Goal: Task Accomplishment & Management: Use online tool/utility

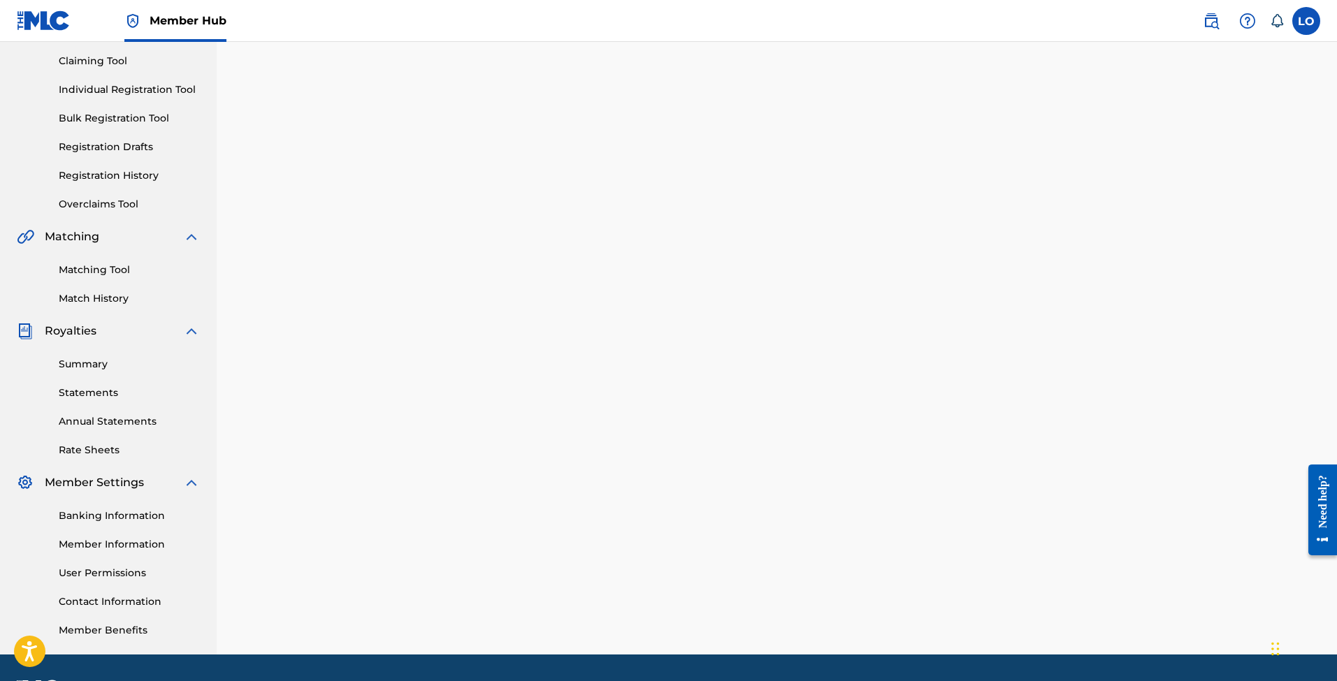
scroll to position [110, 0]
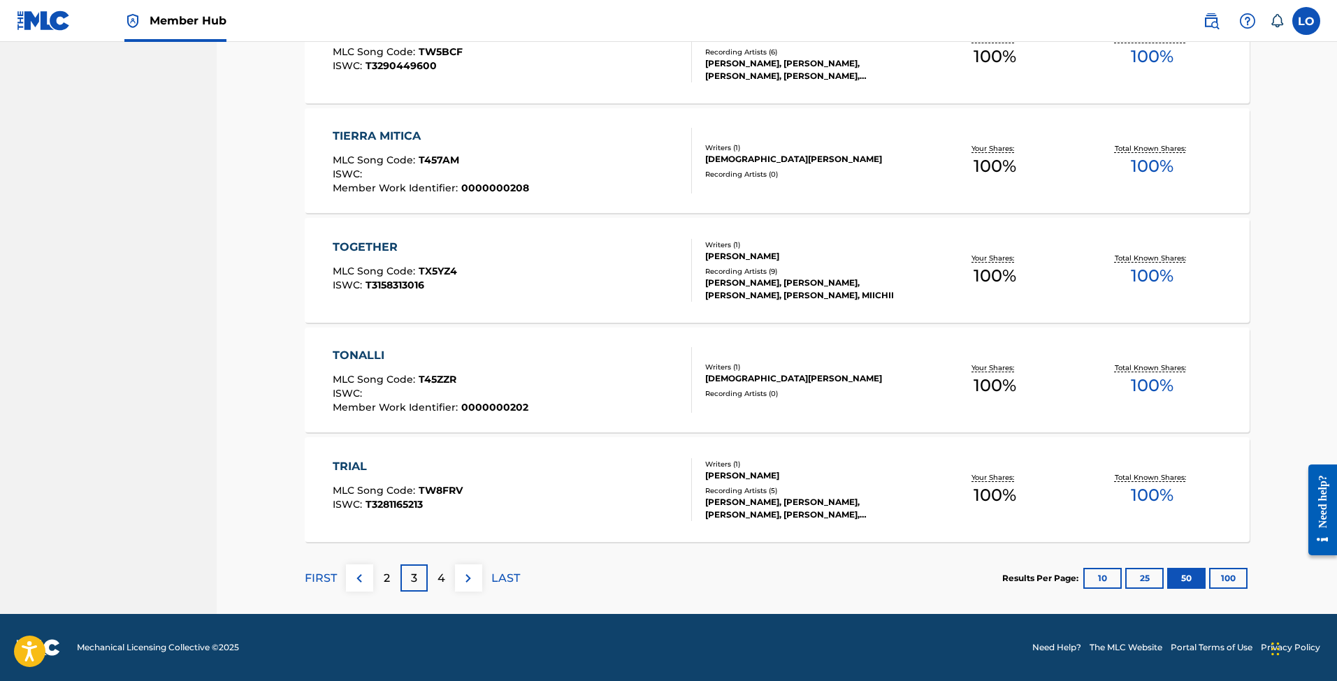
scroll to position [5307, 0]
click at [360, 584] on img at bounding box center [359, 578] width 17 height 17
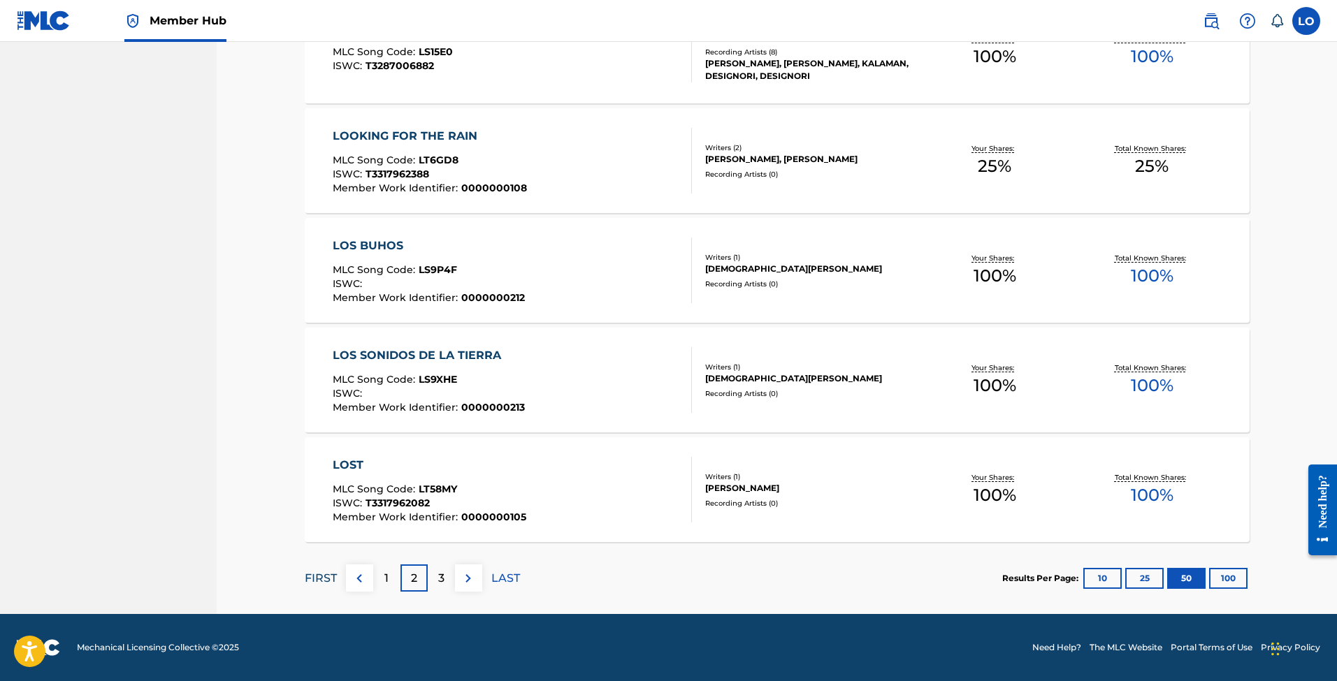
click at [318, 580] on p "FIRST" at bounding box center [321, 578] width 32 height 17
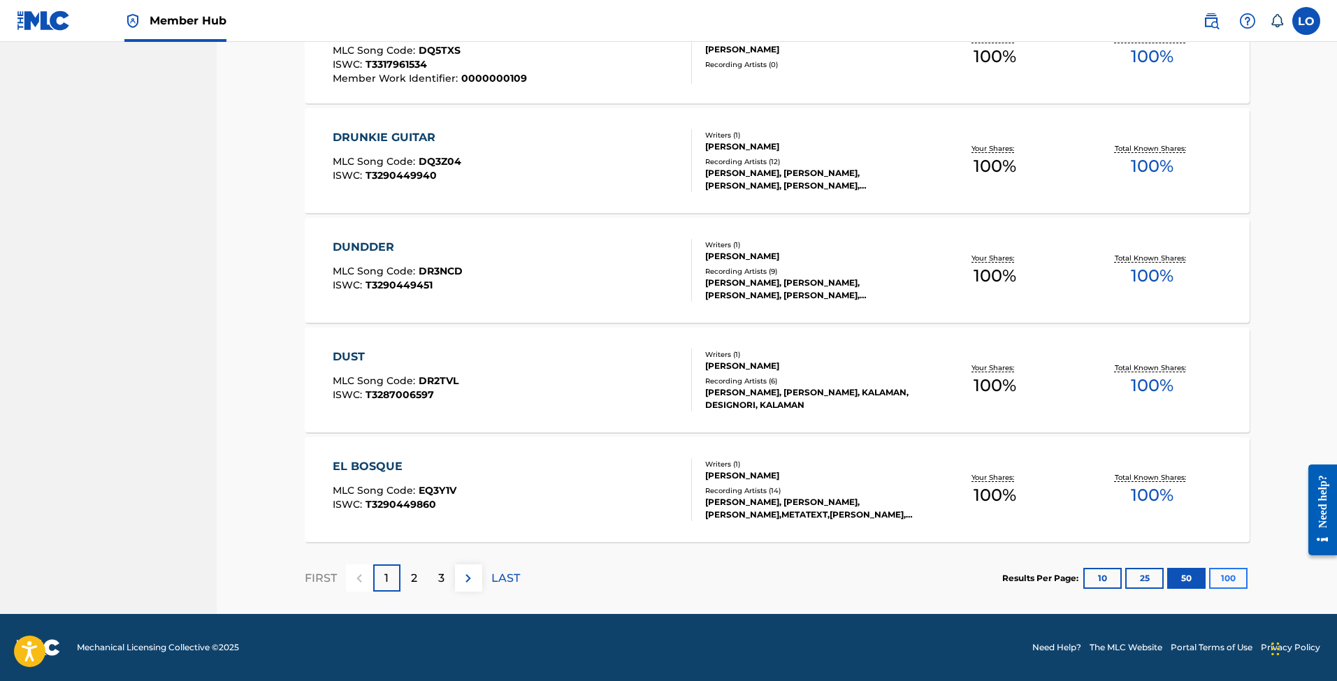
click at [1229, 579] on button "100" at bounding box center [1228, 578] width 38 height 21
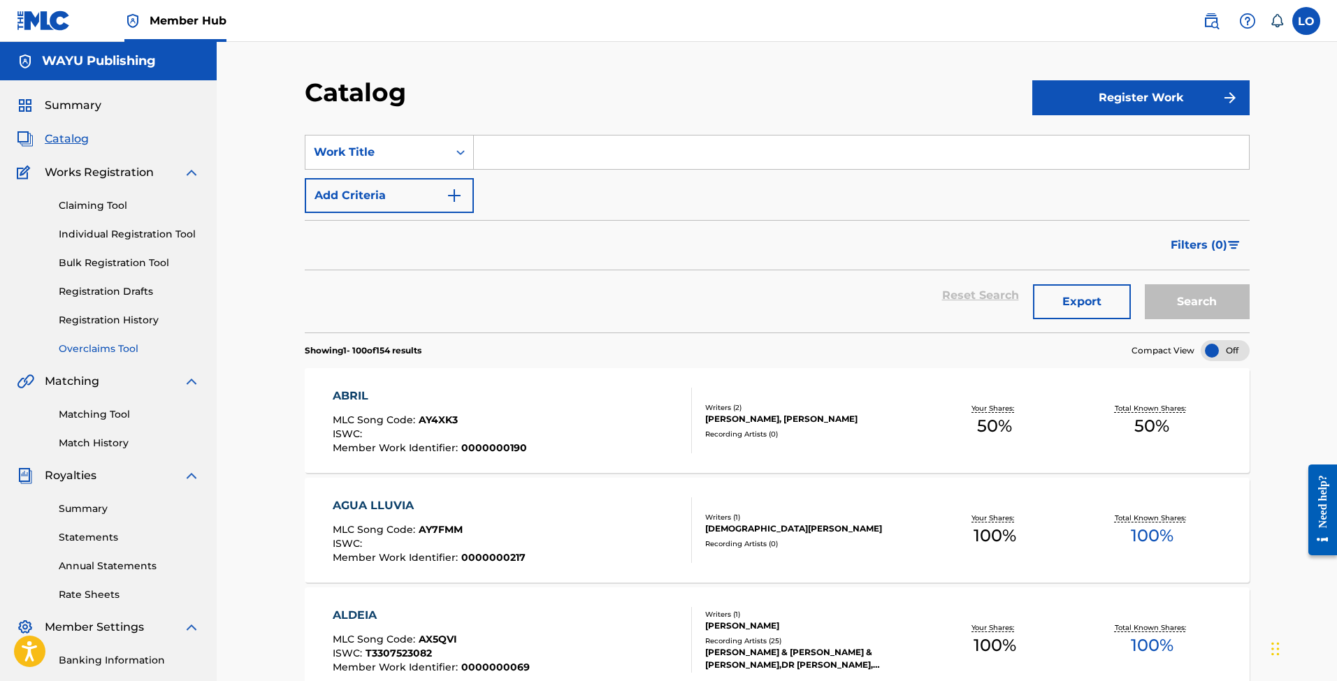
scroll to position [0, 0]
click at [97, 410] on link "Matching Tool" at bounding box center [129, 414] width 141 height 15
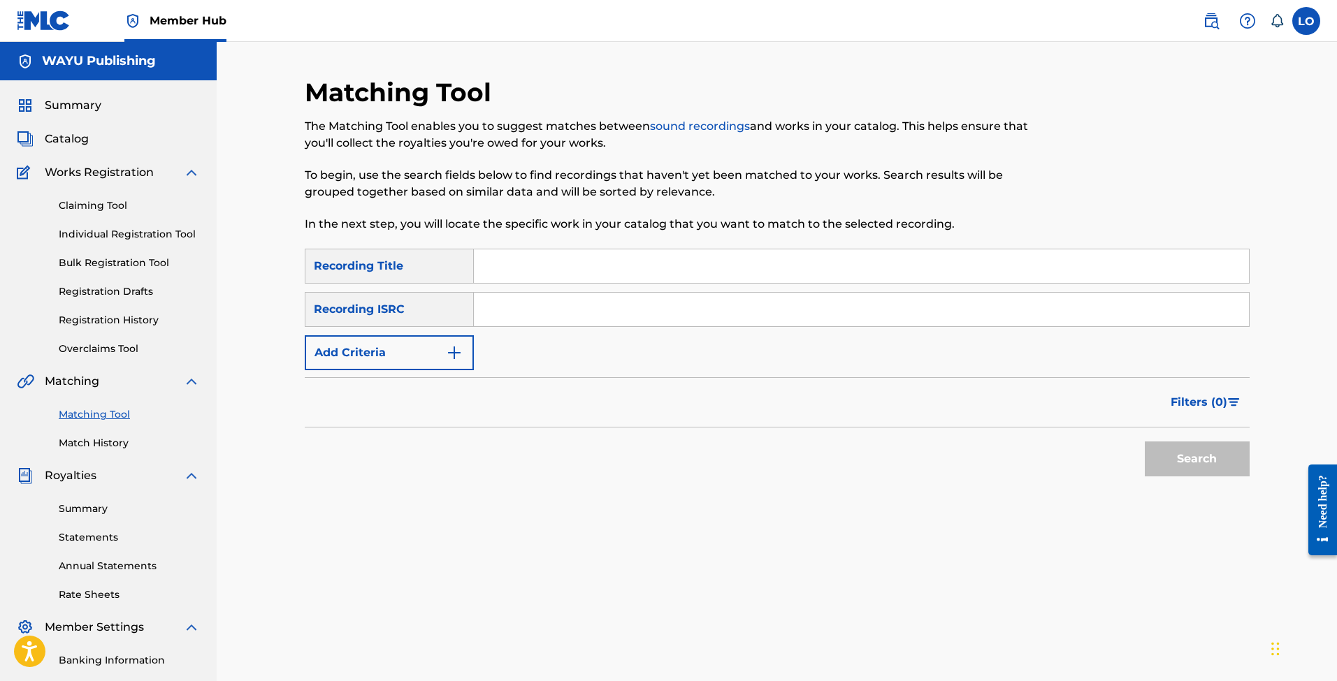
click at [530, 263] on input "Search Form" at bounding box center [861, 266] width 775 height 34
click at [509, 303] on input "Search Form" at bounding box center [861, 310] width 775 height 34
click at [495, 265] on input "Search Form" at bounding box center [861, 266] width 775 height 34
click at [429, 347] on button "Add Criteria" at bounding box center [389, 352] width 169 height 35
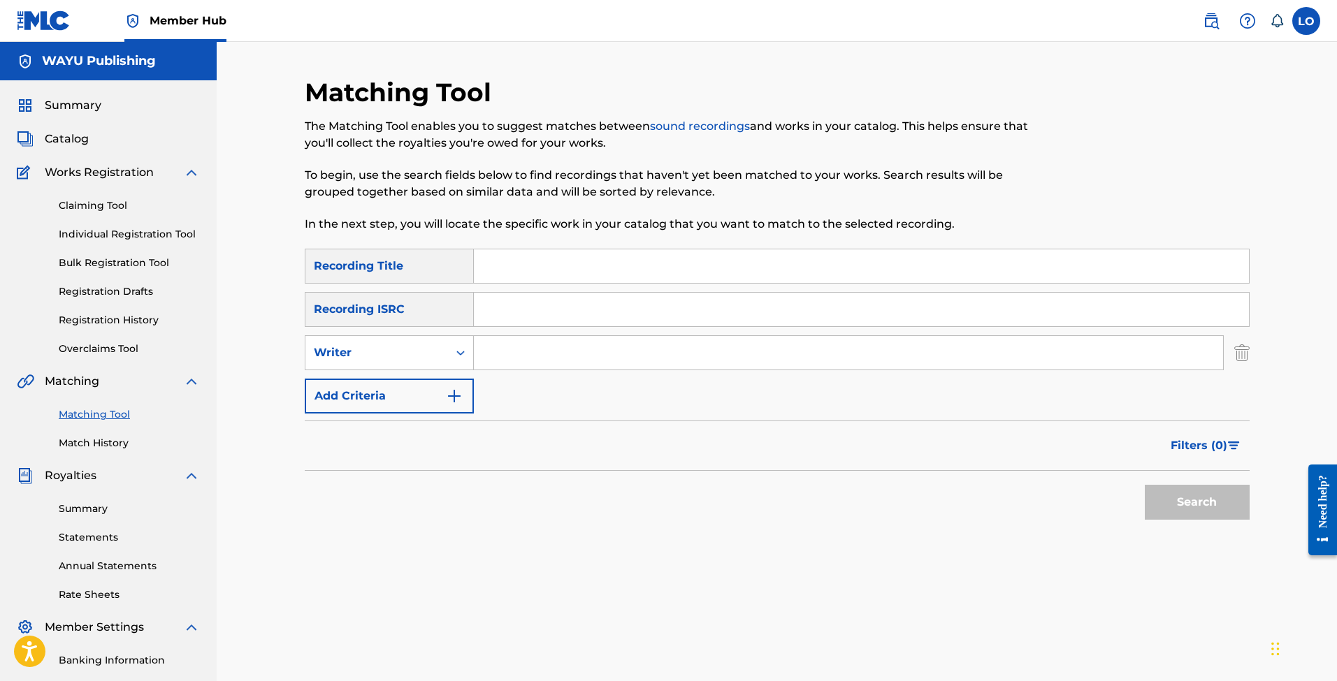
click at [523, 352] on input "Search Form" at bounding box center [848, 353] width 749 height 34
click at [451, 356] on div "Search Form" at bounding box center [460, 352] width 25 height 25
click at [501, 491] on div "Search" at bounding box center [777, 499] width 945 height 56
click at [450, 309] on div "Recording ISRC" at bounding box center [389, 309] width 169 height 35
click at [532, 267] on input "Search Form" at bounding box center [861, 266] width 775 height 34
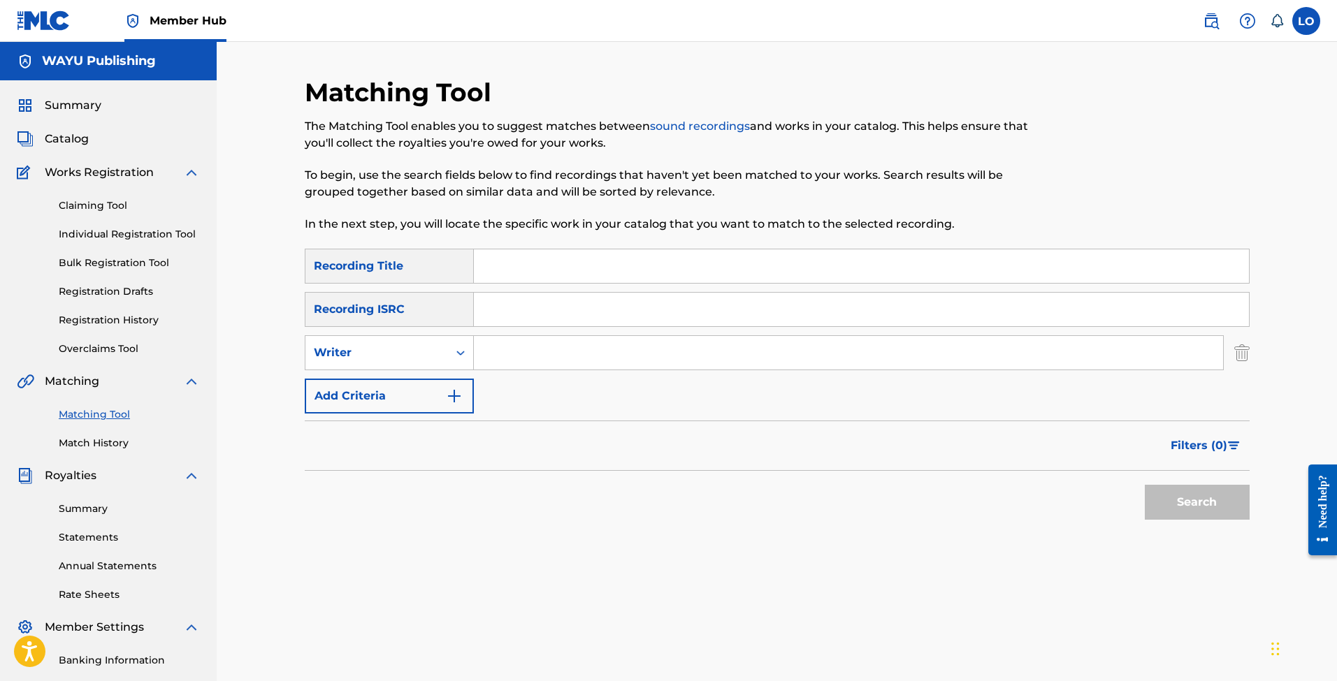
click at [506, 257] on input "Search Form" at bounding box center [861, 266] width 775 height 34
type input "v"
click at [506, 258] on input "v" at bounding box center [861, 266] width 775 height 34
paste input "SILENCE"
type input "SILENCE"
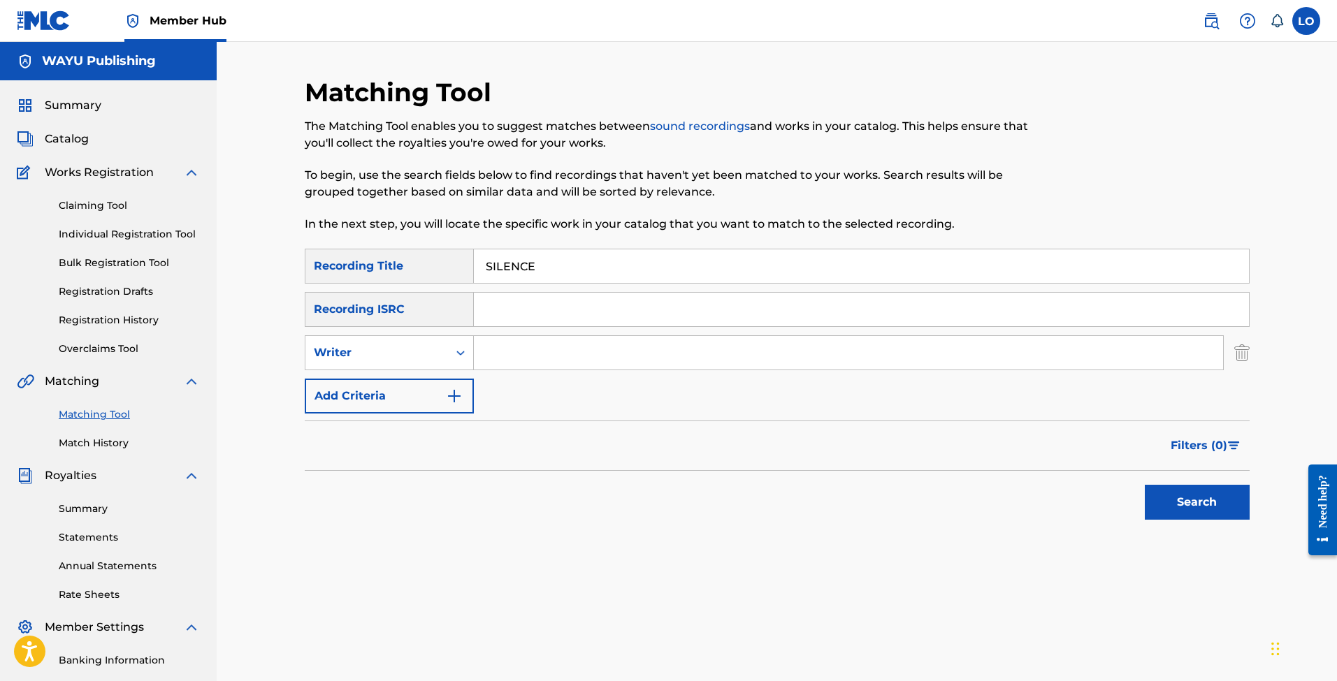
click at [519, 359] on input "Search Form" at bounding box center [848, 353] width 749 height 34
paste input "[PERSON_NAME] [PERSON_NAME]"
type input "[PERSON_NAME] [PERSON_NAME]"
click at [1189, 507] on button "Search" at bounding box center [1197, 502] width 105 height 35
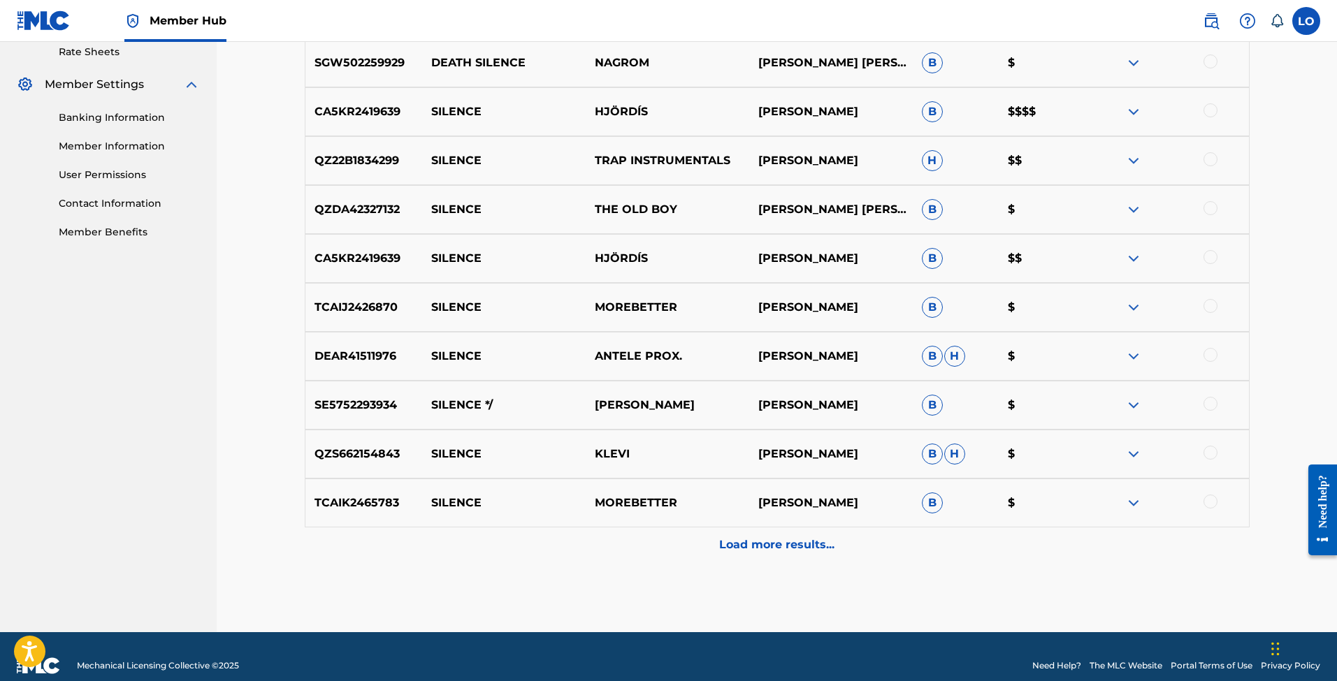
scroll to position [546, 0]
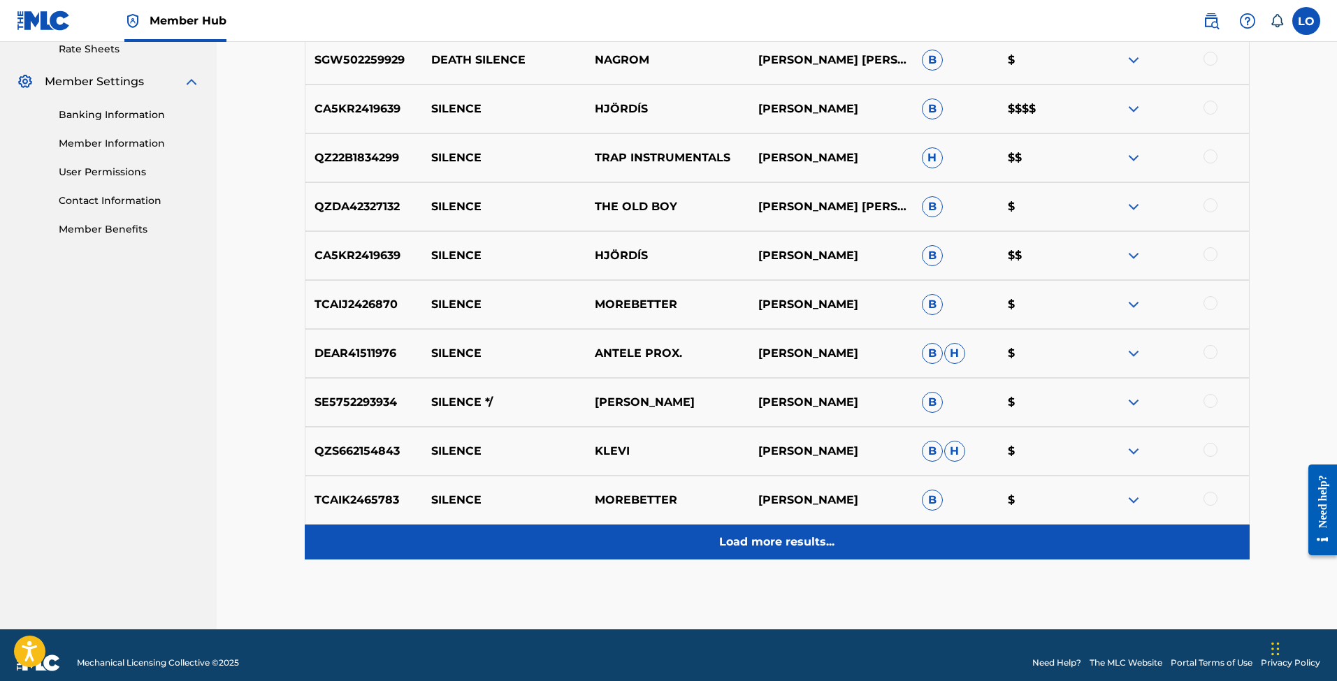
click at [742, 537] on p "Load more results..." at bounding box center [776, 542] width 115 height 17
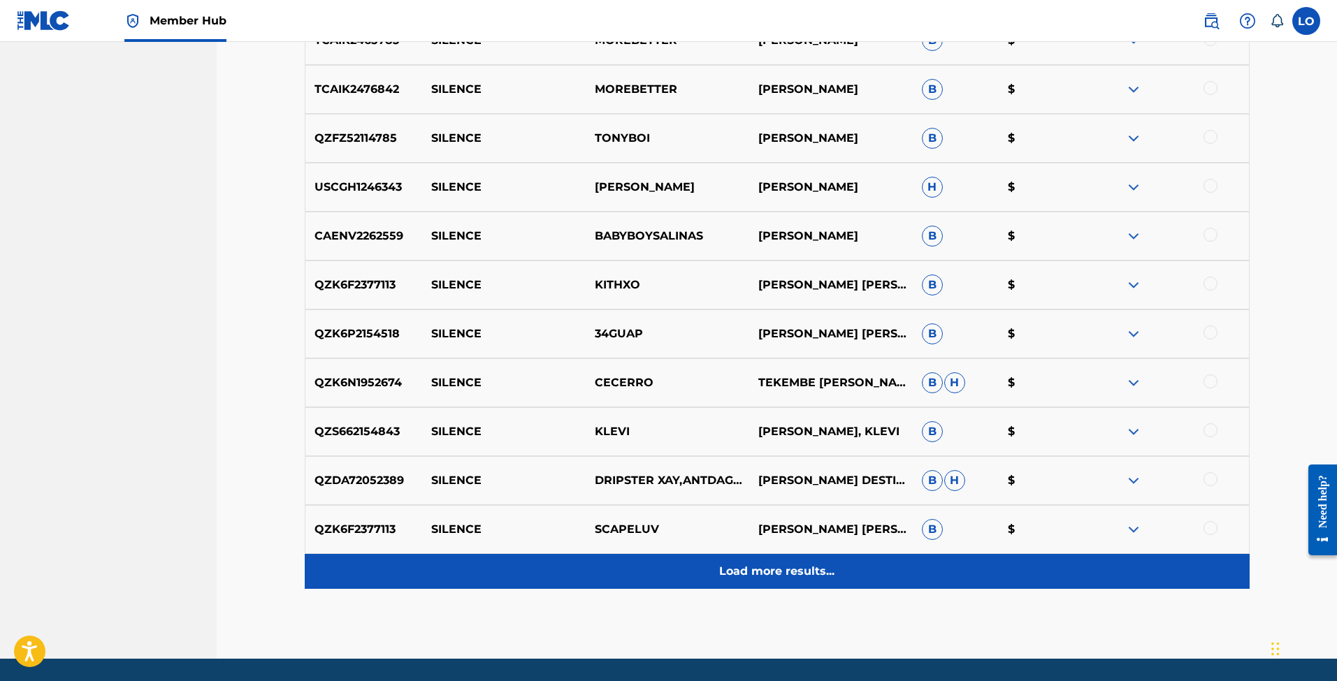
click at [746, 564] on p "Load more results..." at bounding box center [776, 571] width 115 height 17
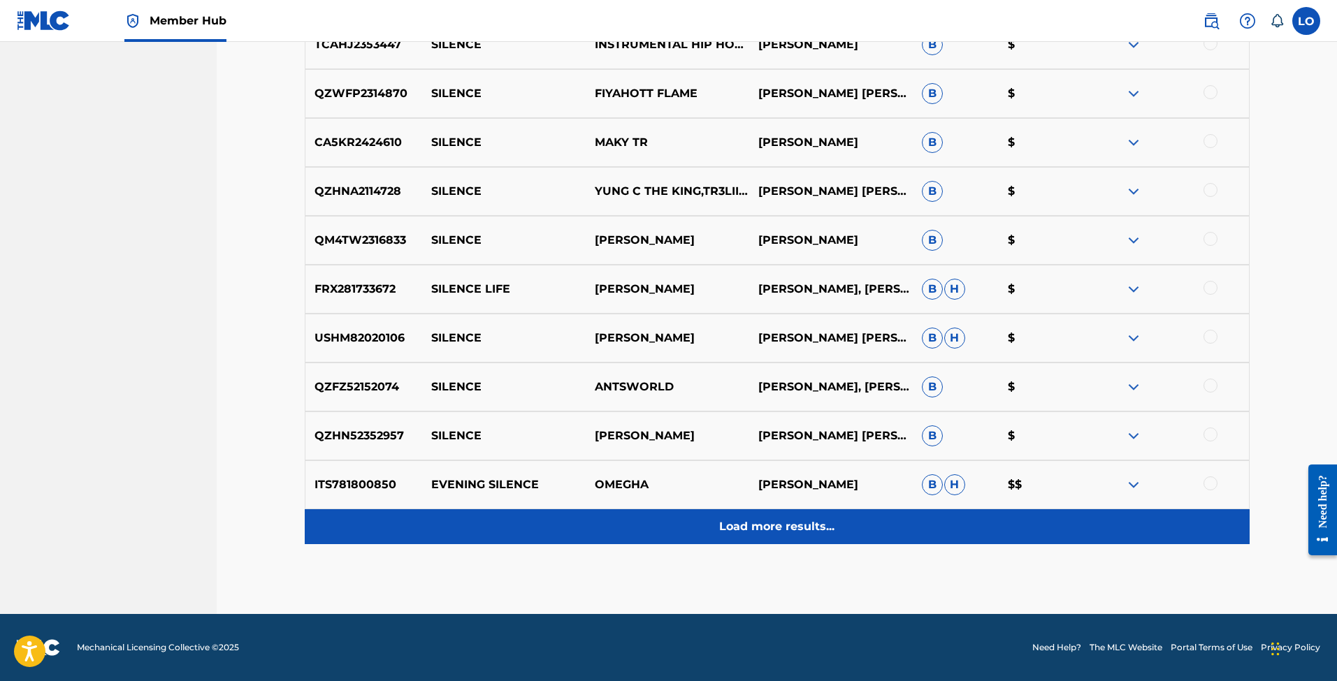
click at [755, 520] on p "Load more results..." at bounding box center [776, 527] width 115 height 17
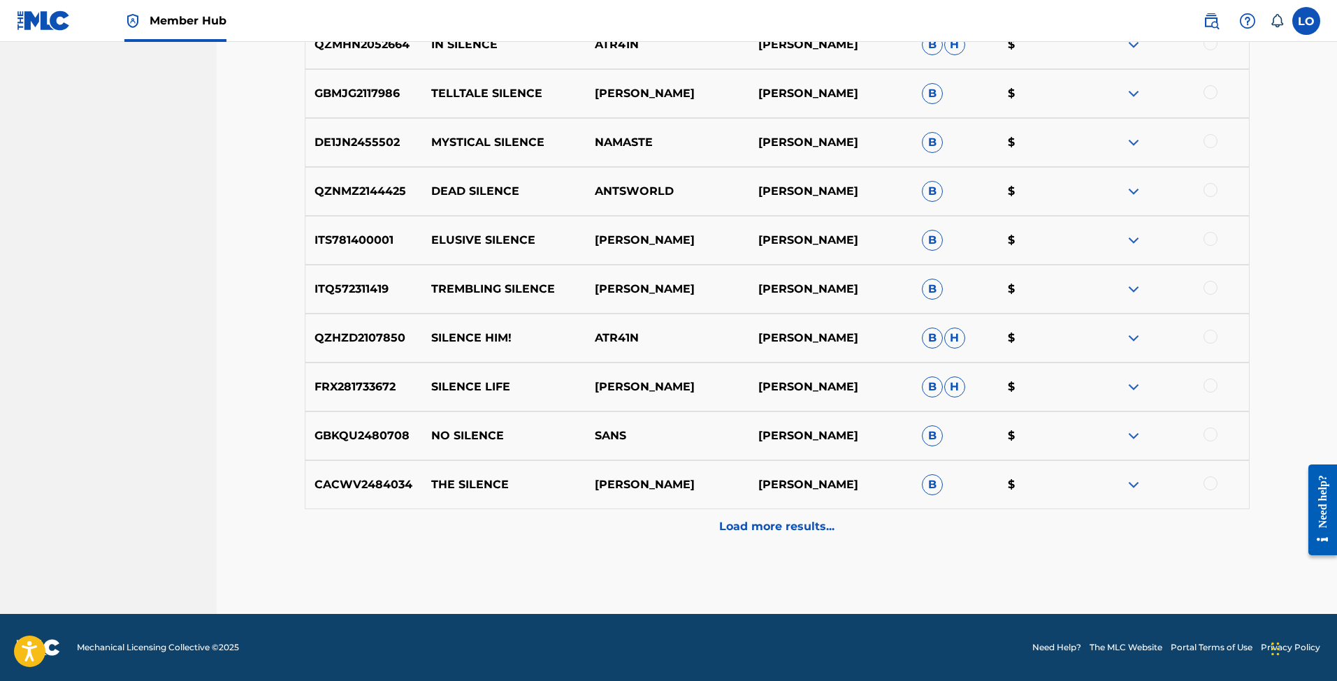
scroll to position [2029, 0]
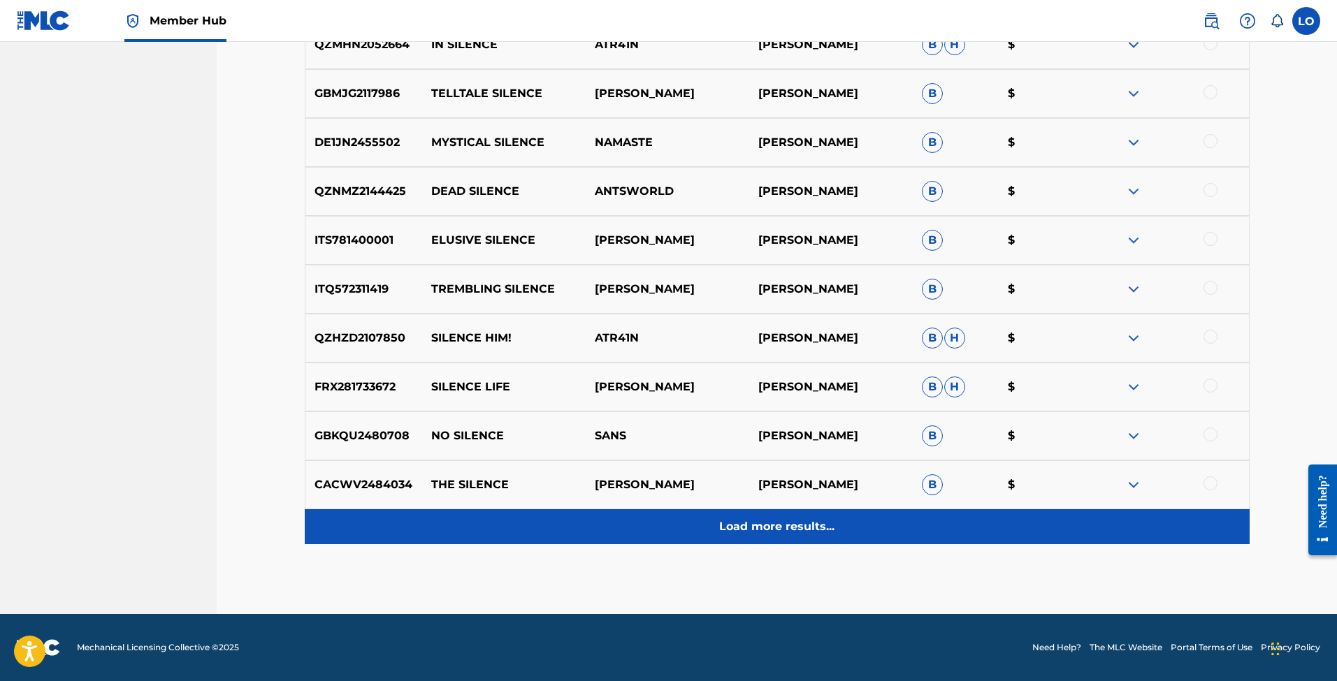
click at [755, 537] on div "Load more results..." at bounding box center [777, 526] width 945 height 35
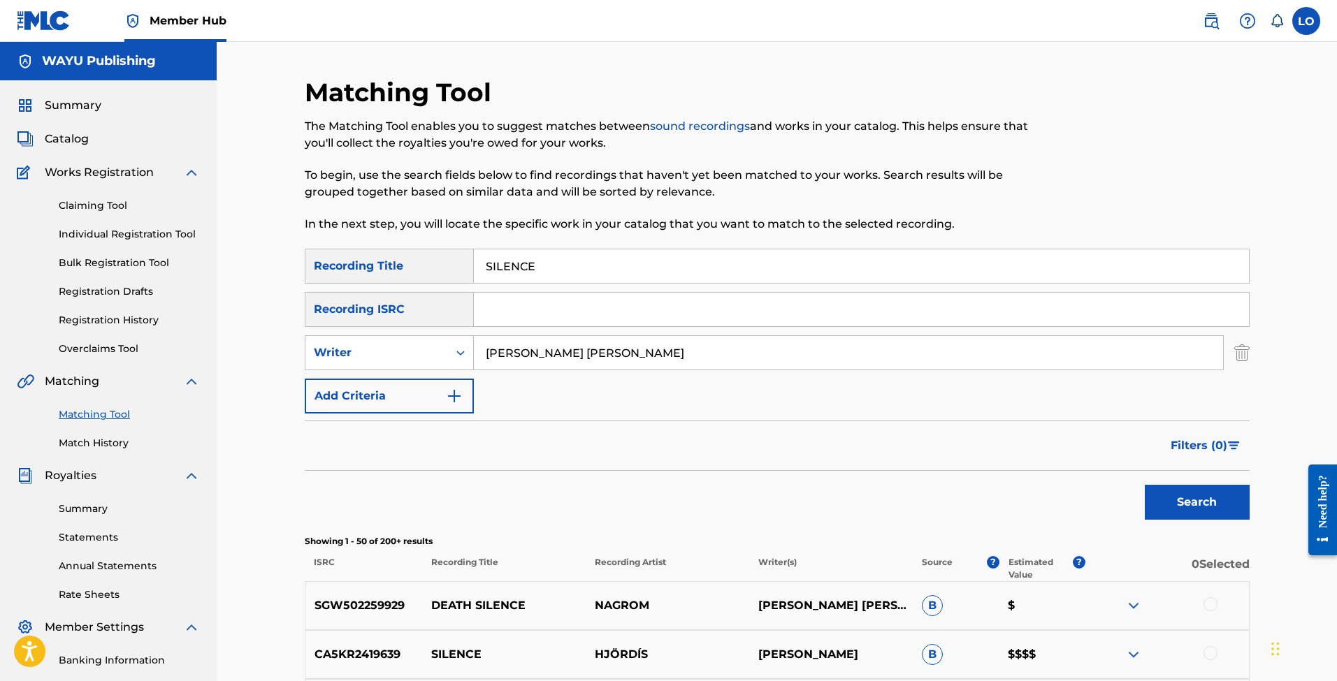
scroll to position [0, 0]
click at [438, 352] on div "Writer" at bounding box center [377, 353] width 126 height 17
click at [415, 374] on div "Recording Artist" at bounding box center [389, 387] width 168 height 35
click at [522, 351] on input "Search Form" at bounding box center [848, 353] width 749 height 34
paste input "[PERSON_NAME] | DORFMEISTER [PERSON_NAME] & [PERSON_NAME] FEAT. [PERSON_NAME]"
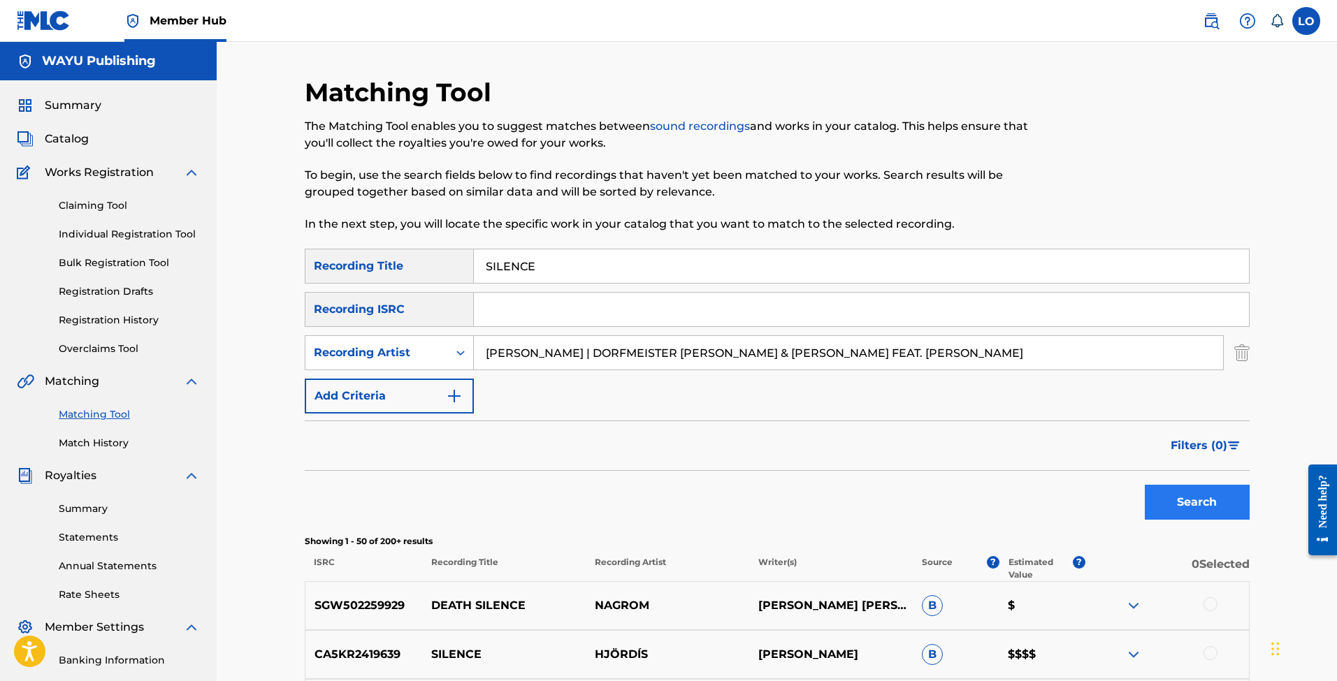
type input "[PERSON_NAME] | DORFMEISTER [PERSON_NAME] & [PERSON_NAME] FEAT. [PERSON_NAME]"
click at [1180, 497] on button "Search" at bounding box center [1197, 502] width 105 height 35
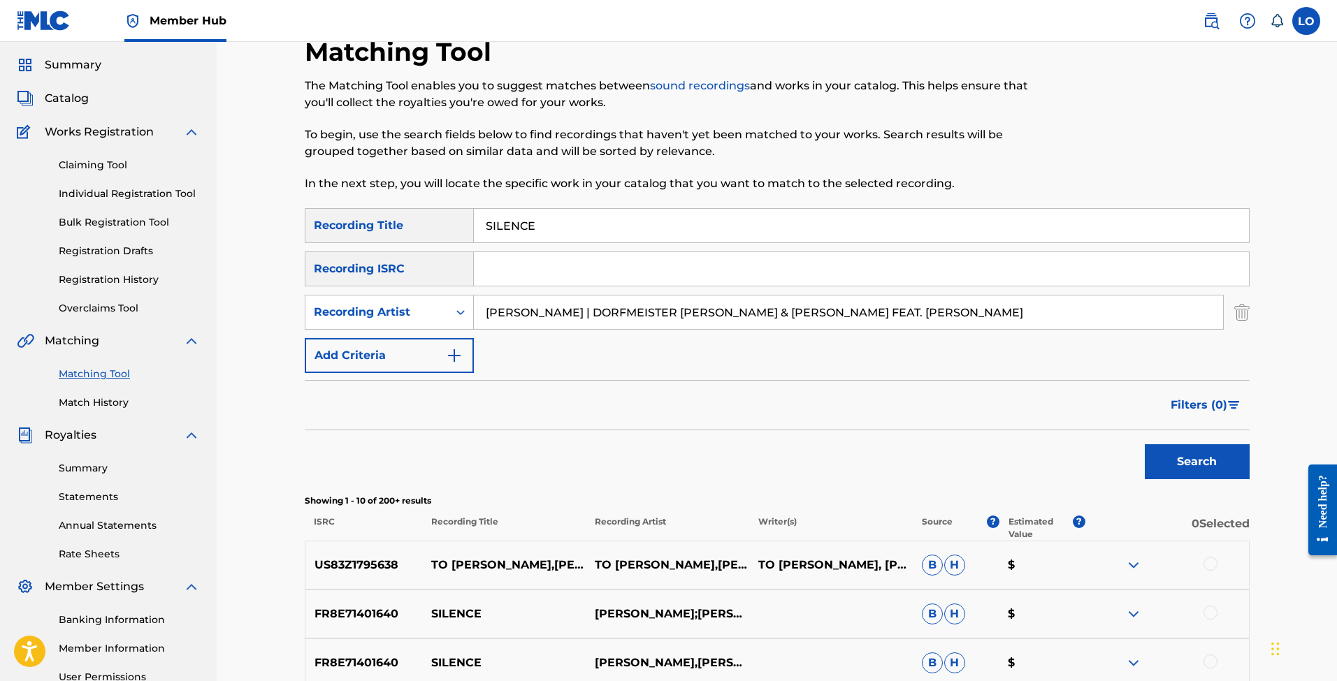
scroll to position [21, 0]
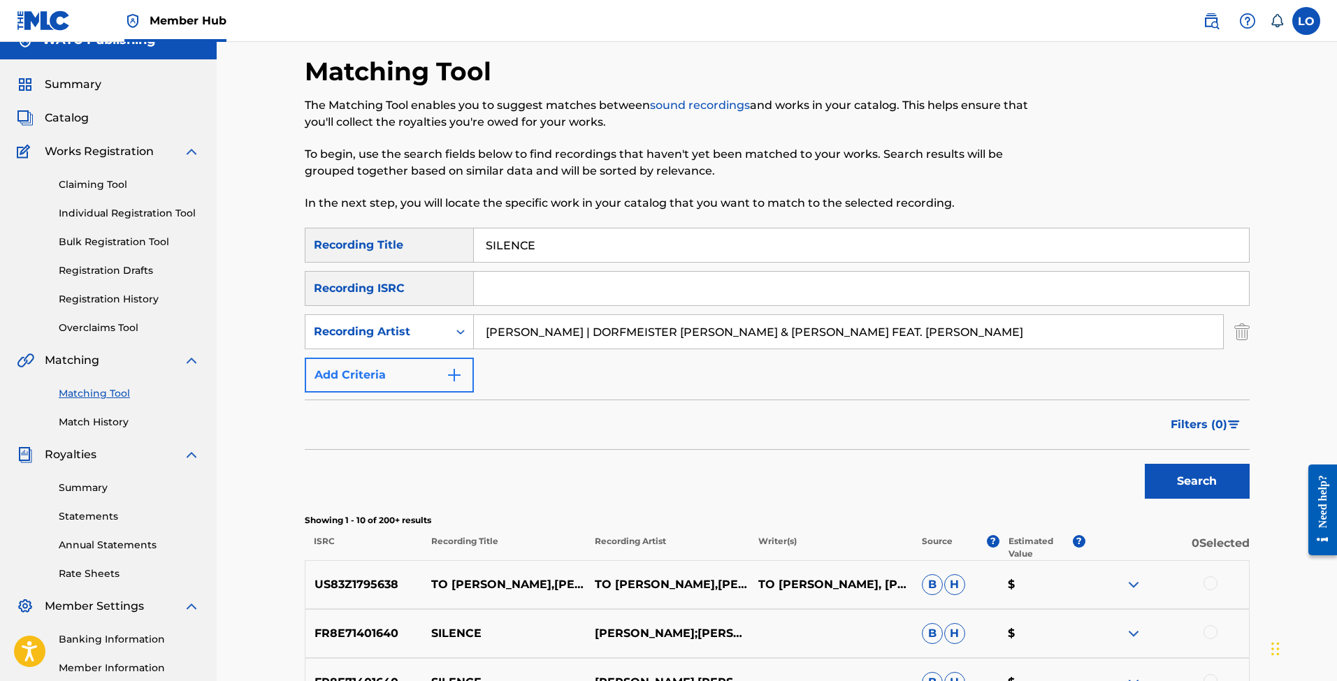
click at [438, 379] on button "Add Criteria" at bounding box center [389, 375] width 169 height 35
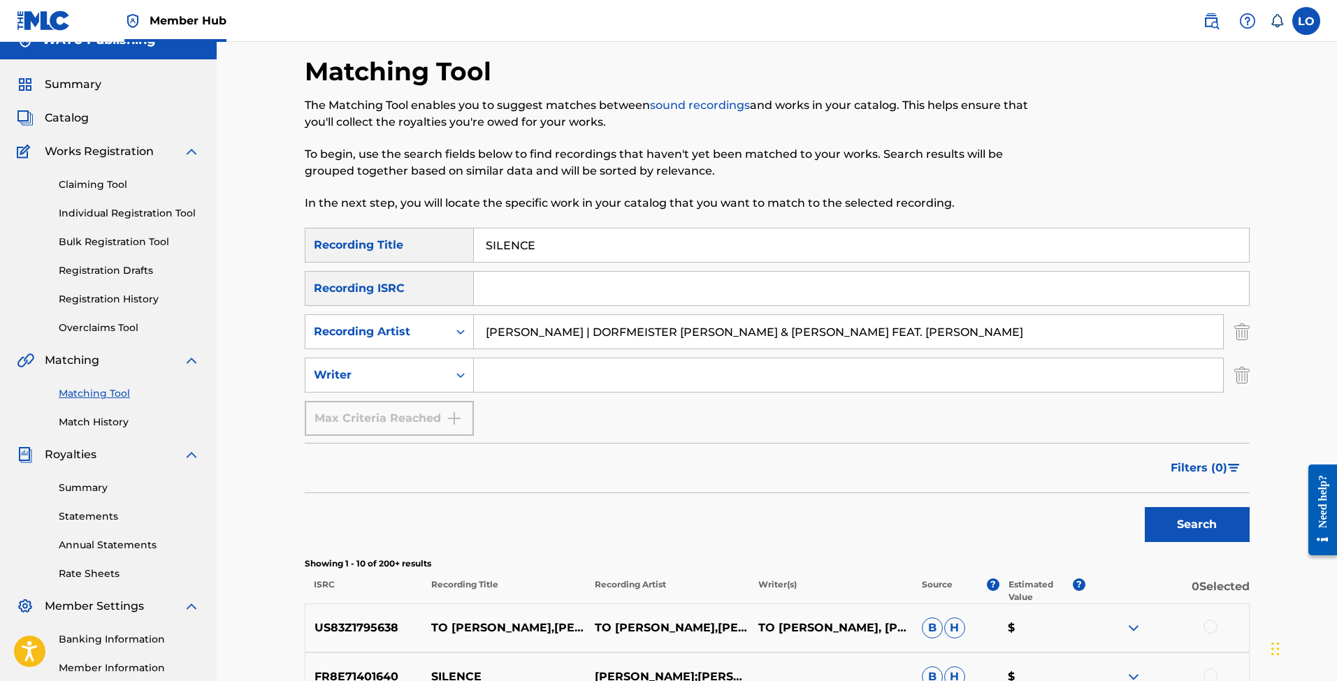
click at [540, 372] on input "Search Form" at bounding box center [848, 376] width 749 height 34
click at [574, 333] on input "[PERSON_NAME] | DORFMEISTER [PERSON_NAME] & [PERSON_NAME] FEAT. [PERSON_NAME]" at bounding box center [848, 332] width 749 height 34
click at [539, 220] on div "Matching Tool The Matching Tool enables you to suggest matches between sound re…" at bounding box center [669, 142] width 728 height 172
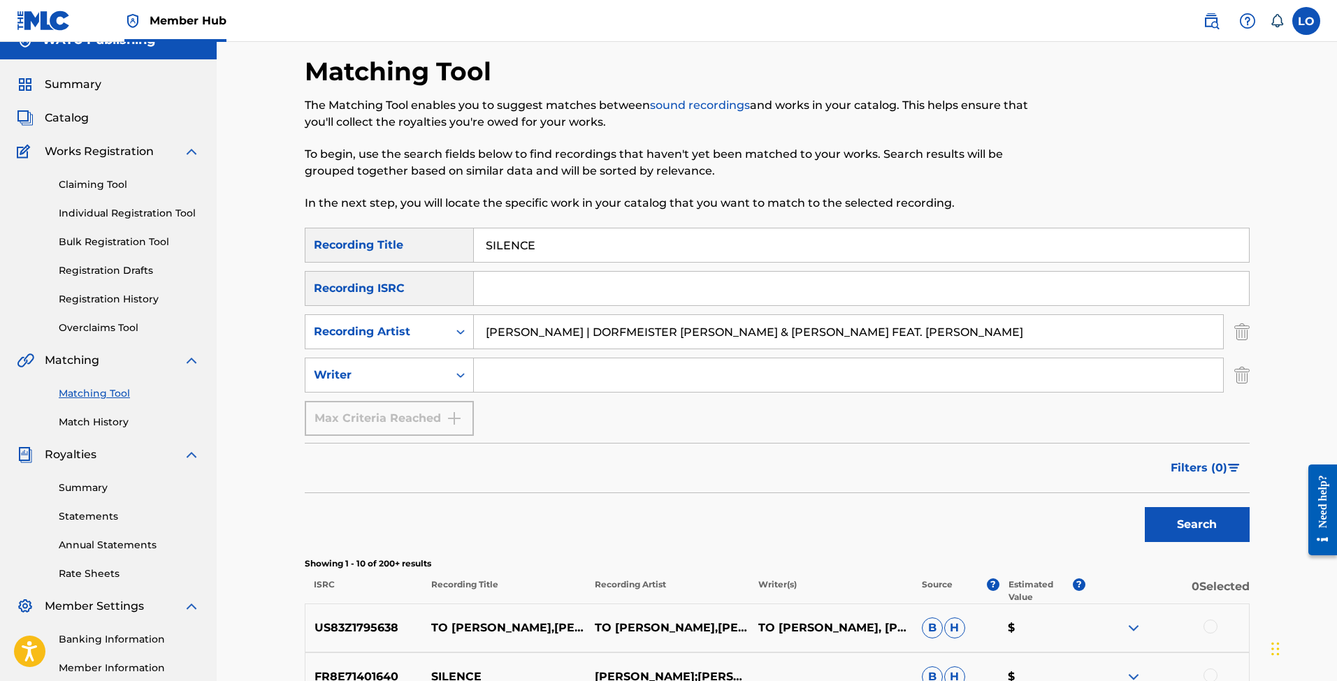
click at [537, 238] on input "SILENCE" at bounding box center [861, 246] width 775 height 34
paste input "OLAS"
type input "SOLAS"
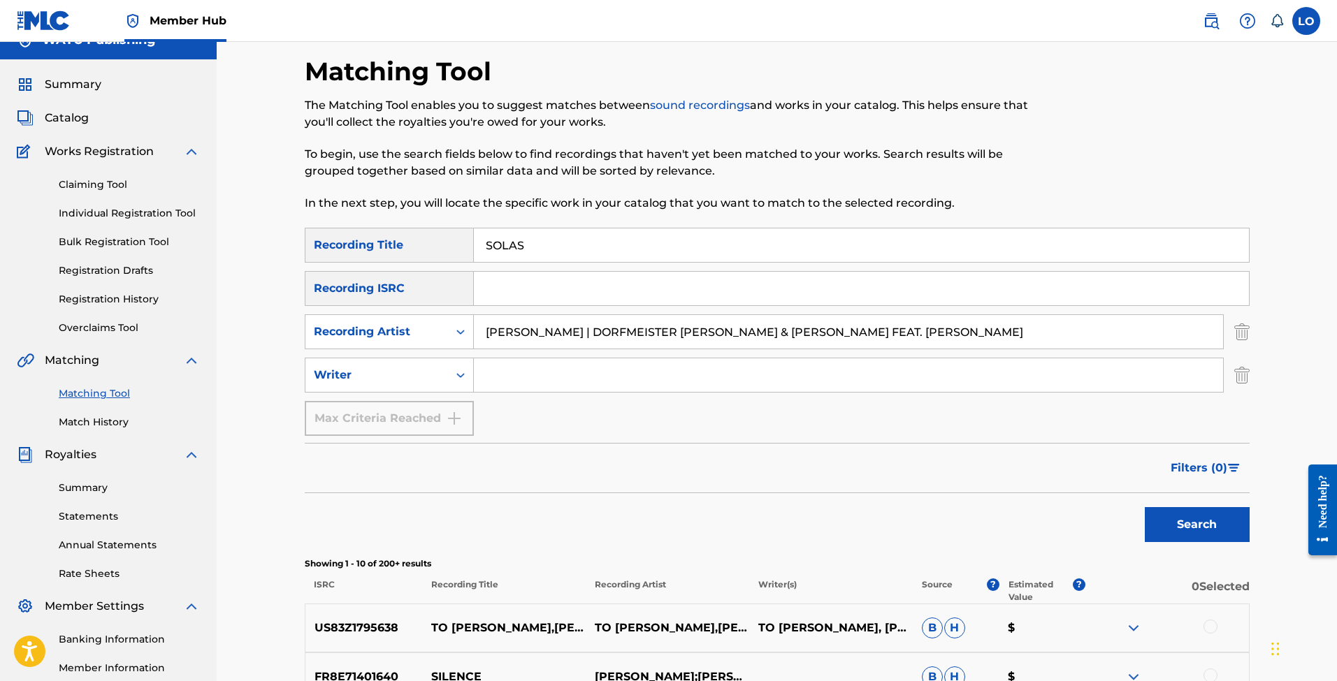
click at [505, 349] on div "[PERSON_NAME] | DORFMEISTER [PERSON_NAME] & [PERSON_NAME] FEAT. [PERSON_NAME]" at bounding box center [849, 331] width 750 height 35
click at [515, 340] on input "[PERSON_NAME] | DORFMEISTER [PERSON_NAME] & [PERSON_NAME] FEAT. [PERSON_NAME]" at bounding box center [848, 332] width 749 height 34
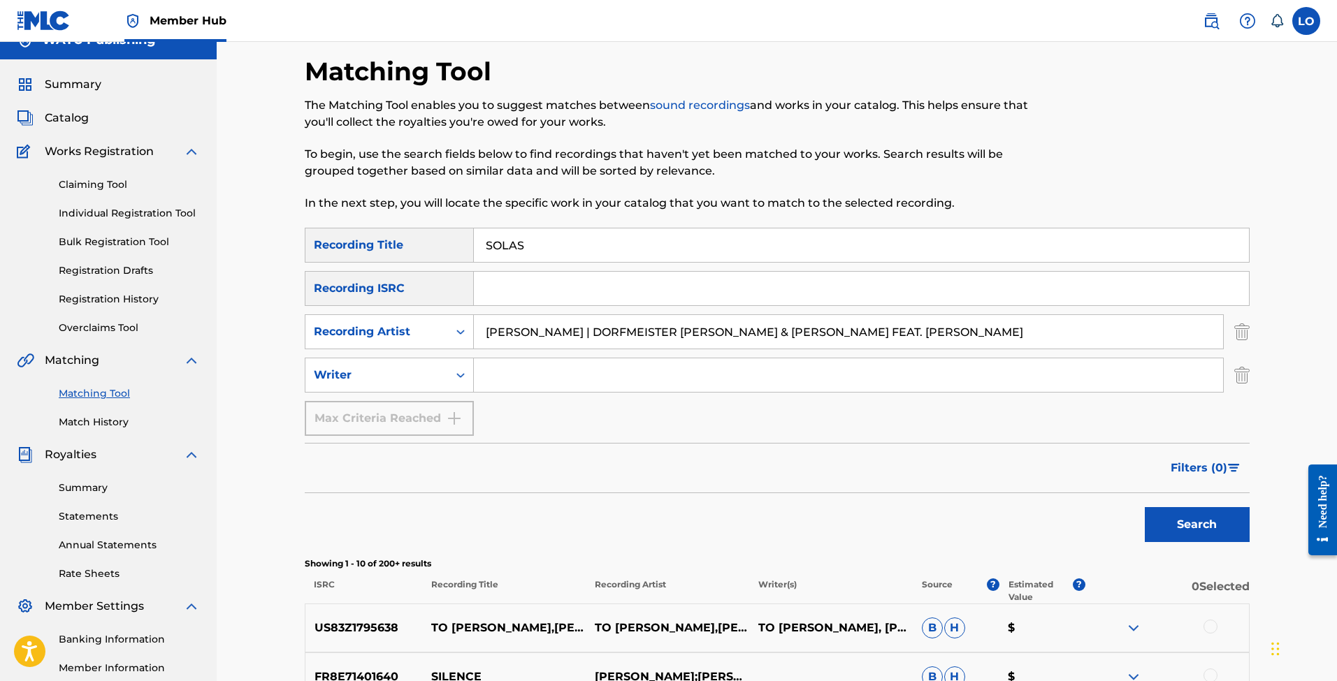
click at [515, 340] on input "[PERSON_NAME] | DORFMEISTER [PERSON_NAME] & [PERSON_NAME] FEAT. [PERSON_NAME]" at bounding box center [848, 332] width 749 height 34
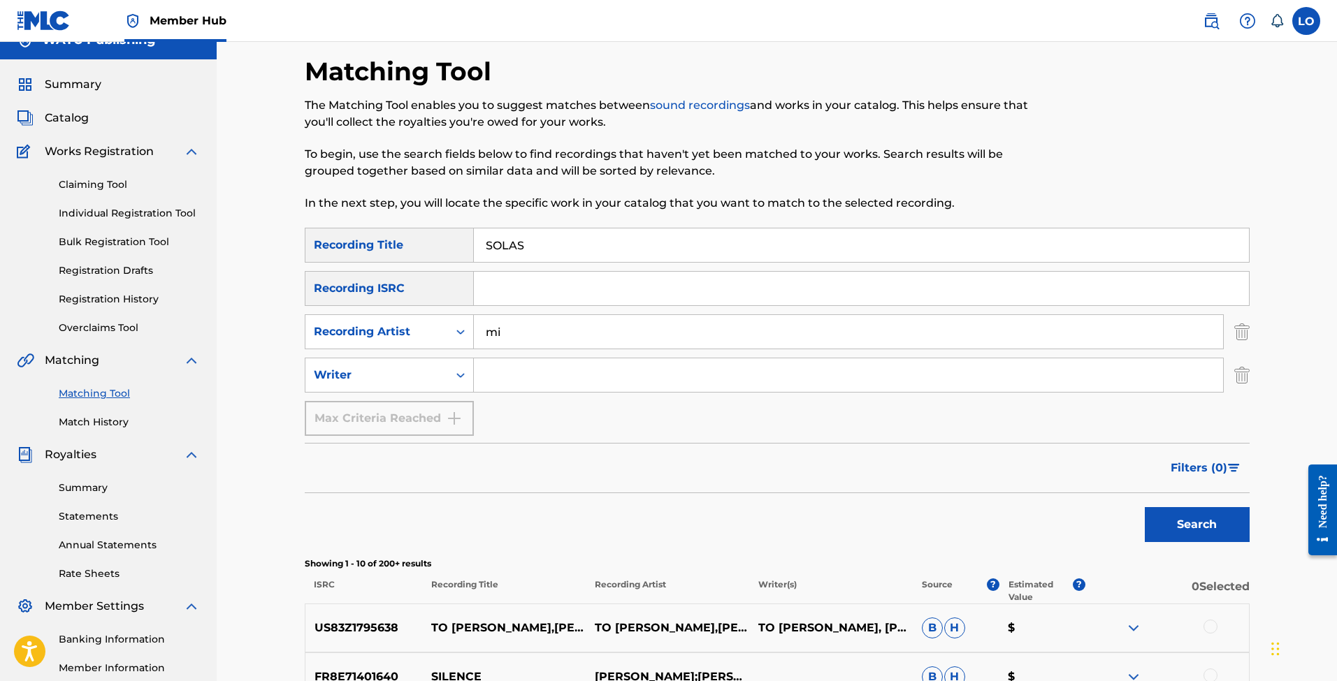
type input "m"
type input "MIICHII"
click at [1191, 523] on button "Search" at bounding box center [1197, 524] width 105 height 35
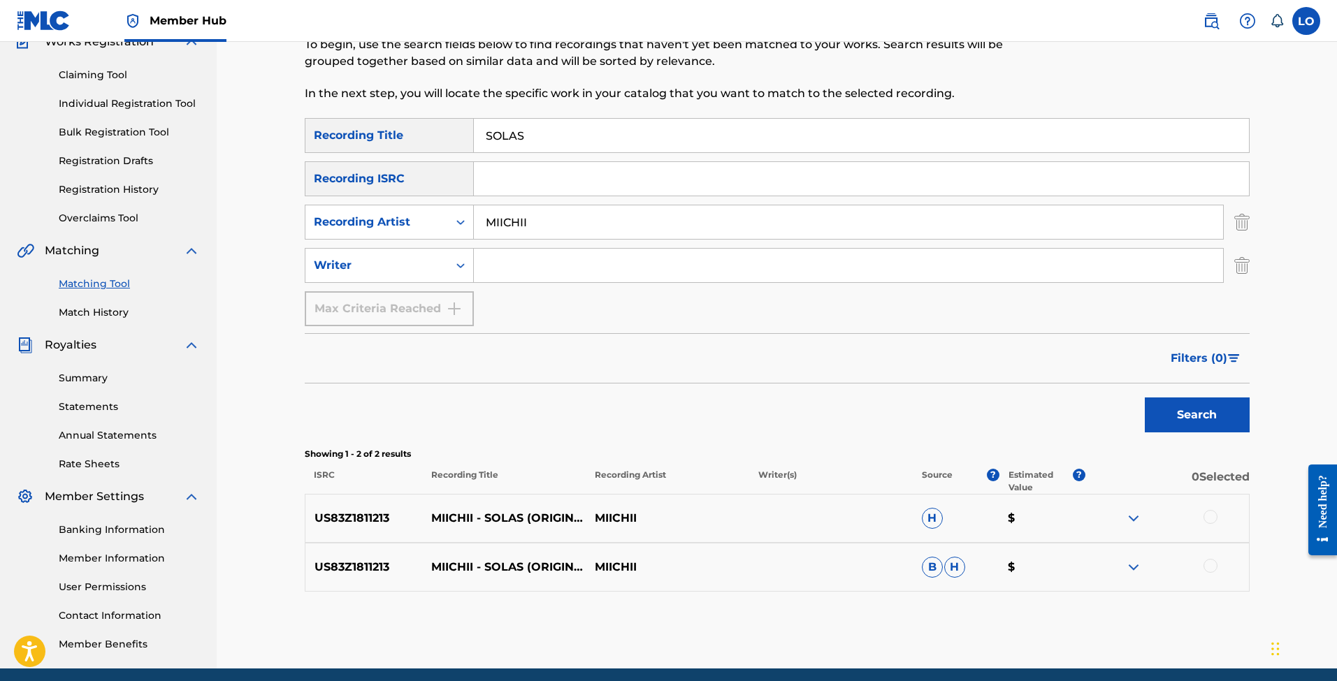
scroll to position [128, 0]
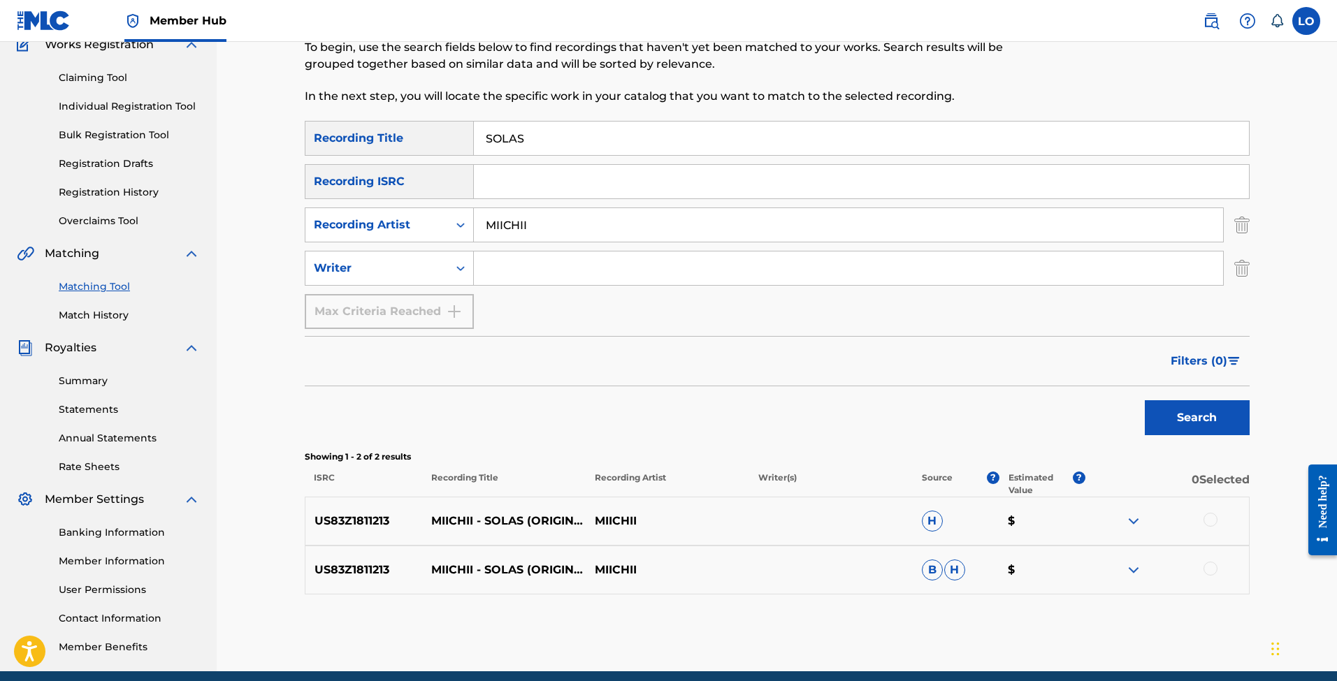
click at [509, 132] on input "SOLAS" at bounding box center [861, 139] width 775 height 34
paste input "[PERSON_NAME]"
type input "[PERSON_NAME]"
click at [502, 232] on input "MIICHII" at bounding box center [848, 225] width 749 height 34
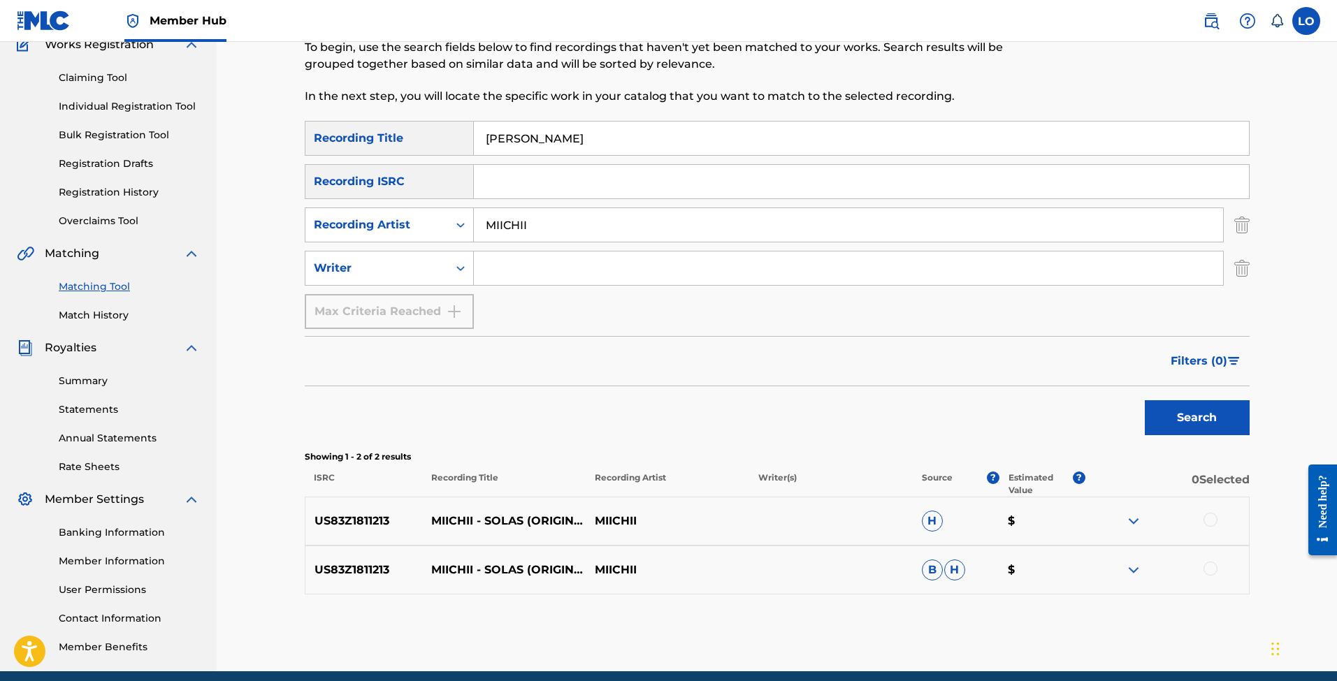
click at [534, 216] on input "MIICHII" at bounding box center [848, 225] width 749 height 34
paste input "Ben & [PERSON_NAME]"
type input "Ben & [PERSON_NAME]"
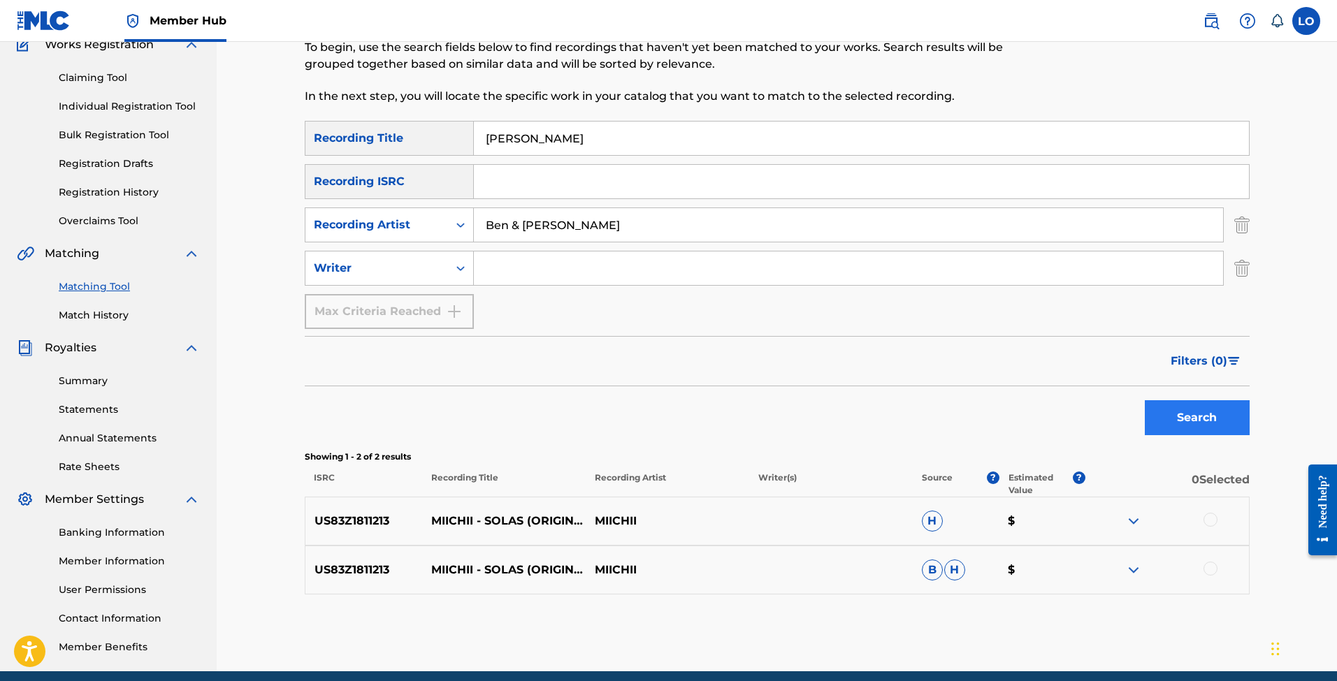
click at [1167, 422] on button "Search" at bounding box center [1197, 417] width 105 height 35
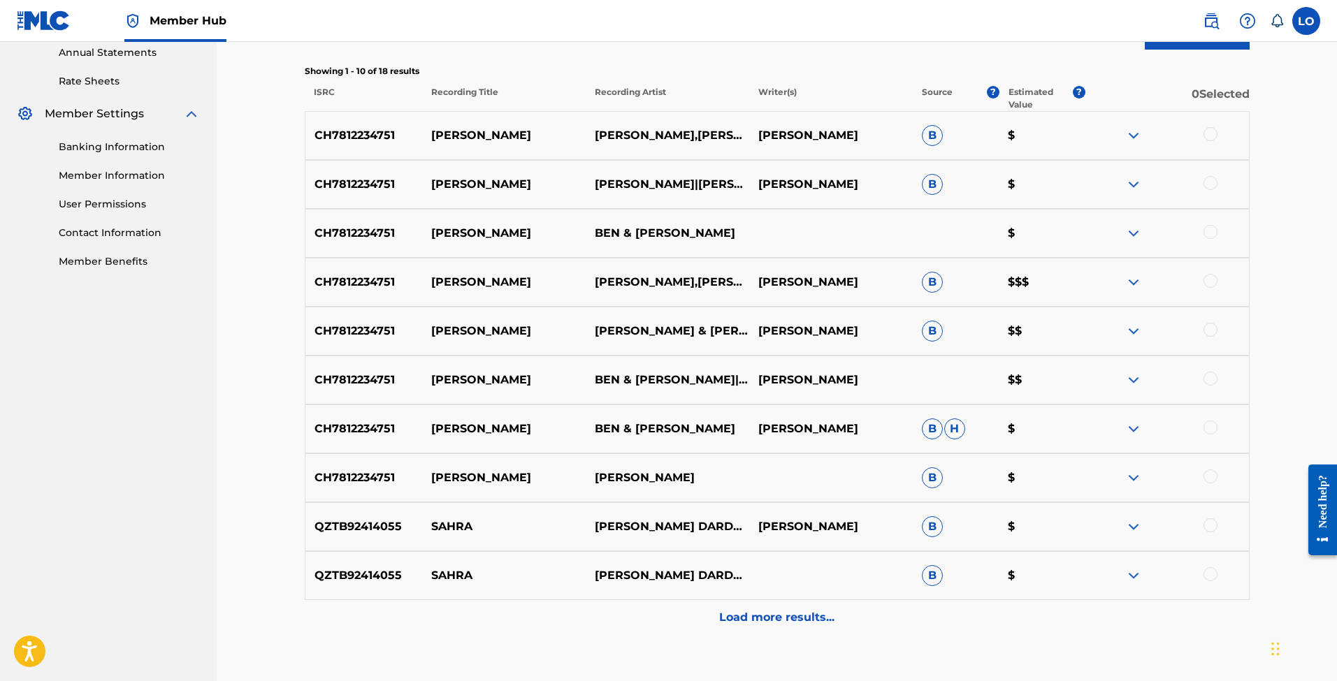
scroll to position [516, 0]
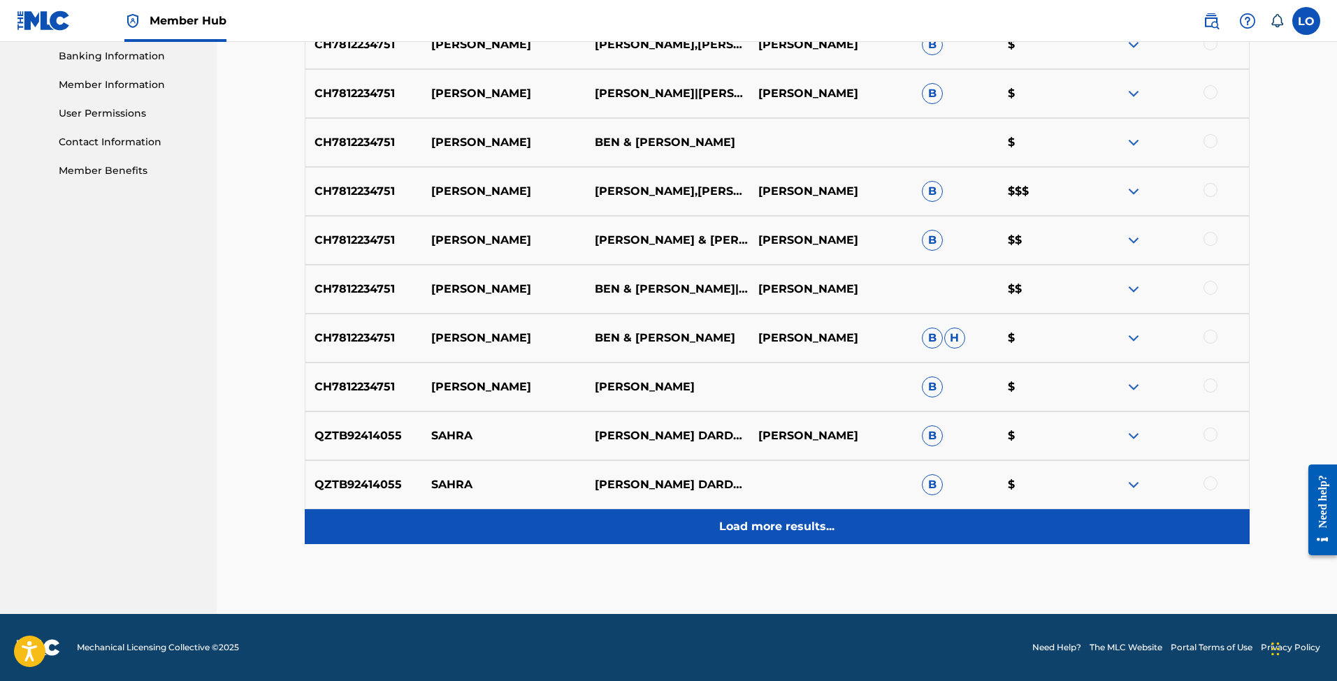
click at [785, 526] on p "Load more results..." at bounding box center [776, 527] width 115 height 17
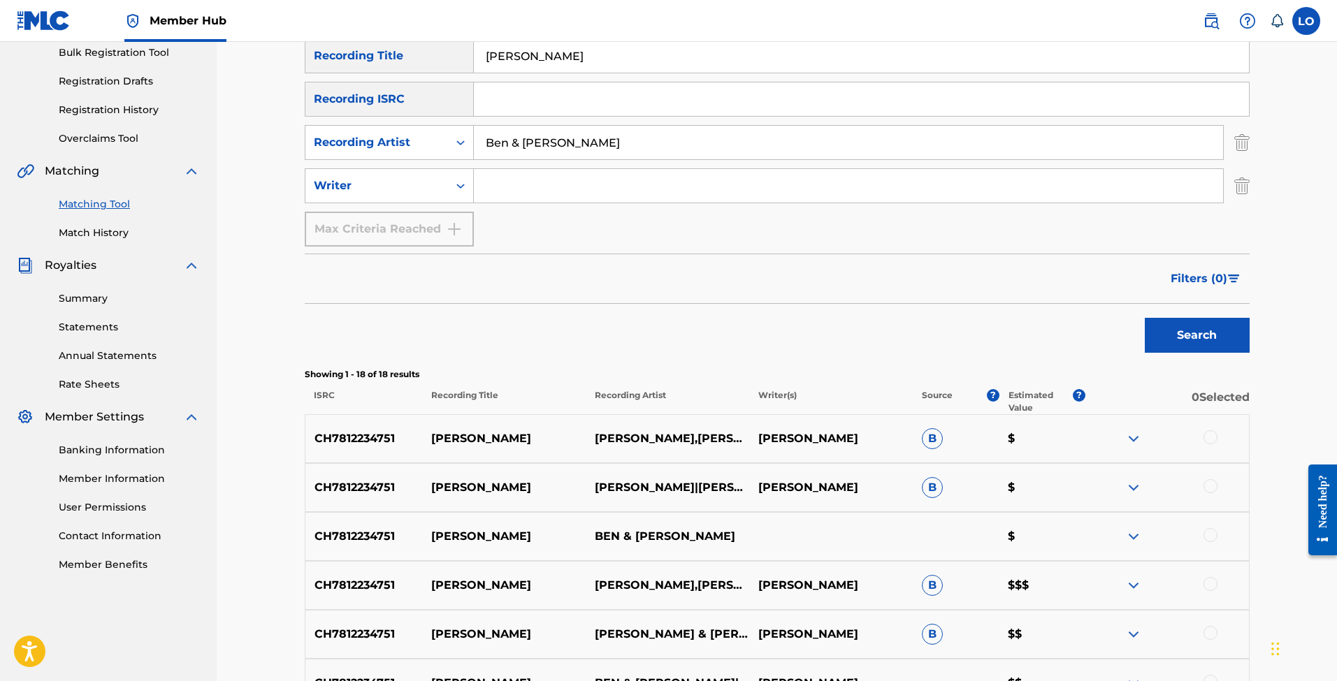
scroll to position [166, 0]
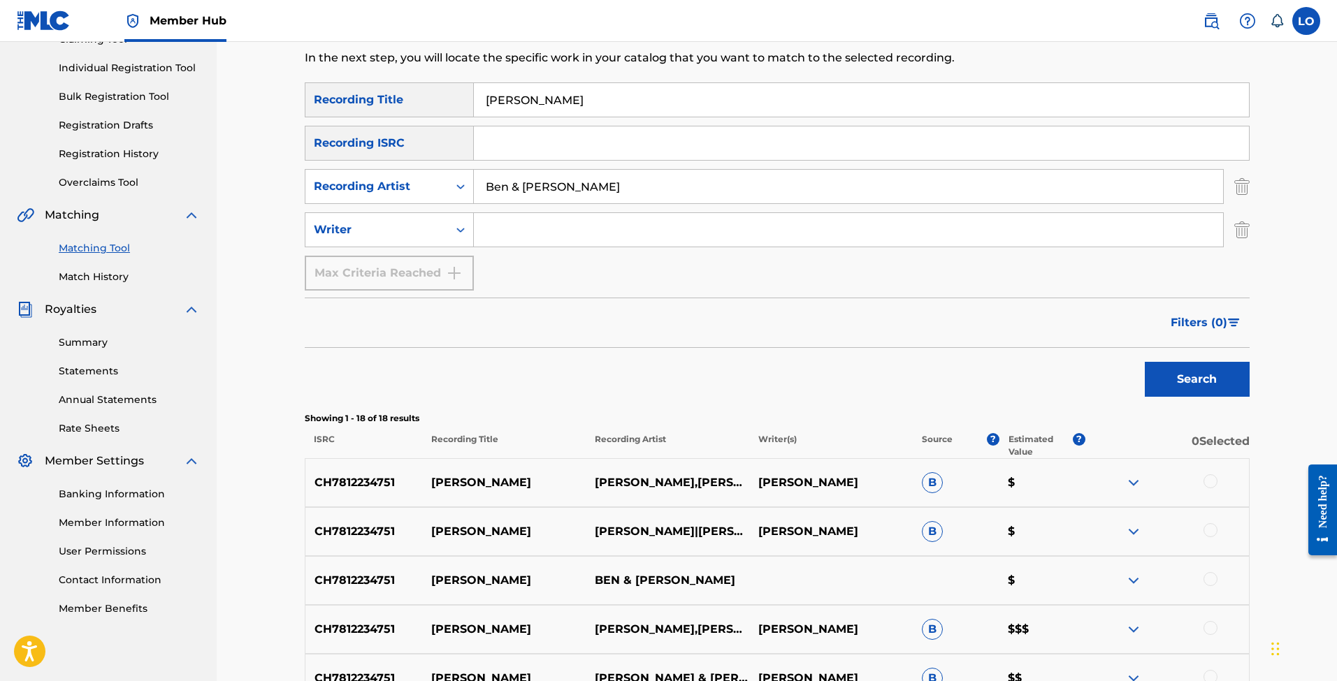
click at [514, 106] on input "[PERSON_NAME]" at bounding box center [861, 100] width 775 height 34
paste input "[PERSON_NAME]'S PRELUDE"
type input "[PERSON_NAME]'S PRELUDE"
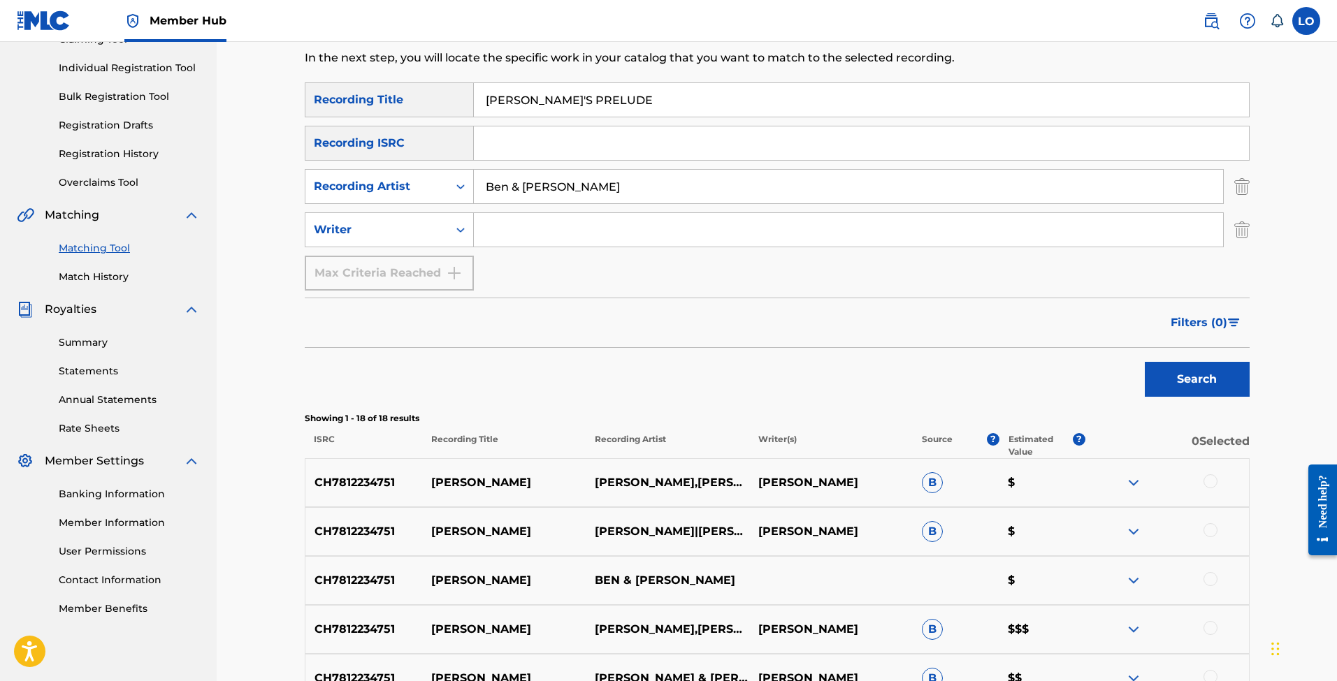
click at [548, 187] on input "Ben & [PERSON_NAME]" at bounding box center [848, 187] width 749 height 34
click at [1176, 376] on button "Search" at bounding box center [1197, 379] width 105 height 35
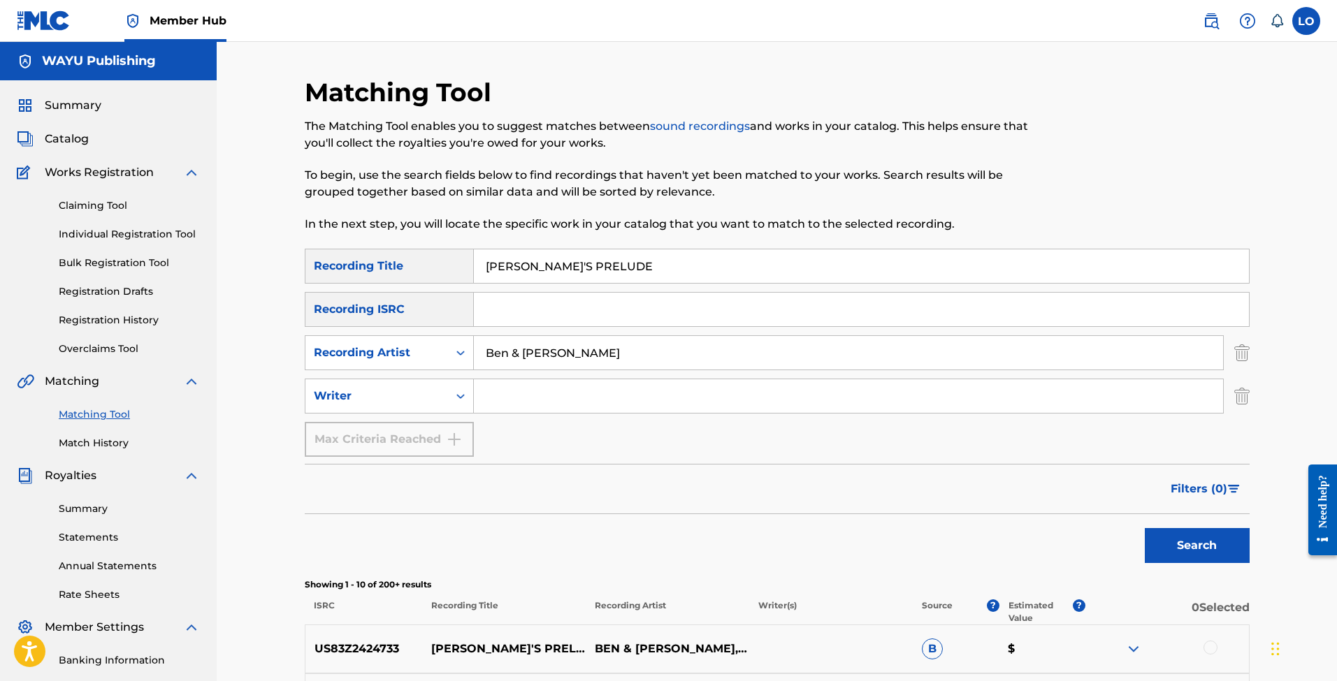
scroll to position [0, 0]
click at [551, 345] on input "Ben & [PERSON_NAME]" at bounding box center [848, 353] width 749 height 34
paste input "[PERSON_NAME]"
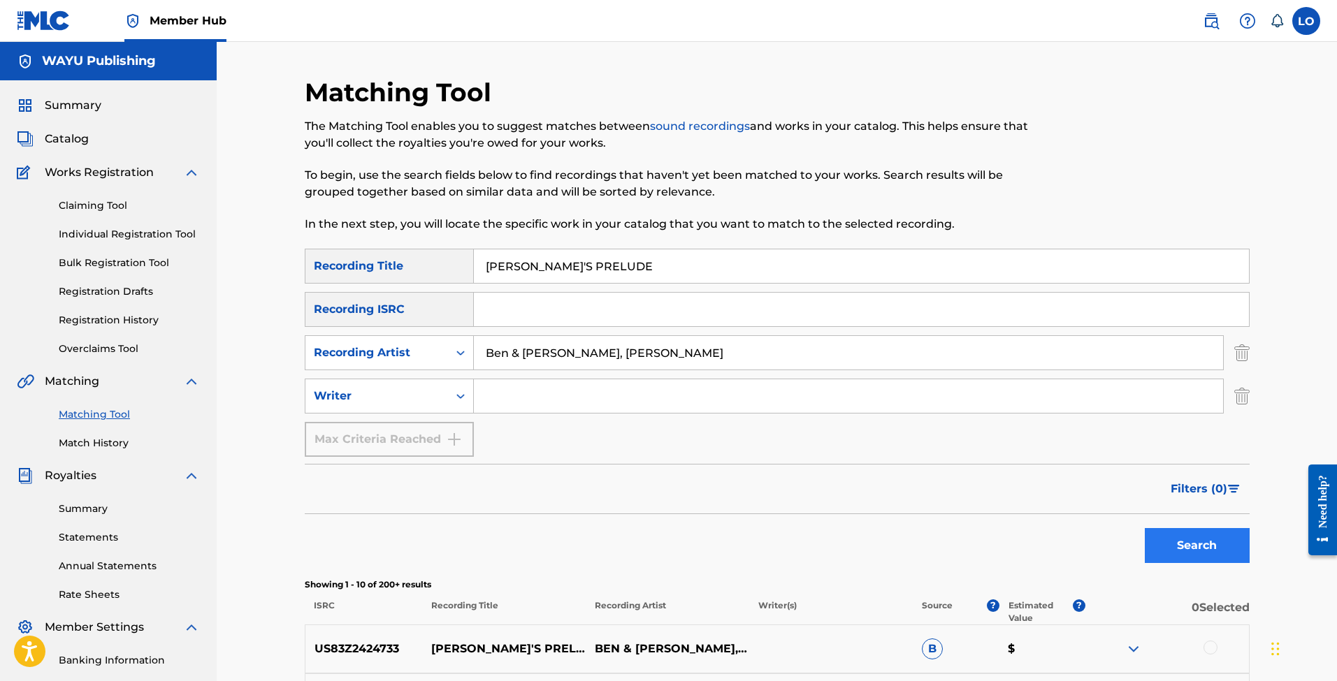
type input "Ben & [PERSON_NAME], [PERSON_NAME]"
click at [1210, 541] on button "Search" at bounding box center [1197, 545] width 105 height 35
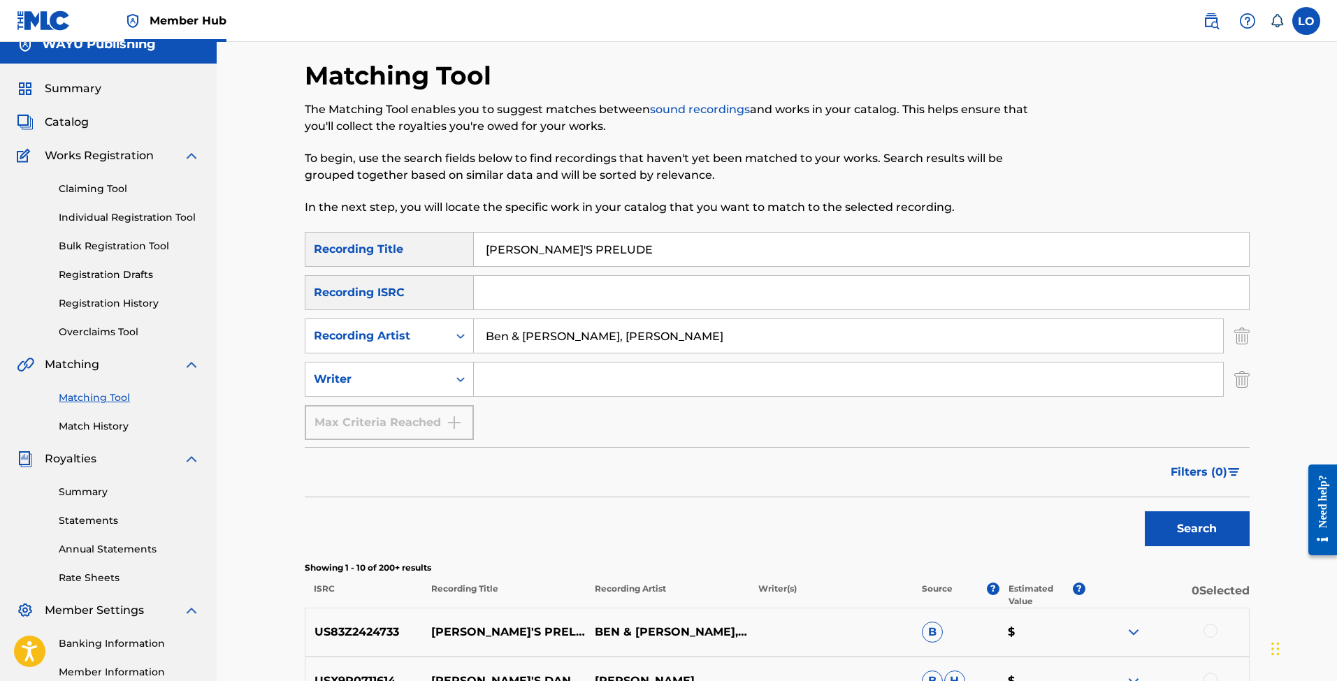
scroll to position [19, 0]
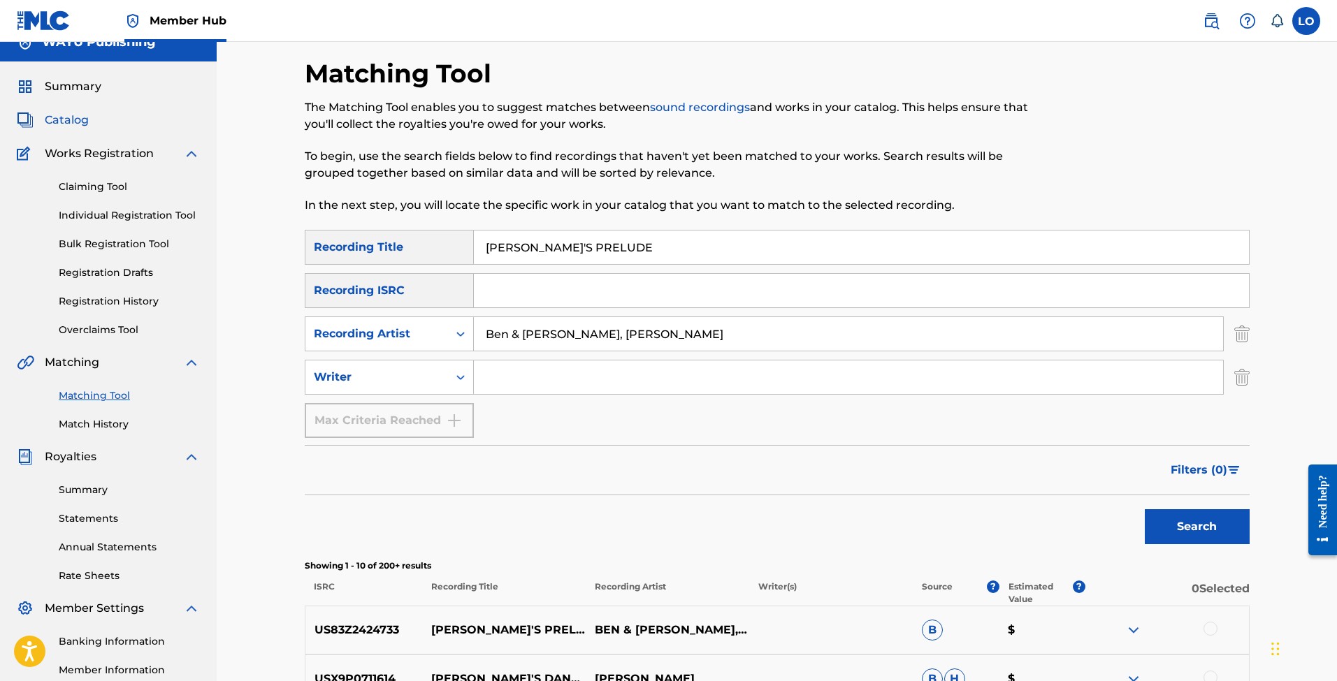
click at [60, 120] on span "Catalog" at bounding box center [67, 120] width 44 height 17
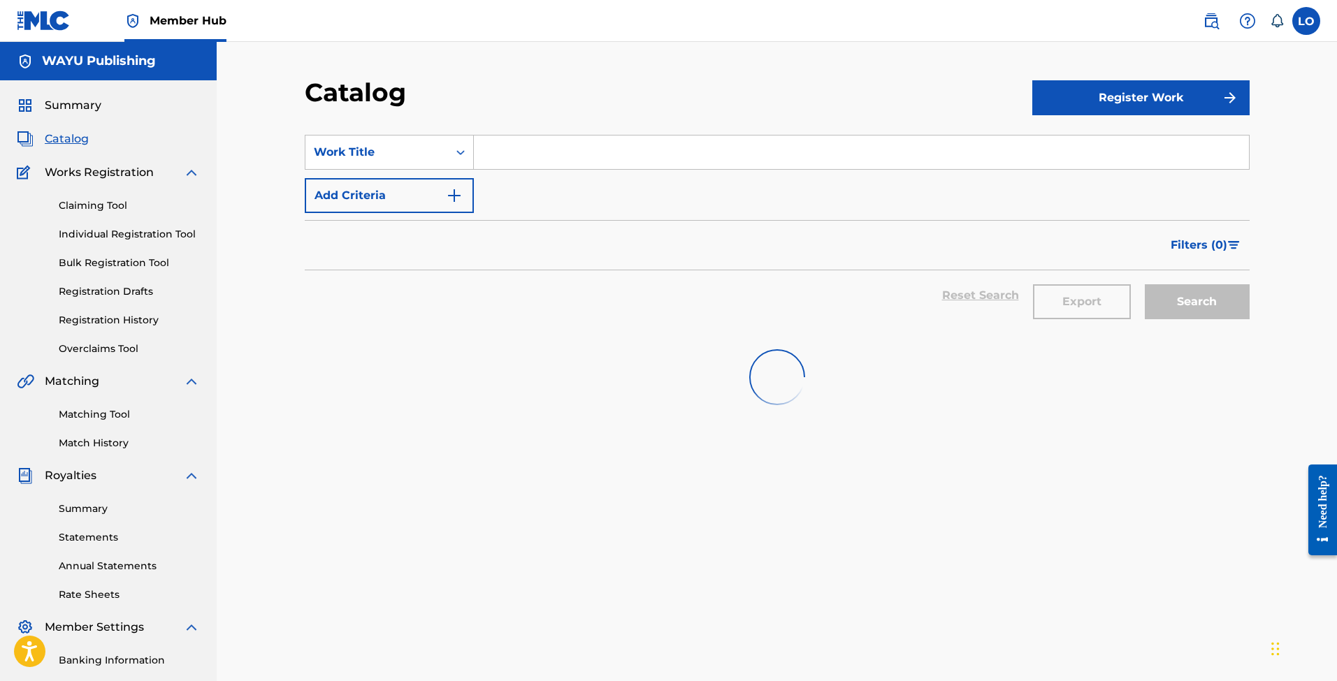
click at [563, 157] on input "Search Form" at bounding box center [861, 153] width 775 height 34
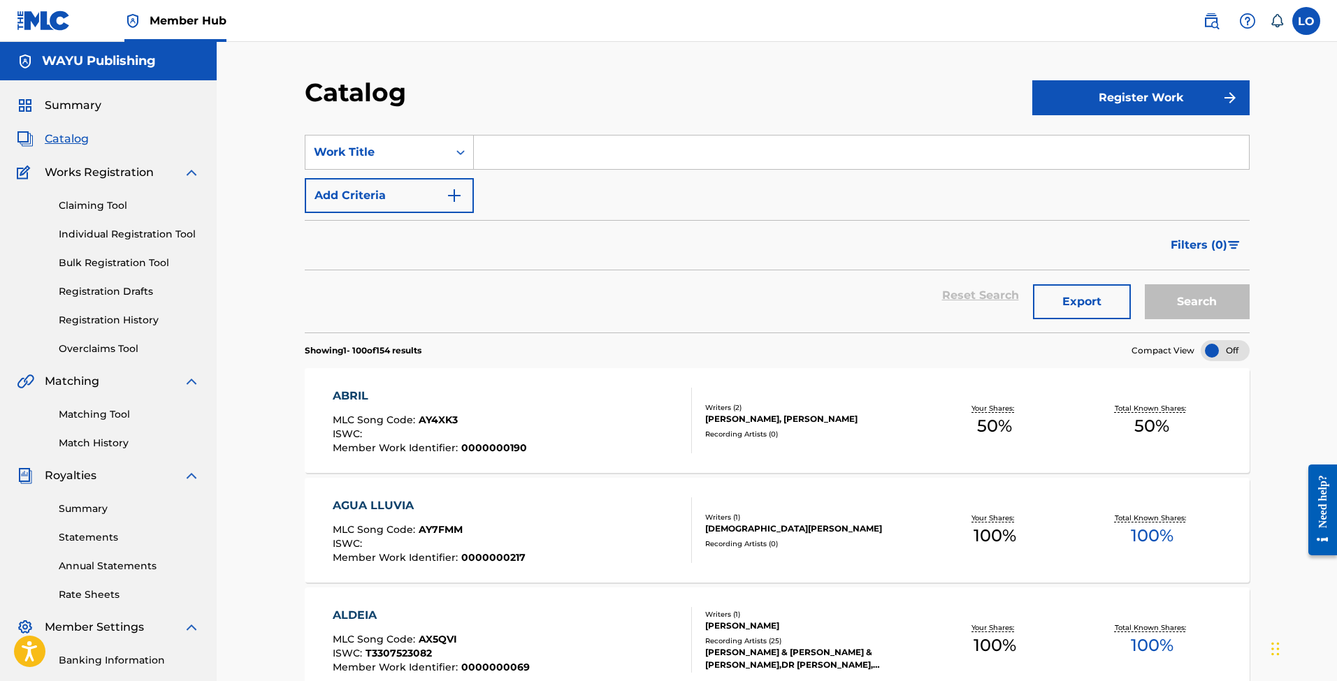
paste input "[PERSON_NAME]"
type input "[PERSON_NAME]"
click at [565, 105] on div "Catalog" at bounding box center [669, 97] width 728 height 41
click at [386, 226] on div "Filters ( 0 )" at bounding box center [777, 245] width 945 height 50
click at [1171, 310] on button "Search" at bounding box center [1197, 301] width 105 height 35
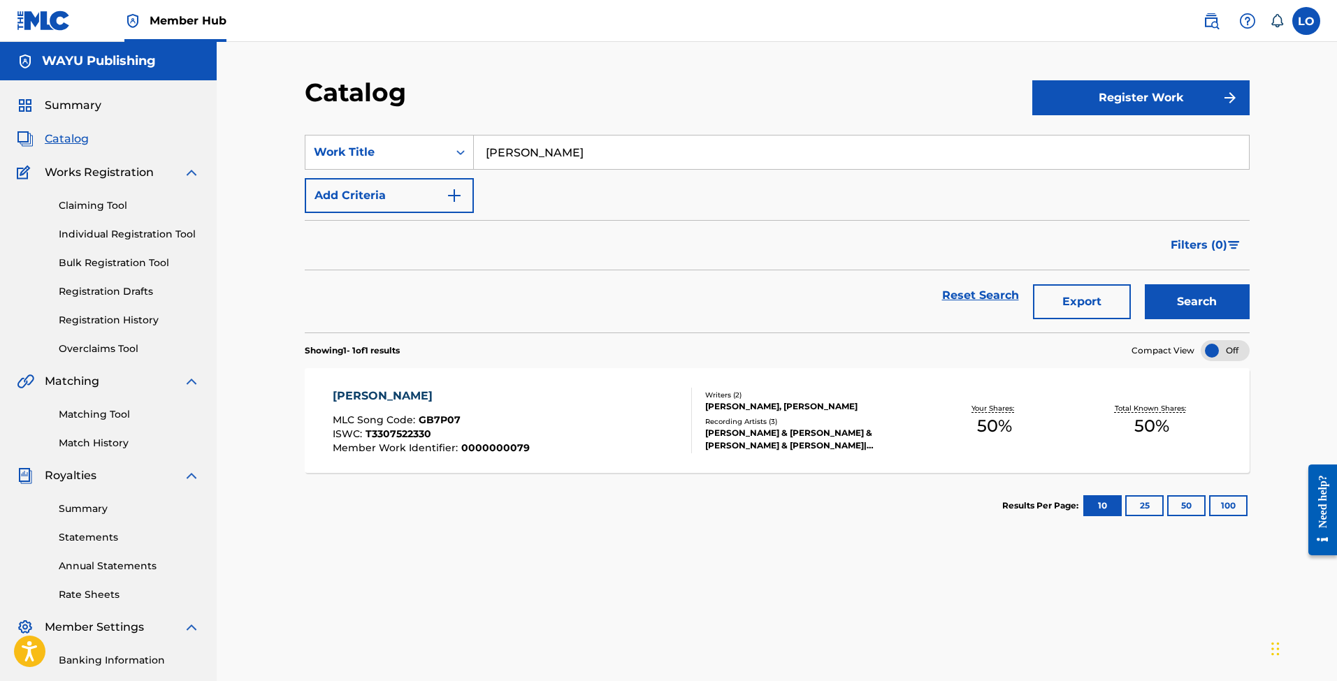
click at [781, 432] on div "[PERSON_NAME] & [PERSON_NAME] & [PERSON_NAME] & [PERSON_NAME]|[PERSON_NAME], [P…" at bounding box center [810, 439] width 211 height 25
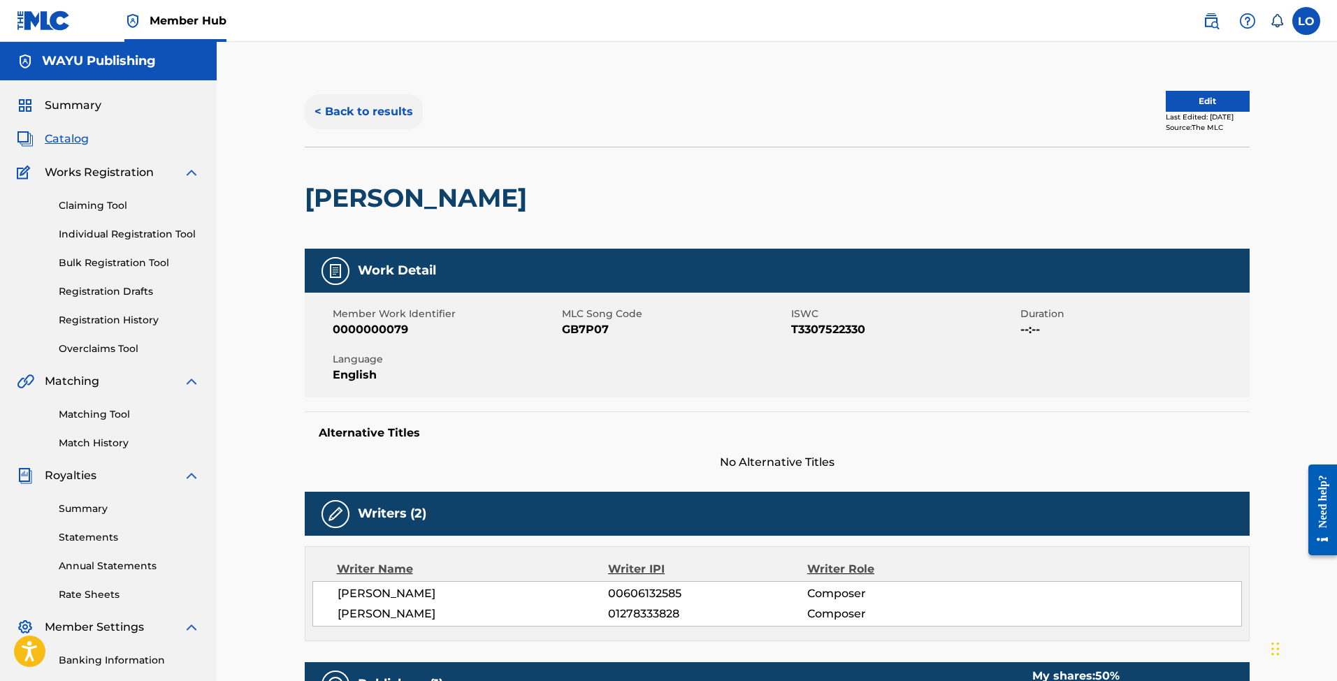
click at [353, 108] on button "< Back to results" at bounding box center [364, 111] width 118 height 35
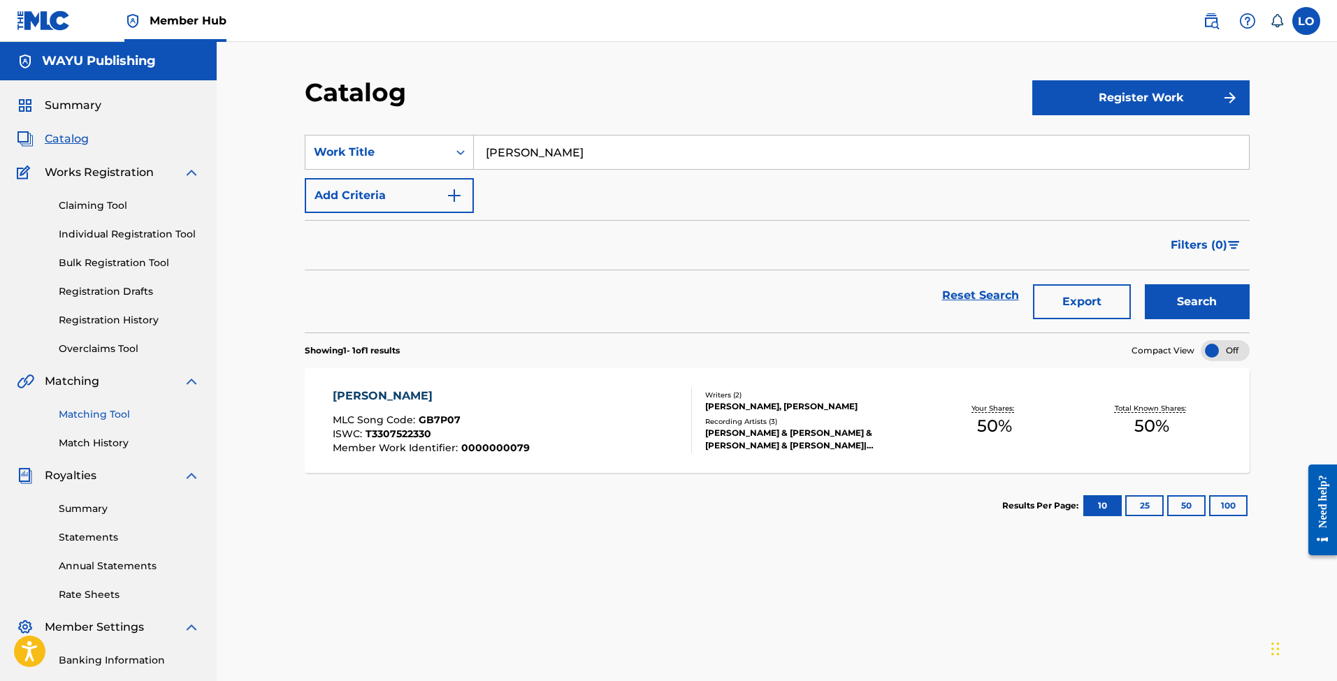
click at [102, 416] on link "Matching Tool" at bounding box center [129, 414] width 141 height 15
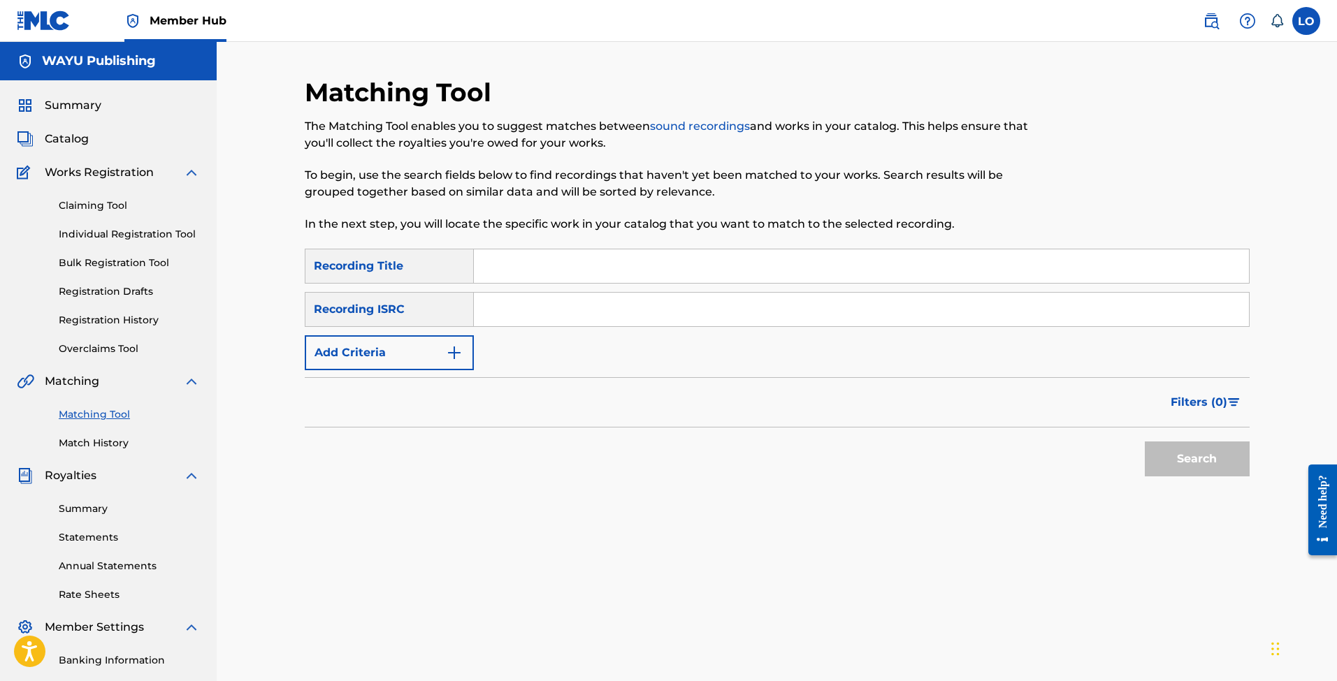
click at [523, 267] on input "Search Form" at bounding box center [861, 266] width 775 height 34
paste input "[URL][DOMAIN_NAME]"
type input "[URL][DOMAIN_NAME]"
click at [597, 270] on input "[URL][DOMAIN_NAME]" at bounding box center [861, 266] width 775 height 34
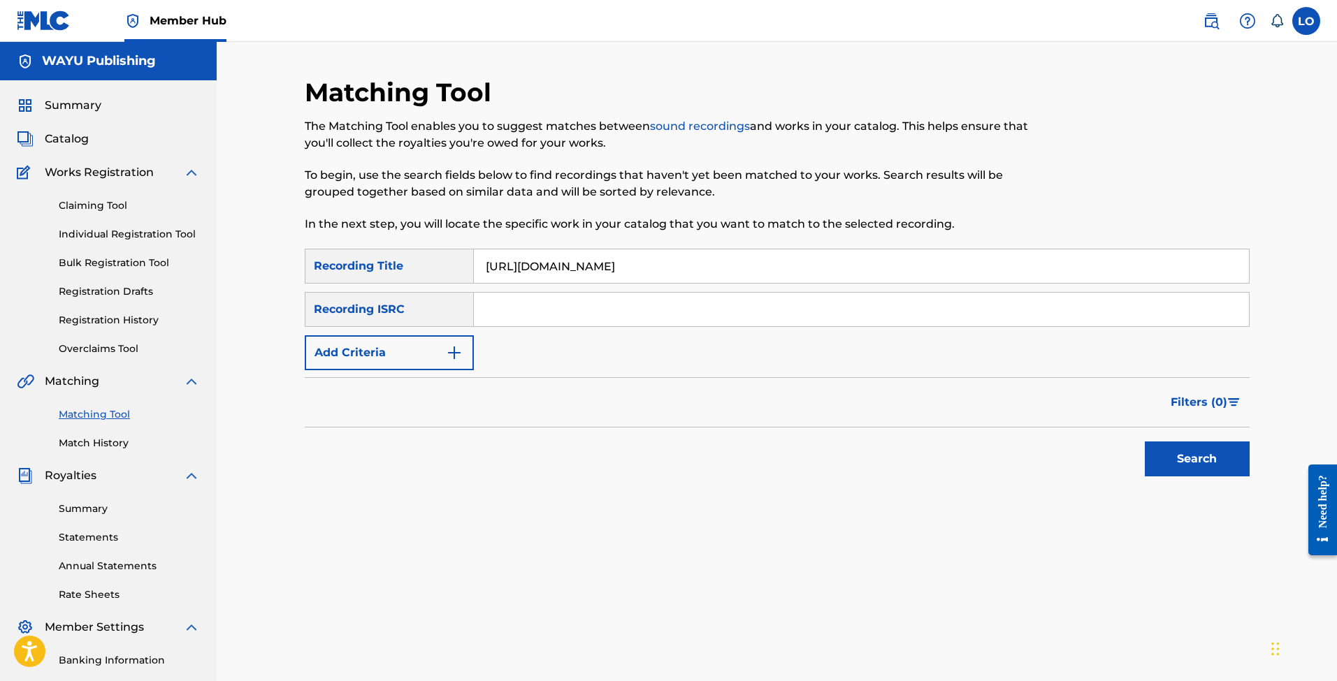
click at [597, 270] on input "[URL][DOMAIN_NAME]" at bounding box center [861, 266] width 775 height 34
paste input "[PERSON_NAME]"
type input "[PERSON_NAME]"
click at [1195, 466] on button "Search" at bounding box center [1197, 459] width 105 height 35
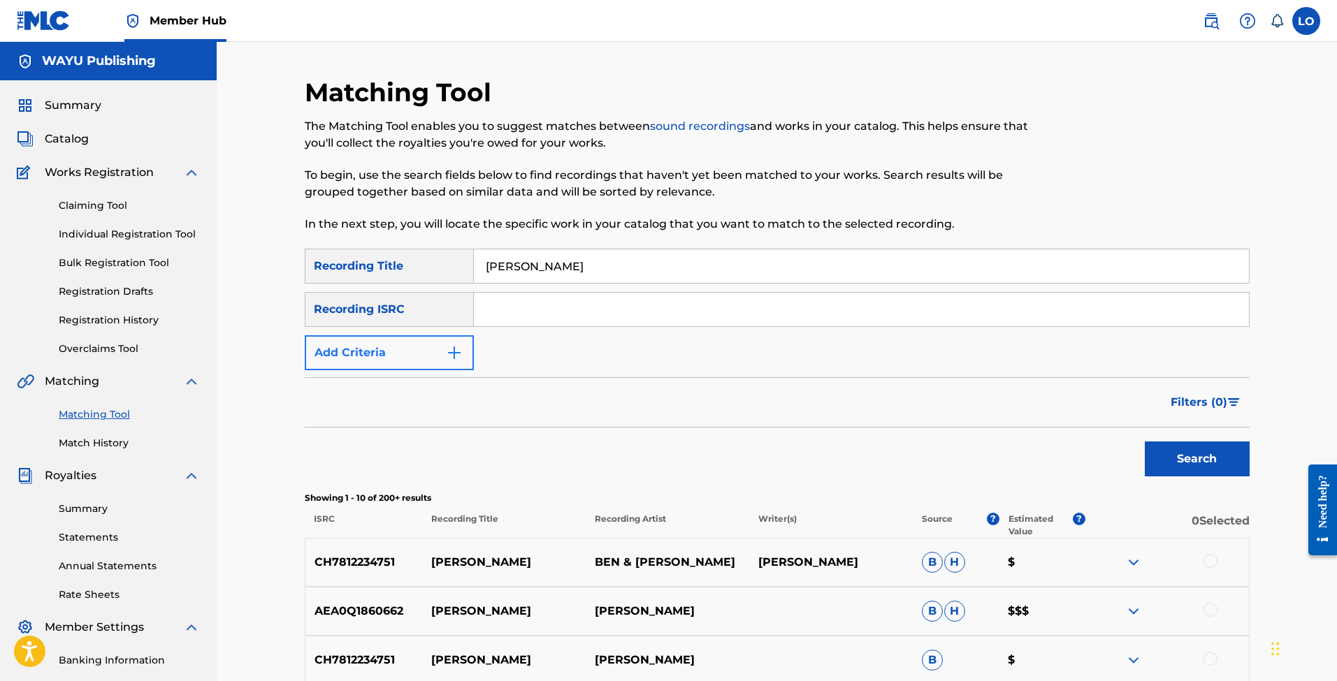
click at [418, 343] on button "Add Criteria" at bounding box center [389, 352] width 169 height 35
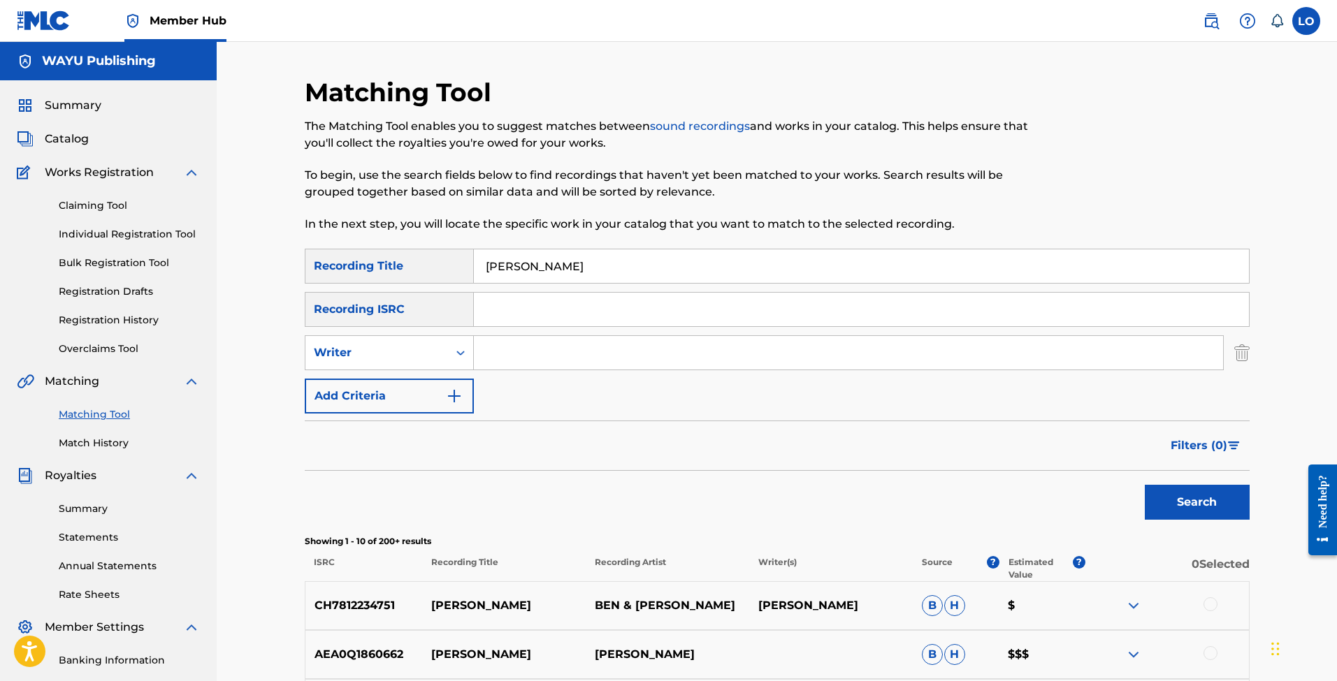
click at [588, 327] on div "SearchWithCriteria863ff2da-3b1d-4af6-97ab-f977ae3ca3c2 Recording Title [PERSON_…" at bounding box center [777, 331] width 945 height 165
click at [579, 351] on input "Search Form" at bounding box center [848, 353] width 749 height 34
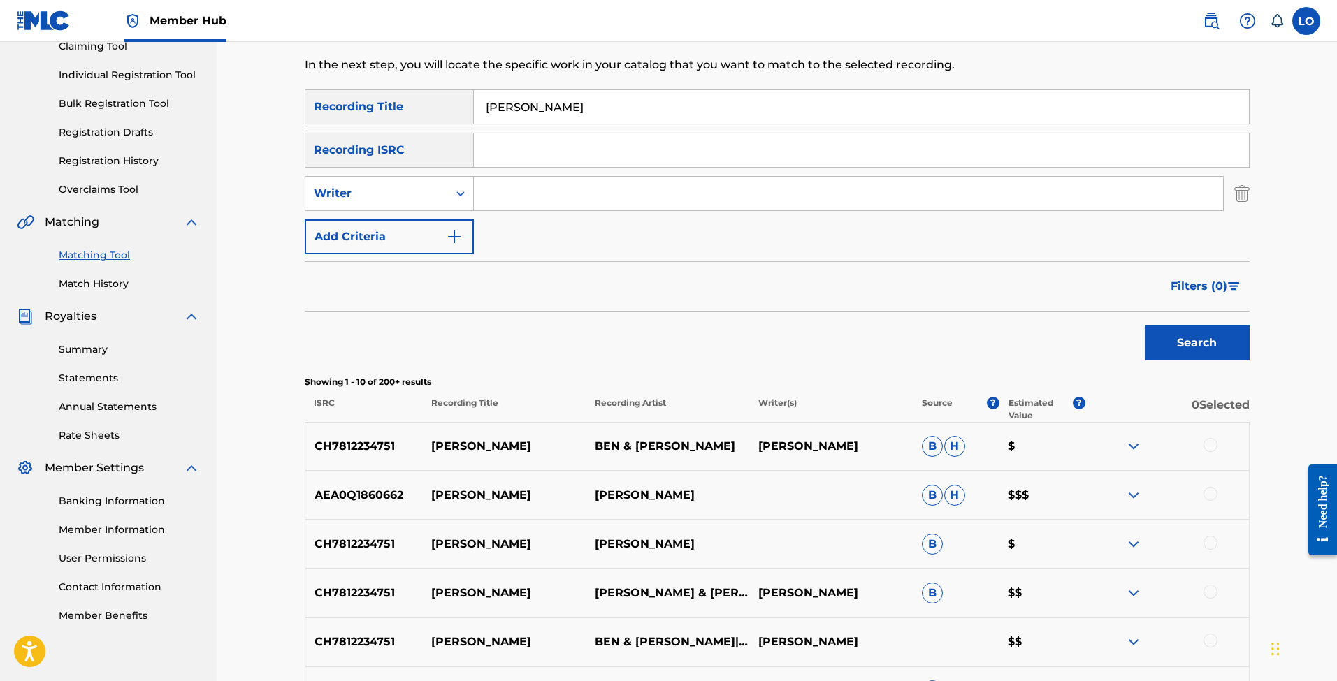
scroll to position [156, 0]
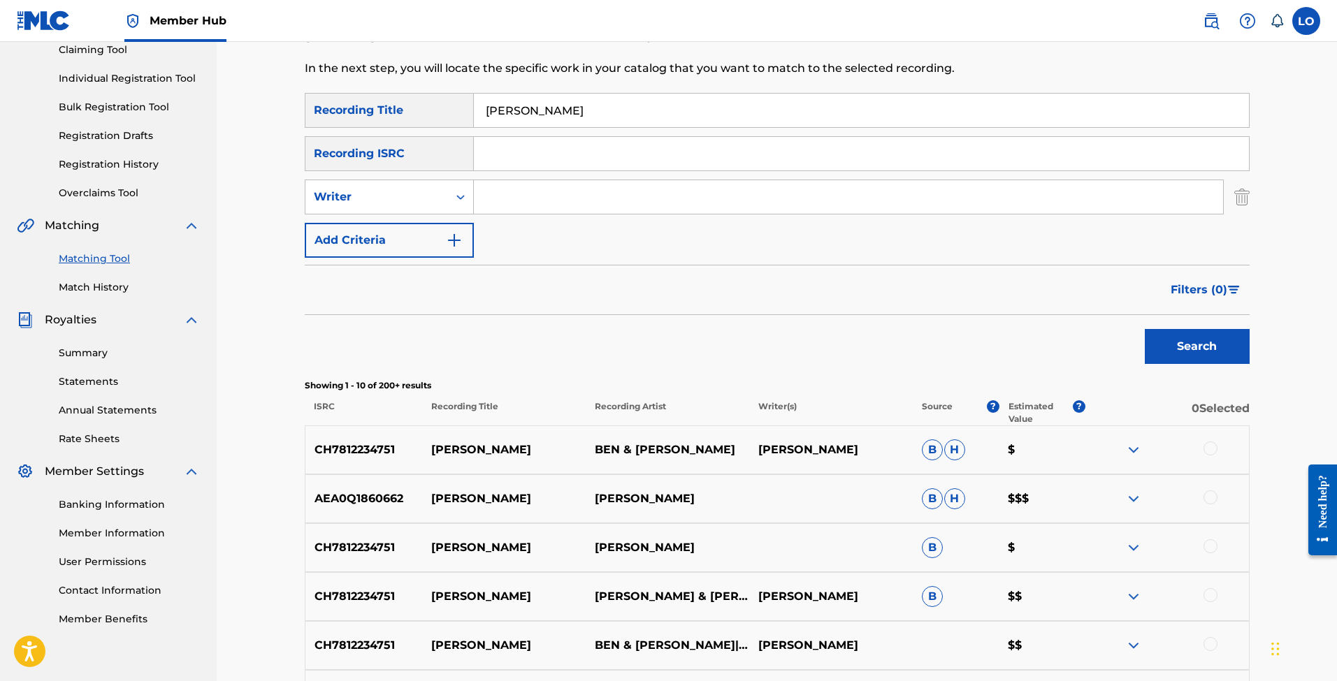
paste input "Ben & [PERSON_NAME]"
type input "Ben & [PERSON_NAME]"
click at [1178, 344] on button "Search" at bounding box center [1197, 346] width 105 height 35
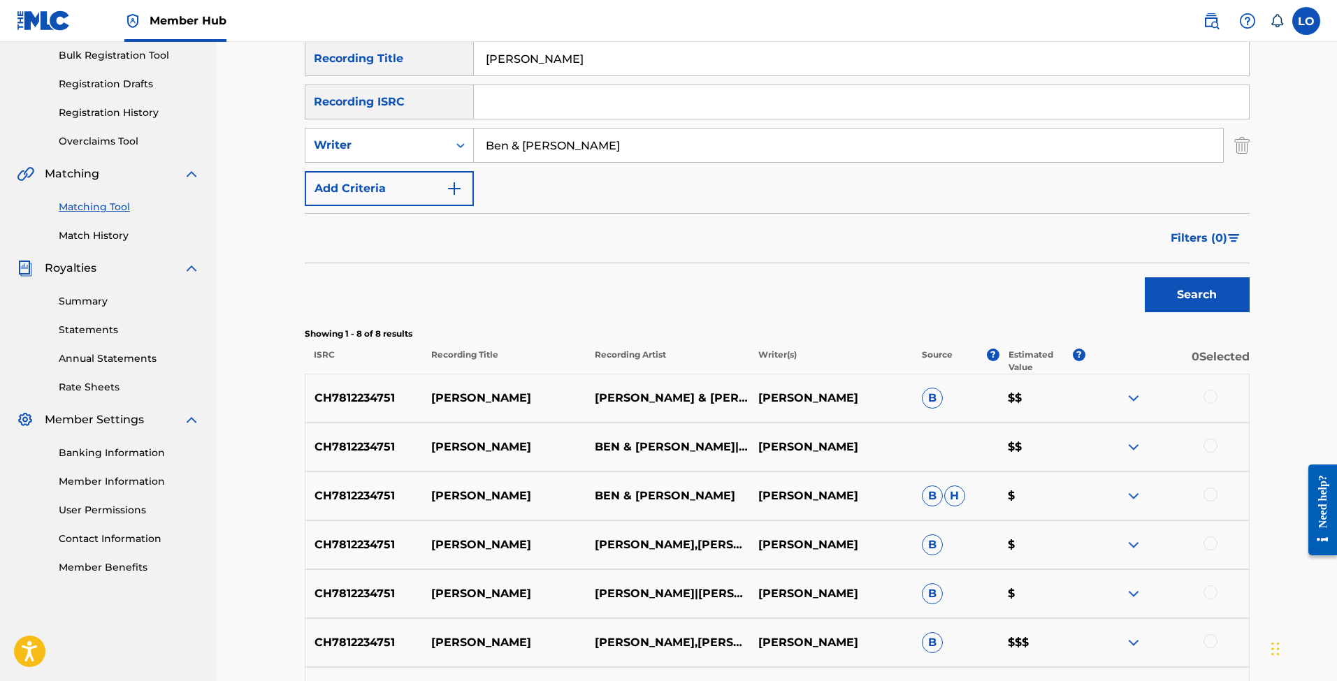
scroll to position [204, 0]
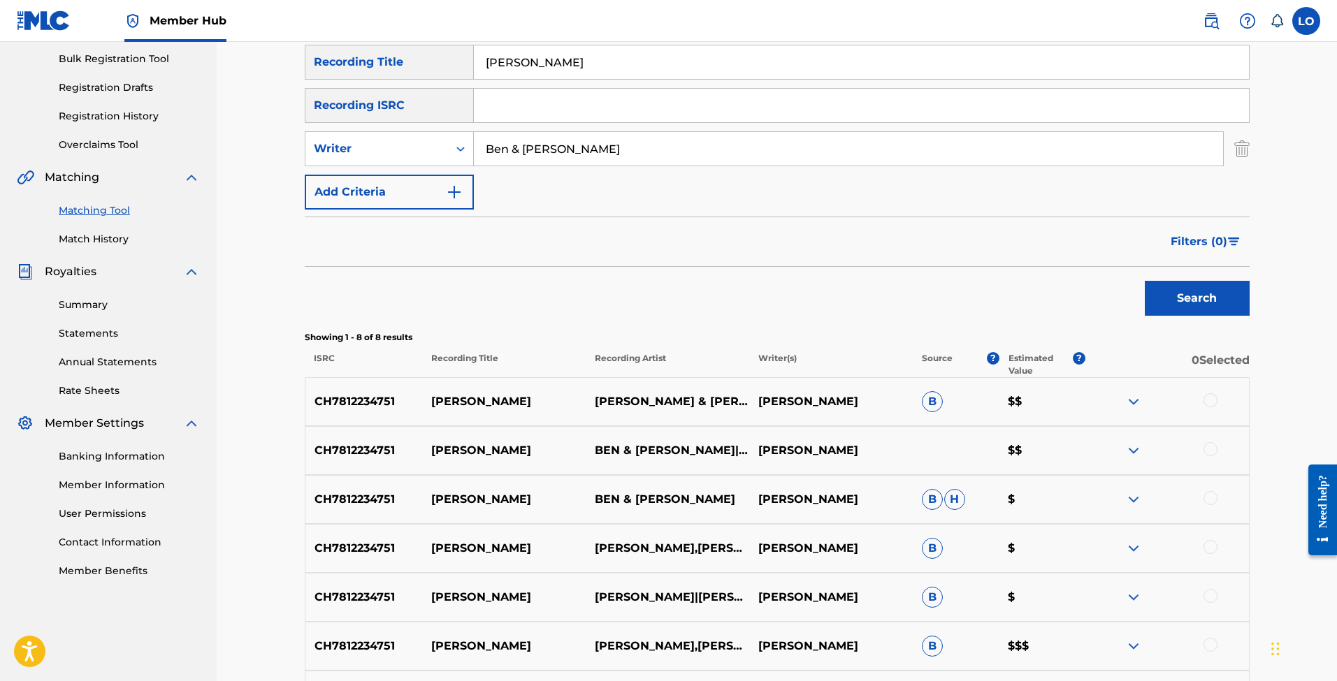
click at [530, 151] on input "Ben & [PERSON_NAME]" at bounding box center [848, 149] width 749 height 34
click at [1220, 314] on button "Search" at bounding box center [1197, 298] width 105 height 35
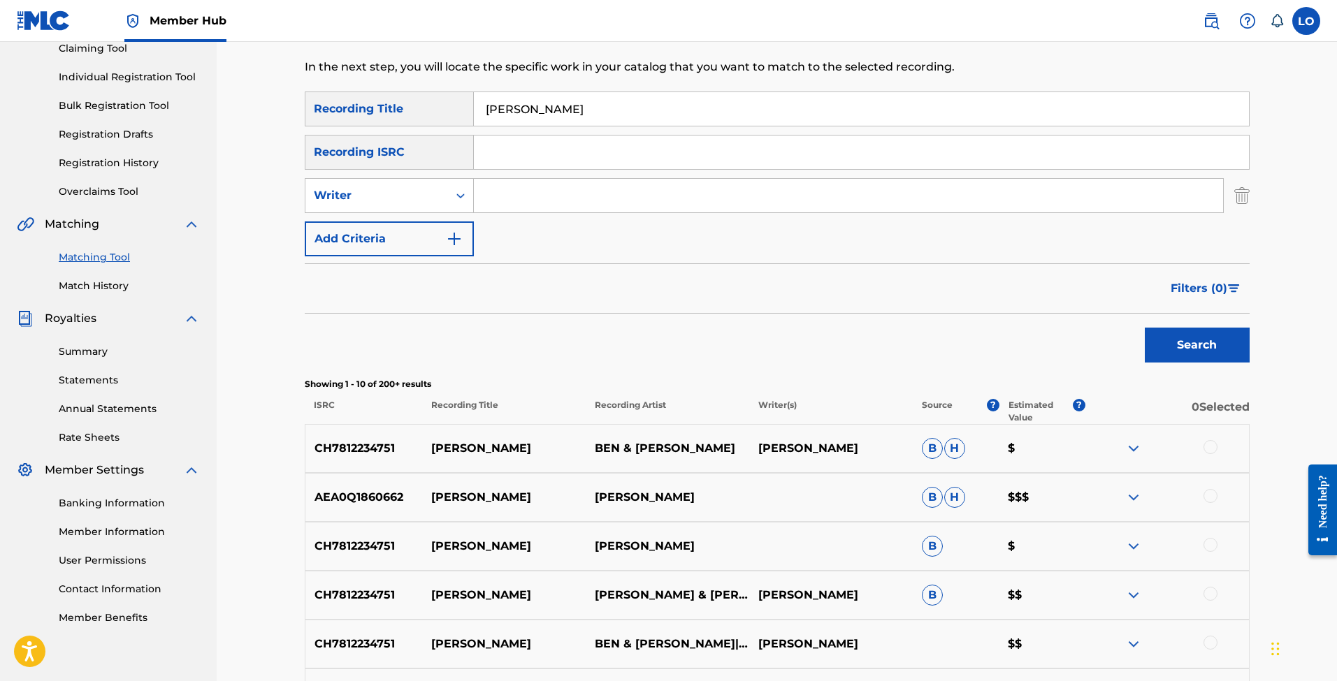
scroll to position [126, 0]
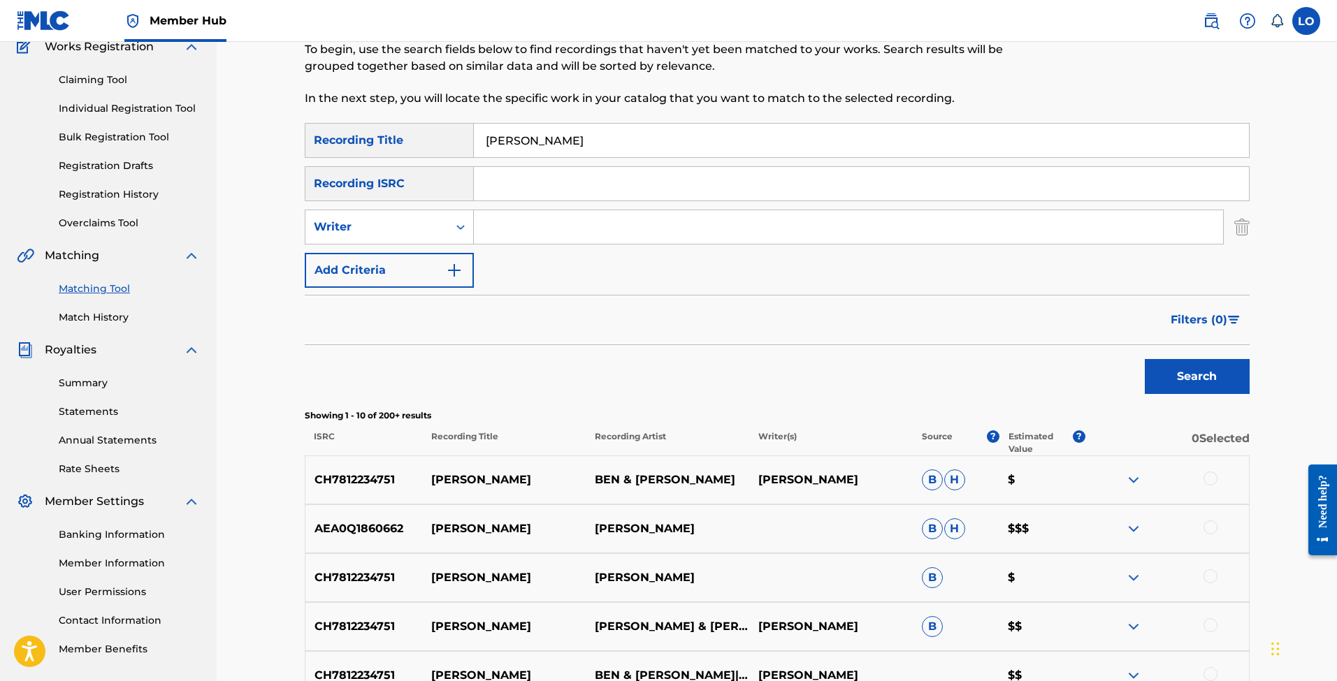
click at [538, 222] on input "Search Form" at bounding box center [848, 227] width 749 height 34
paste input "Ben & [PERSON_NAME]"
click at [1213, 384] on button "Search" at bounding box center [1197, 376] width 105 height 35
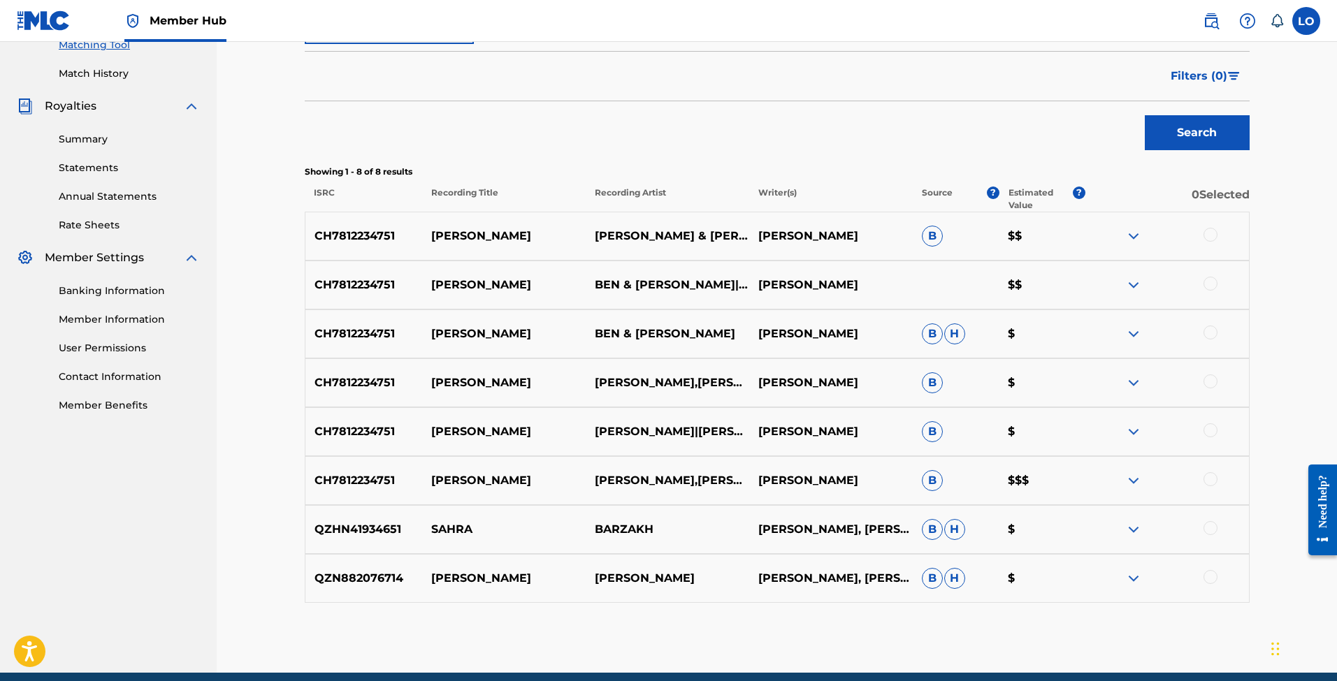
scroll to position [121, 0]
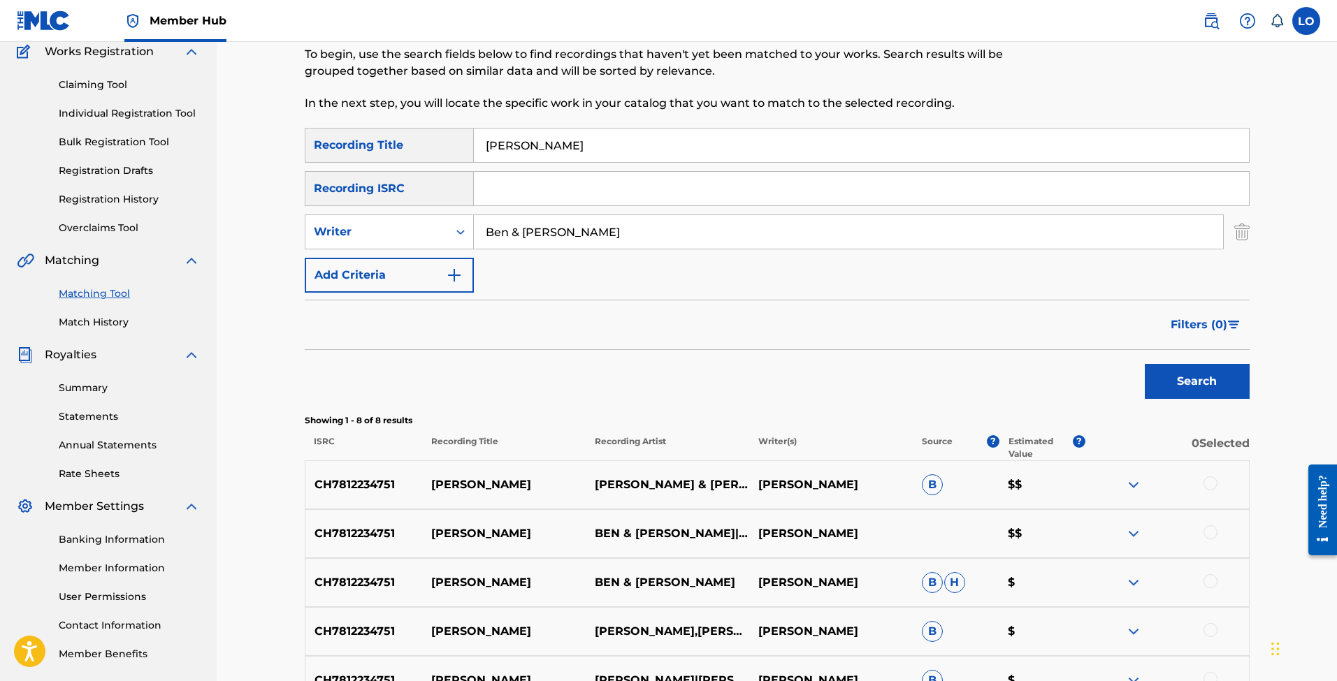
drag, startPoint x: 567, startPoint y: 233, endPoint x: 785, endPoint y: 226, distance: 217.5
click at [782, 226] on input "Ben & [PERSON_NAME]" at bounding box center [848, 232] width 749 height 34
click at [1196, 382] on button "Search" at bounding box center [1197, 381] width 105 height 35
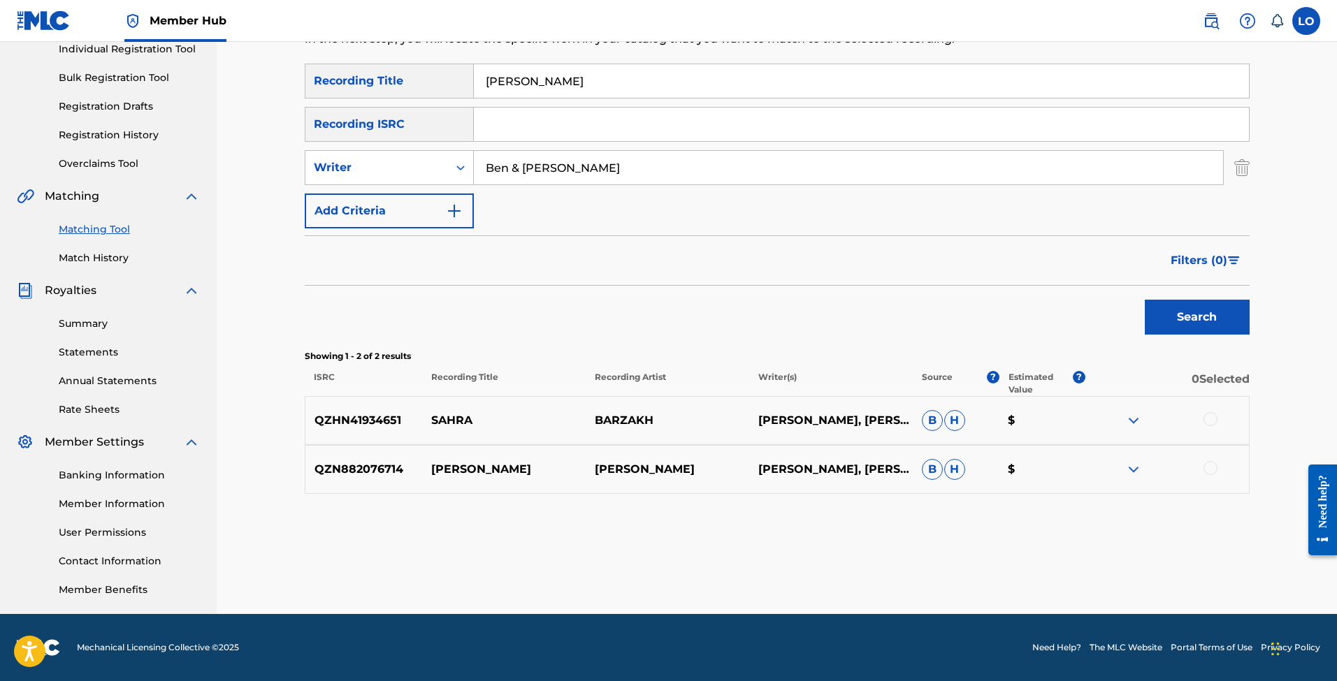
scroll to position [185, 0]
click at [1162, 306] on button "Search" at bounding box center [1197, 317] width 105 height 35
click at [515, 170] on input "Ben & [PERSON_NAME]" at bounding box center [848, 168] width 749 height 34
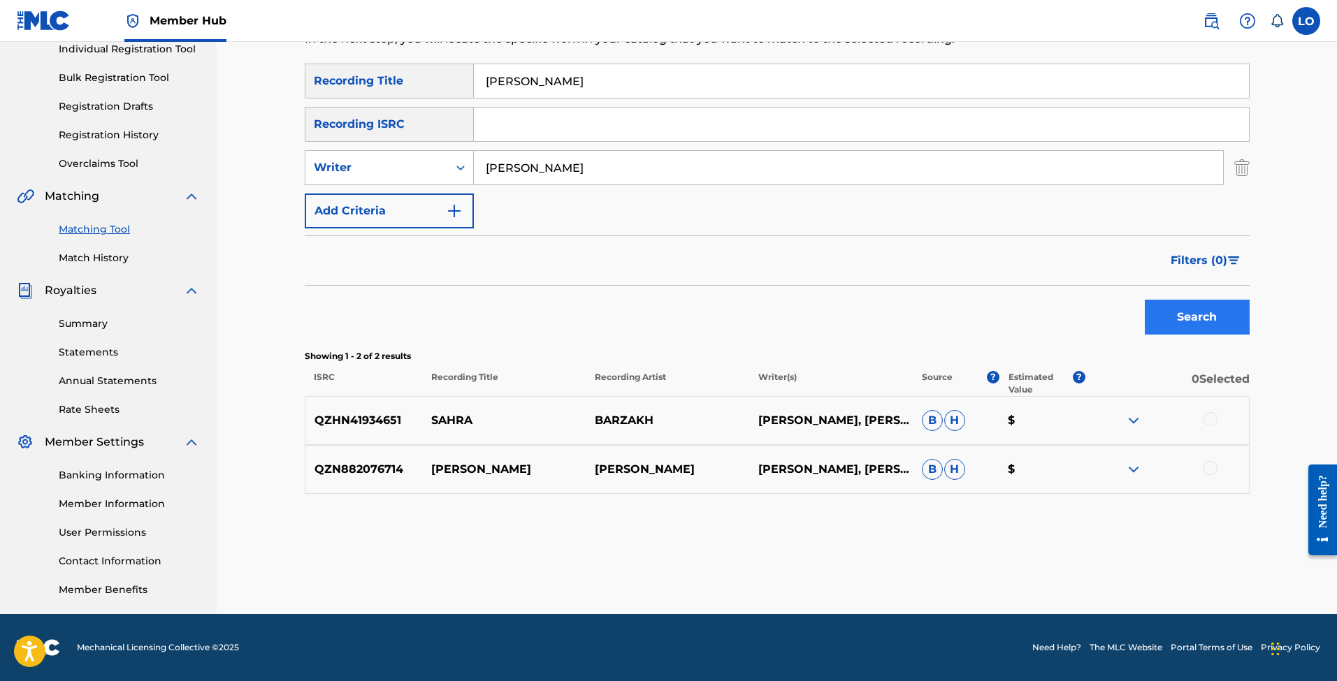
click at [1199, 320] on button "Search" at bounding box center [1197, 317] width 105 height 35
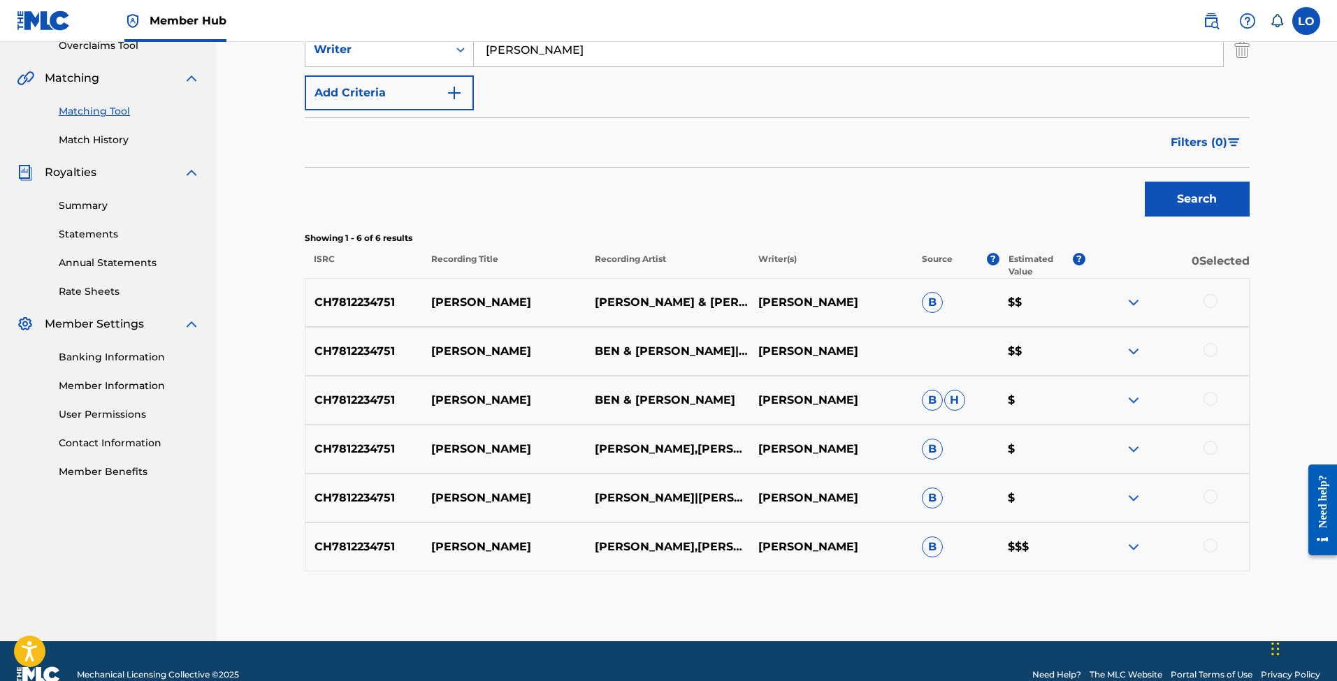
scroll to position [273, 0]
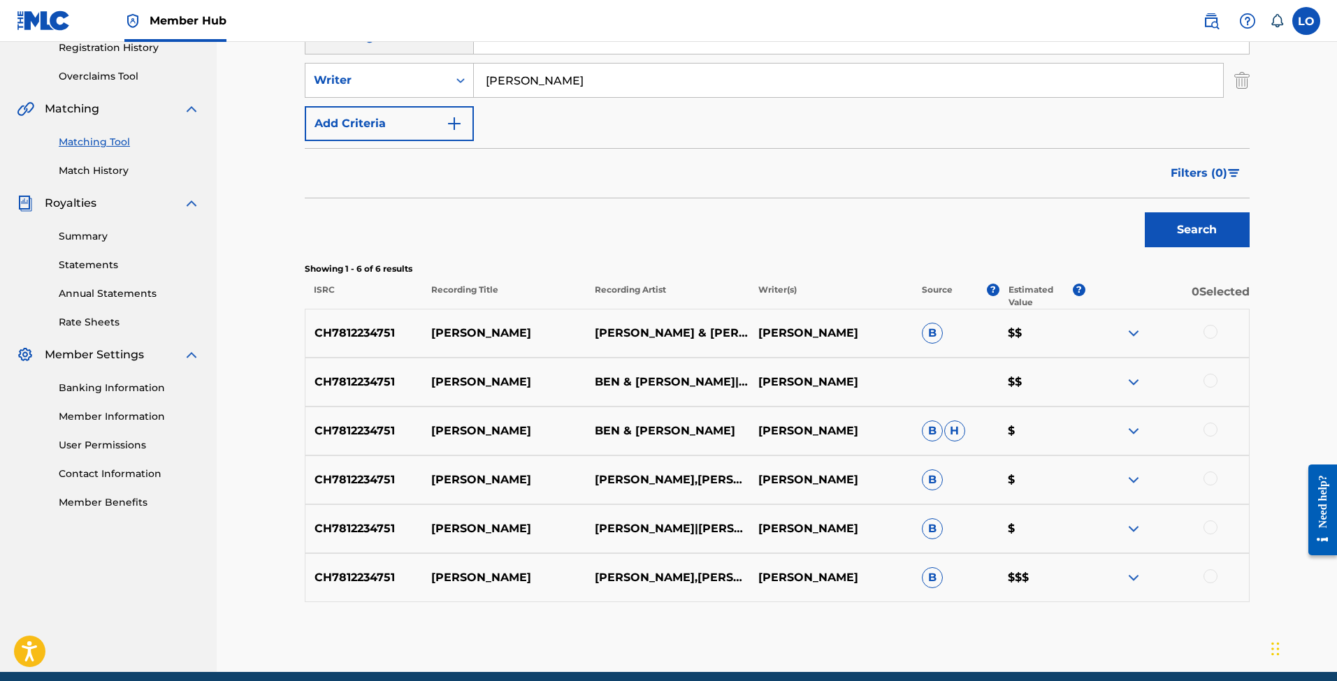
click at [542, 86] on input "[PERSON_NAME]" at bounding box center [848, 81] width 749 height 34
paste input "Ben & [PERSON_NAME]"
click at [1193, 222] on button "Search" at bounding box center [1197, 229] width 105 height 35
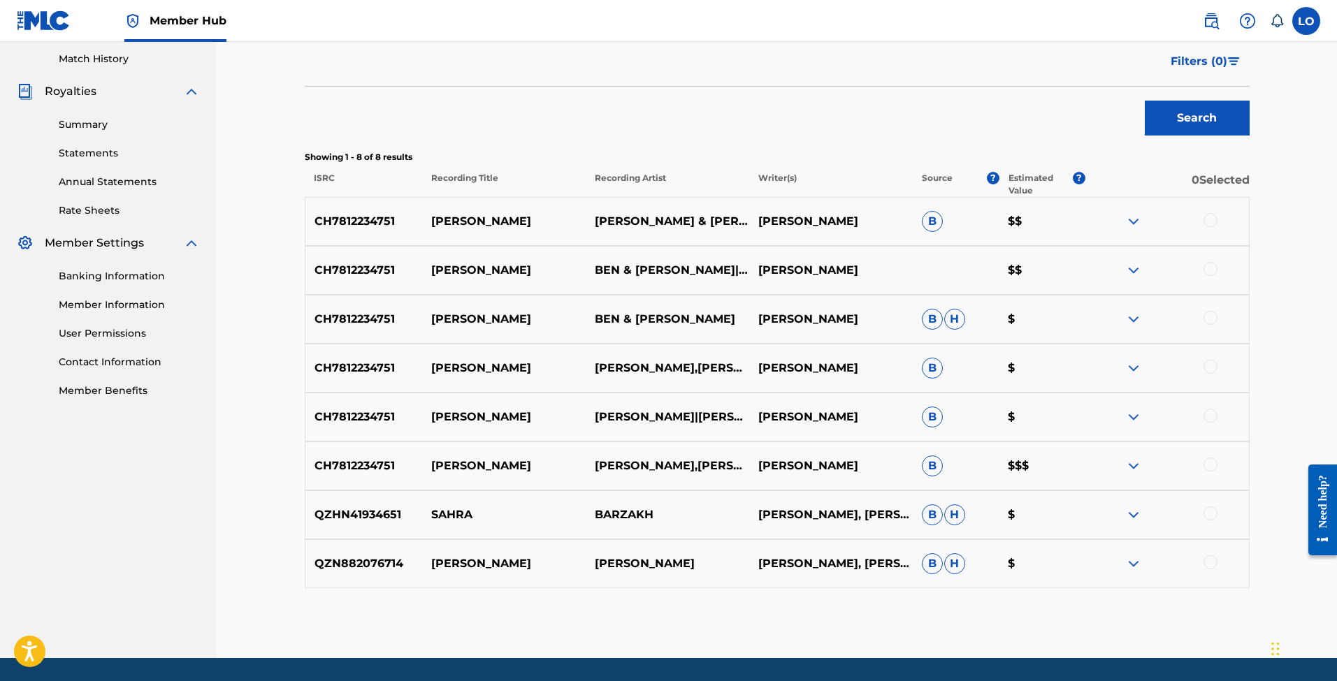
scroll to position [238, 0]
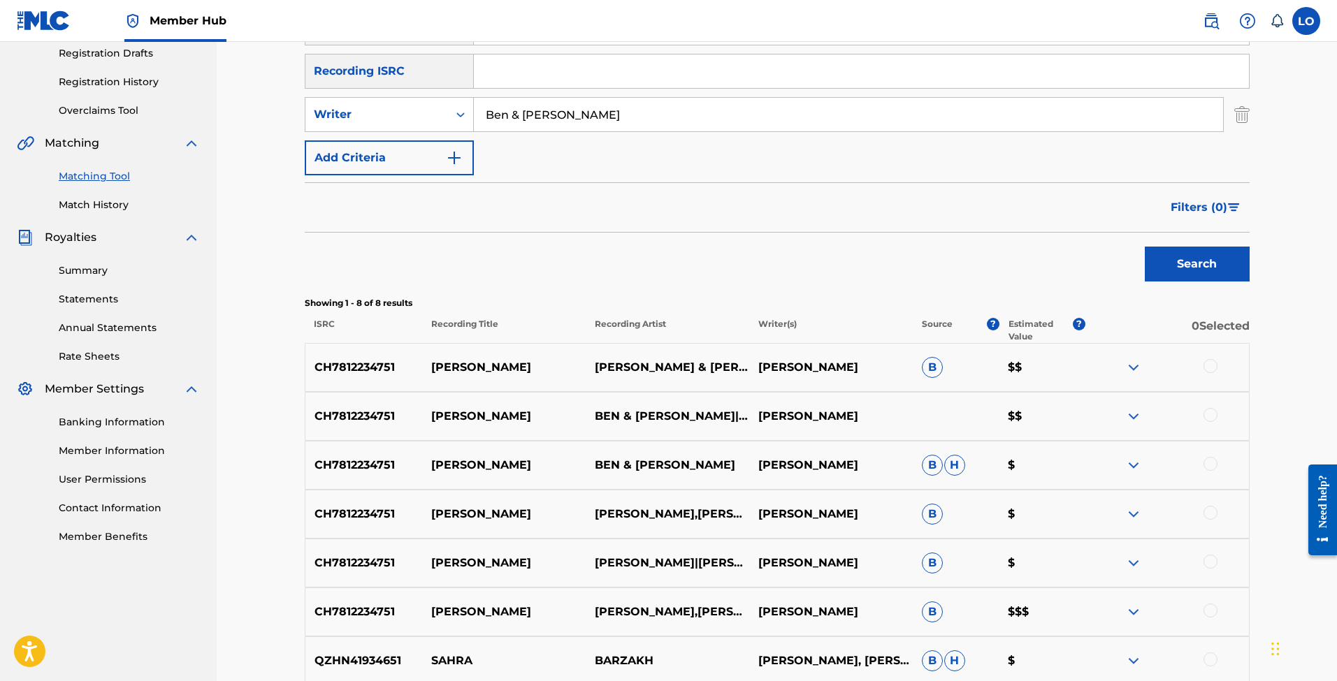
drag, startPoint x: 572, startPoint y: 113, endPoint x: 233, endPoint y: 114, distance: 338.9
click at [233, 114] on div "Matching Tool The Matching Tool enables you to suggest matches between sound re…" at bounding box center [777, 304] width 1120 height 1001
type input "[PERSON_NAME]"
click at [1160, 253] on button "Search" at bounding box center [1197, 264] width 105 height 35
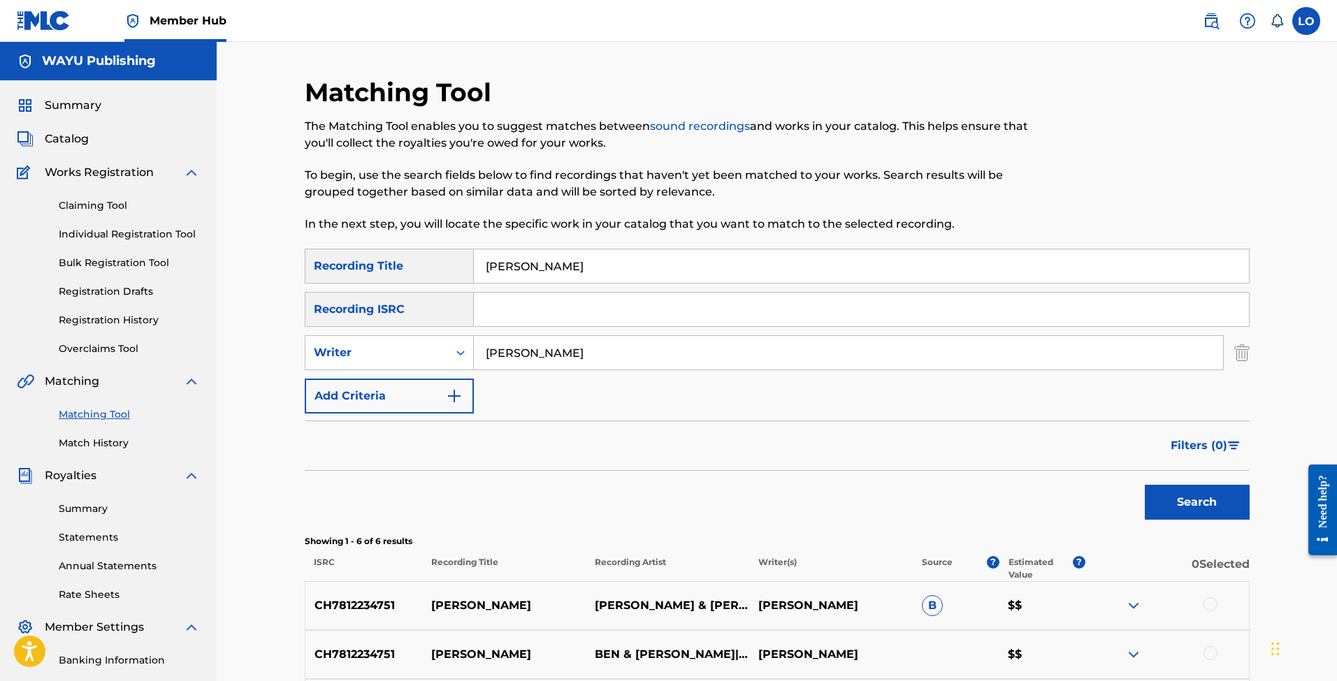
scroll to position [0, 0]
click at [442, 345] on div "Writer" at bounding box center [376, 353] width 143 height 27
click at [514, 394] on div "SearchWithCriteria863ff2da-3b1d-4af6-97ab-f977ae3ca3c2 Recording Title [PERSON_…" at bounding box center [777, 331] width 945 height 165
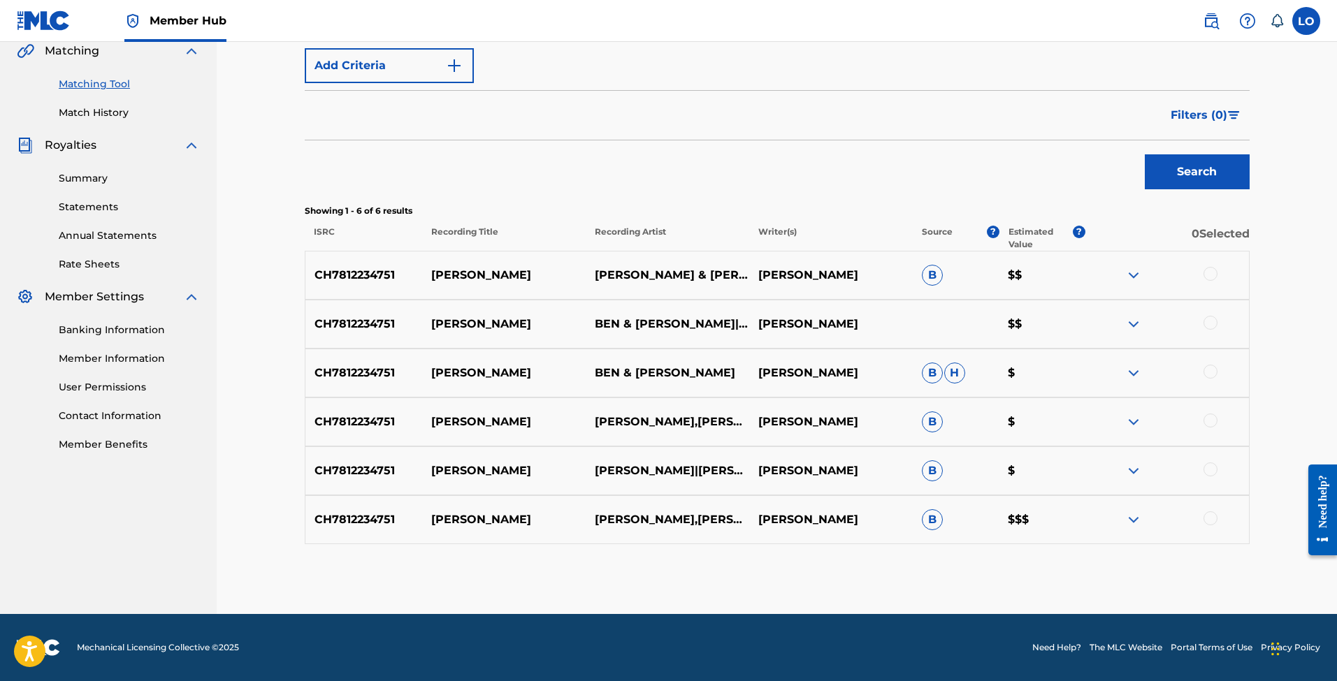
scroll to position [331, 0]
click at [1211, 268] on div at bounding box center [1210, 274] width 14 height 14
click at [1210, 328] on div at bounding box center [1210, 323] width 14 height 14
click at [1209, 379] on div at bounding box center [1167, 373] width 164 height 17
click at [1209, 375] on div at bounding box center [1210, 372] width 14 height 14
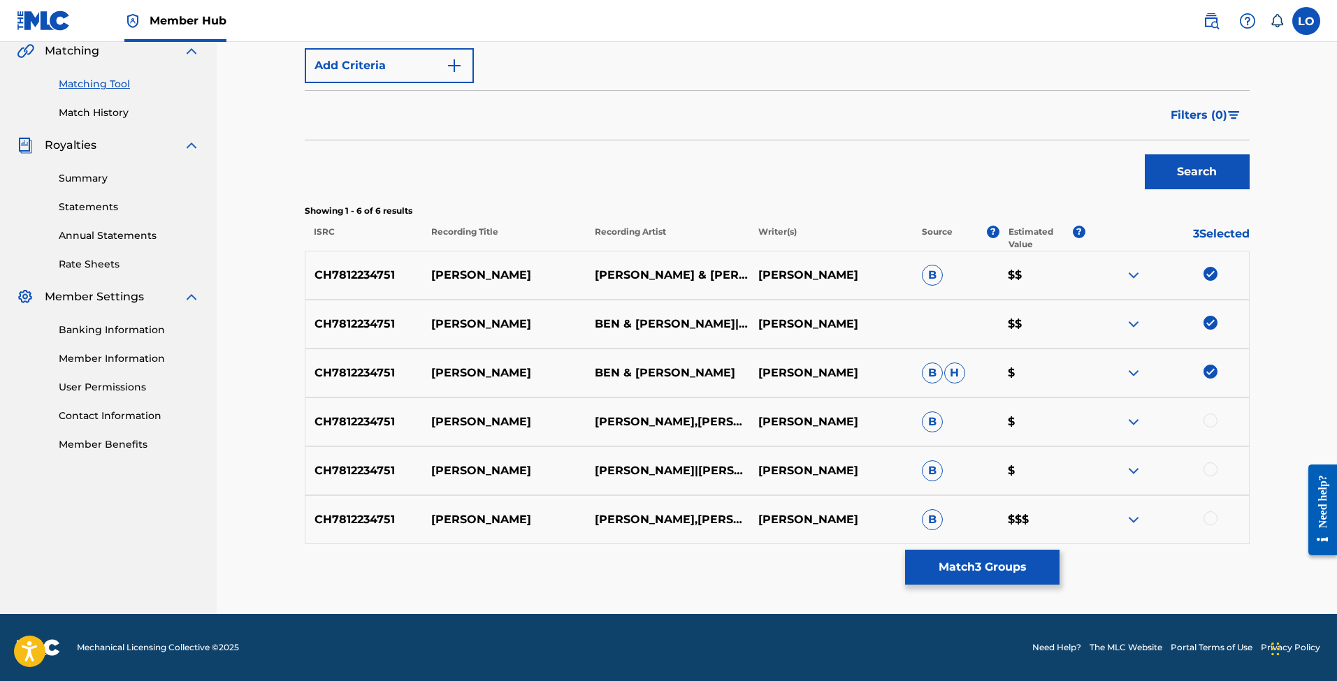
click at [1209, 428] on div at bounding box center [1167, 422] width 164 height 17
click at [1209, 425] on div at bounding box center [1210, 421] width 14 height 14
click at [1209, 425] on img at bounding box center [1210, 421] width 14 height 14
click at [1210, 425] on div at bounding box center [1210, 421] width 14 height 14
click at [1211, 469] on div at bounding box center [1210, 470] width 14 height 14
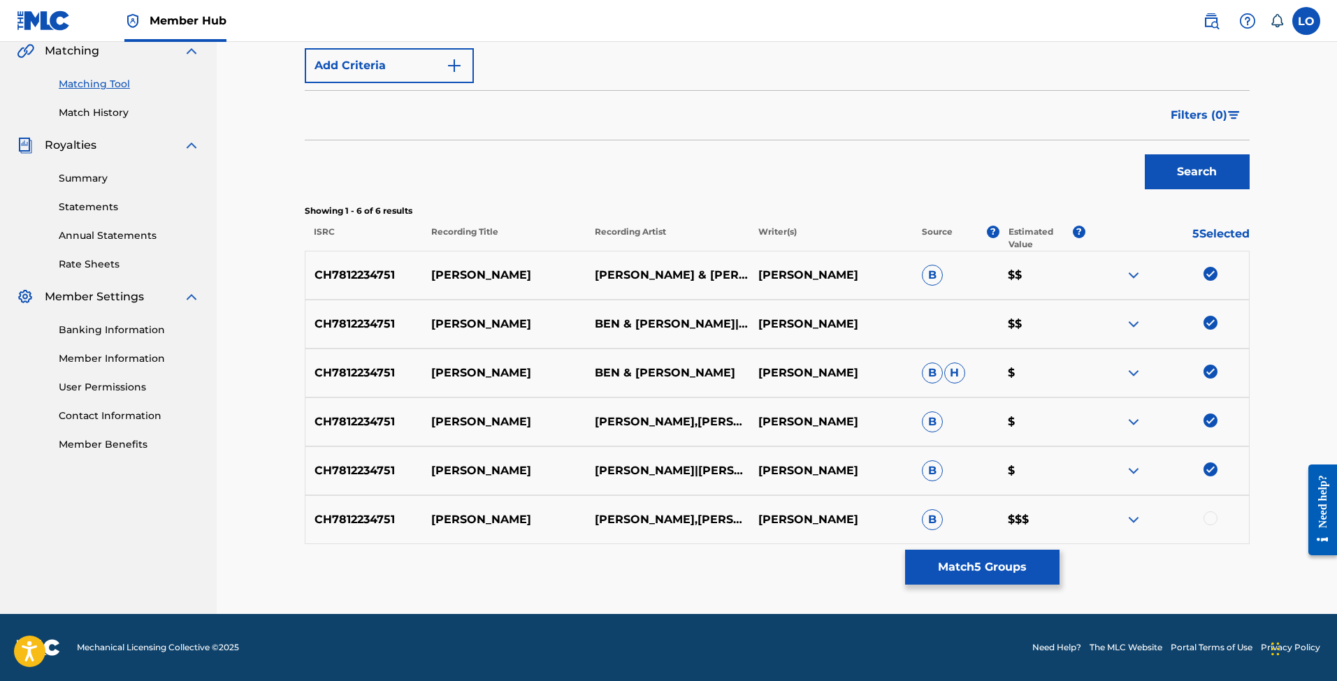
click at [1210, 522] on div at bounding box center [1210, 519] width 14 height 14
click at [979, 570] on button "Match 6 Groups" at bounding box center [982, 567] width 154 height 35
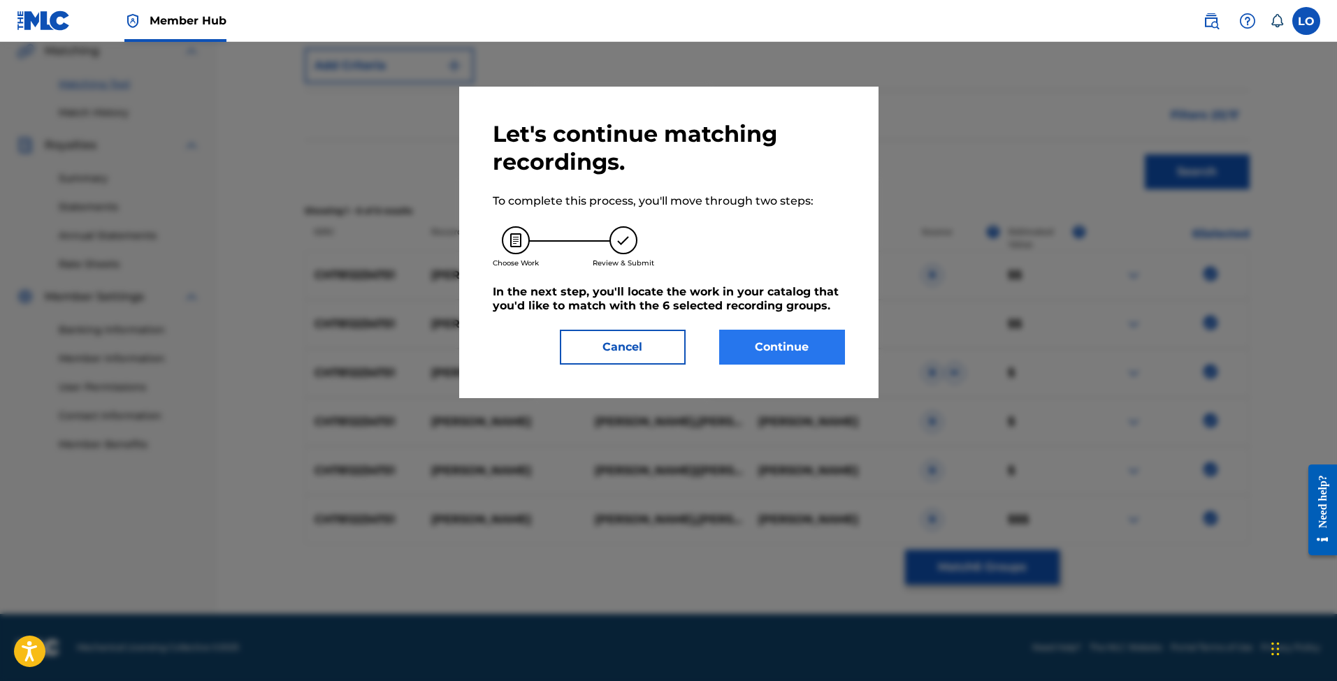
click at [778, 348] on button "Continue" at bounding box center [782, 347] width 126 height 35
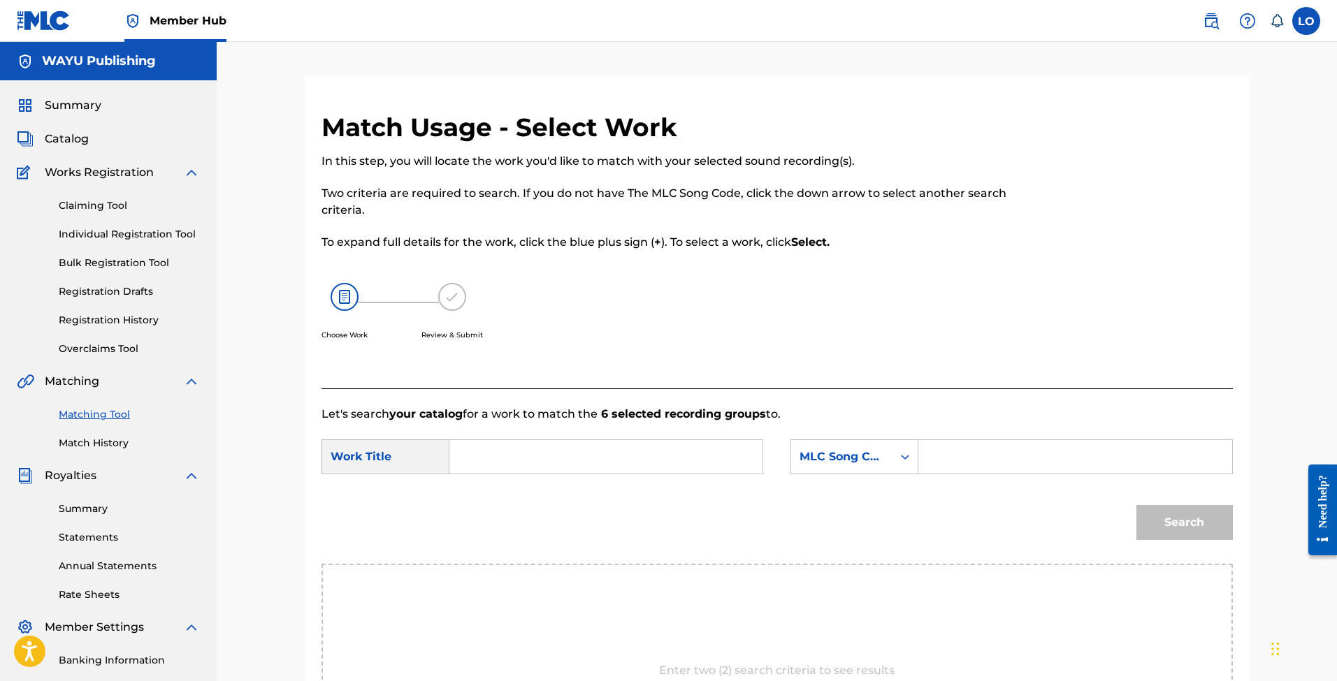
scroll to position [0, 0]
click at [611, 455] on input "Search Form" at bounding box center [605, 457] width 289 height 34
paste input "[PERSON_NAME]"
type input "[PERSON_NAME]"
click at [915, 505] on div "Search" at bounding box center [776, 527] width 911 height 73
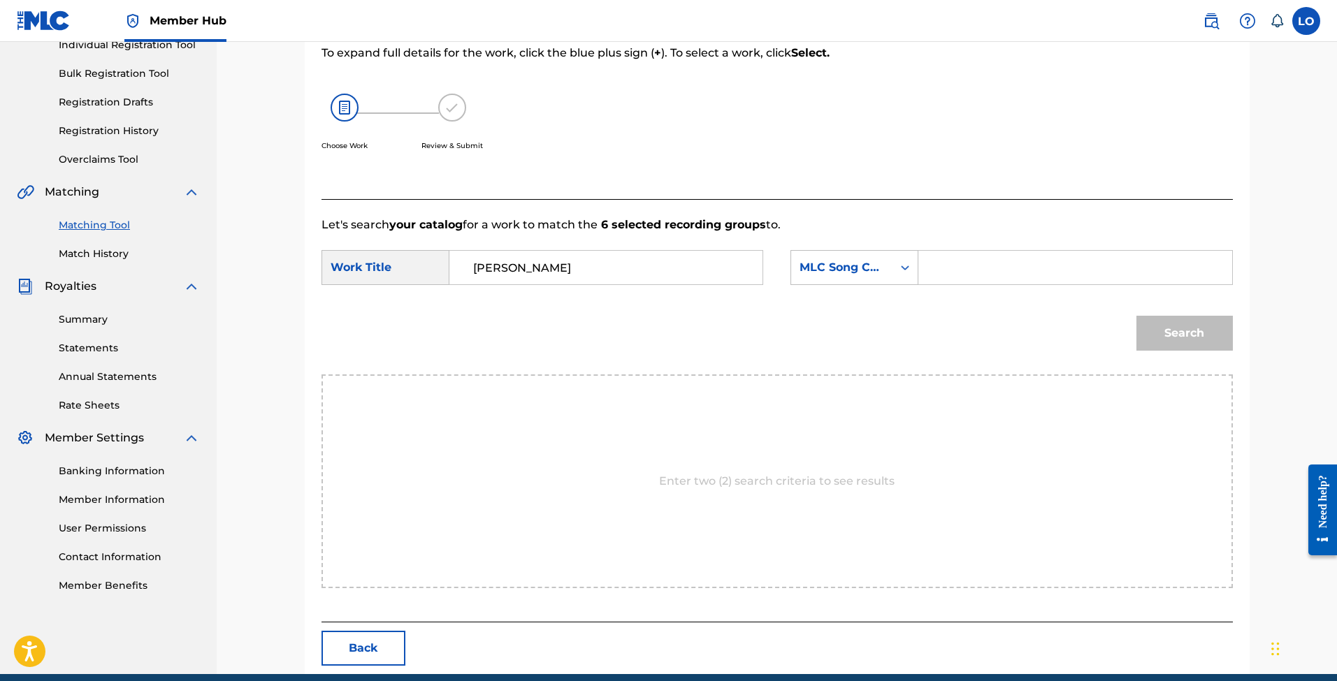
scroll to position [204, 0]
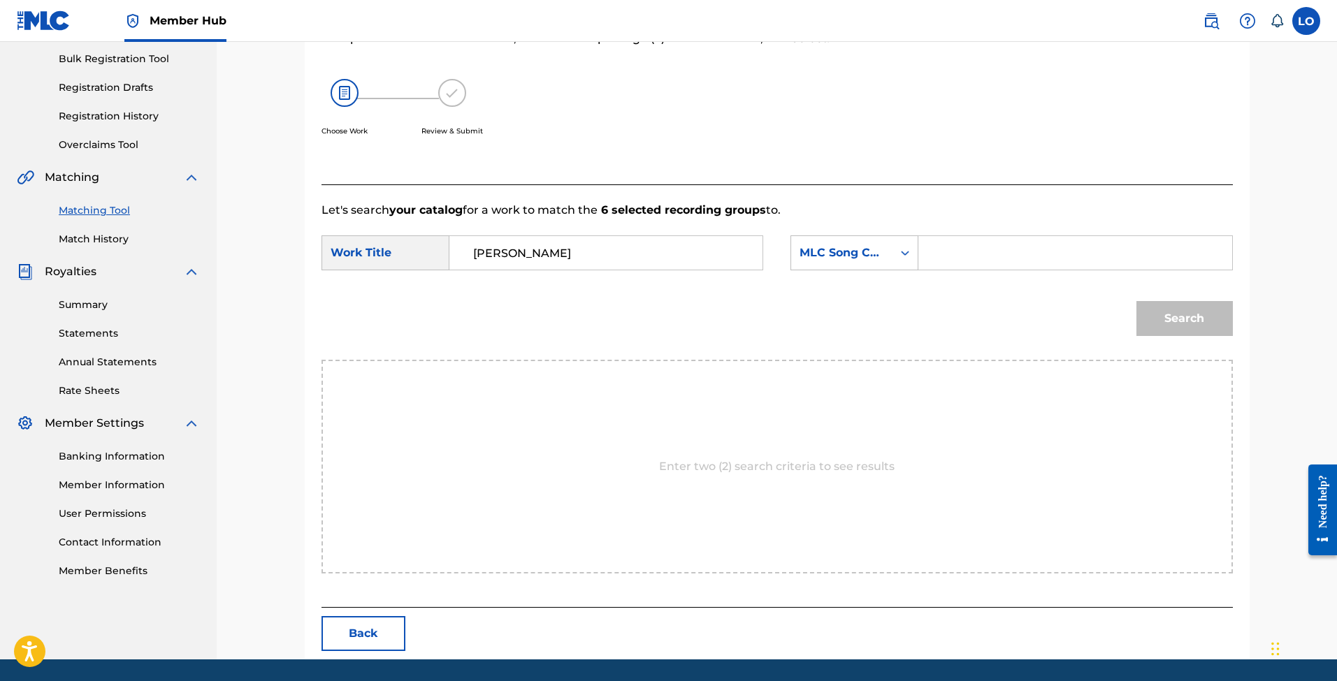
click at [1041, 239] on input "Search Form" at bounding box center [1074, 253] width 289 height 34
paste input "GB7P07"
type input "GB7P07"
click at [1184, 319] on button "Search" at bounding box center [1184, 318] width 96 height 35
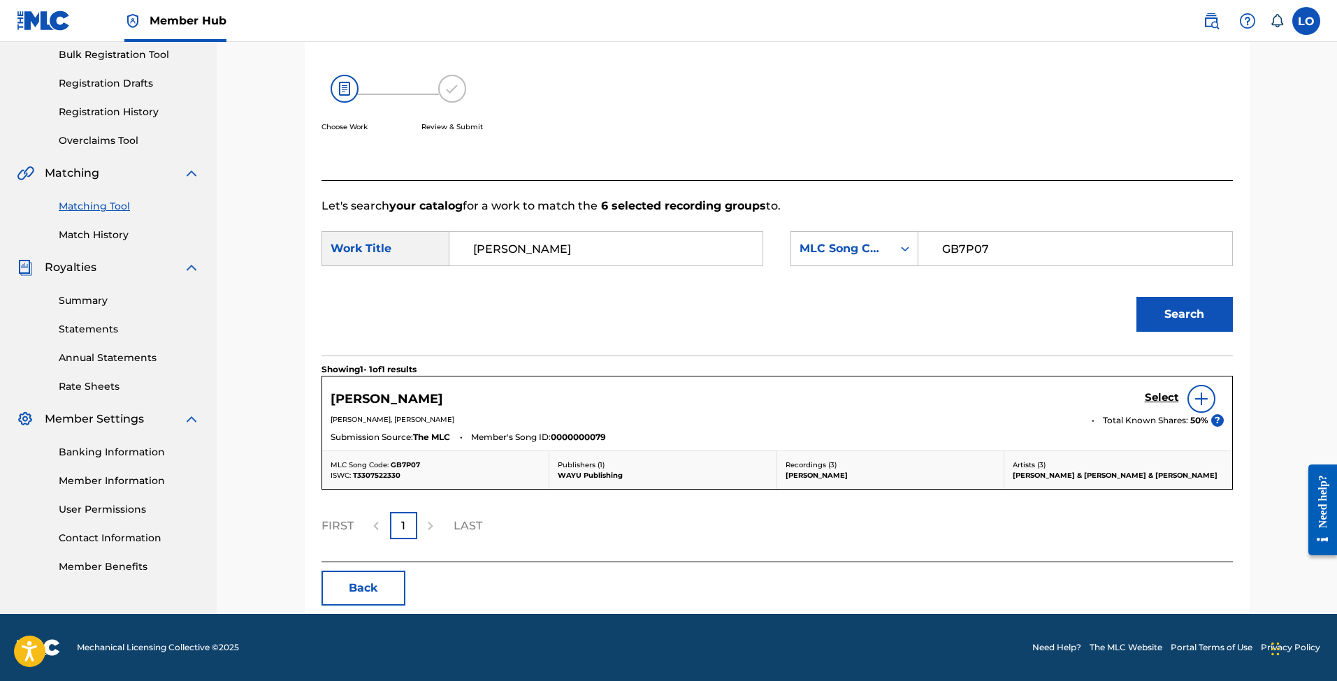
scroll to position [208, 0]
click at [1161, 397] on h5 "Select" at bounding box center [1162, 397] width 34 height 13
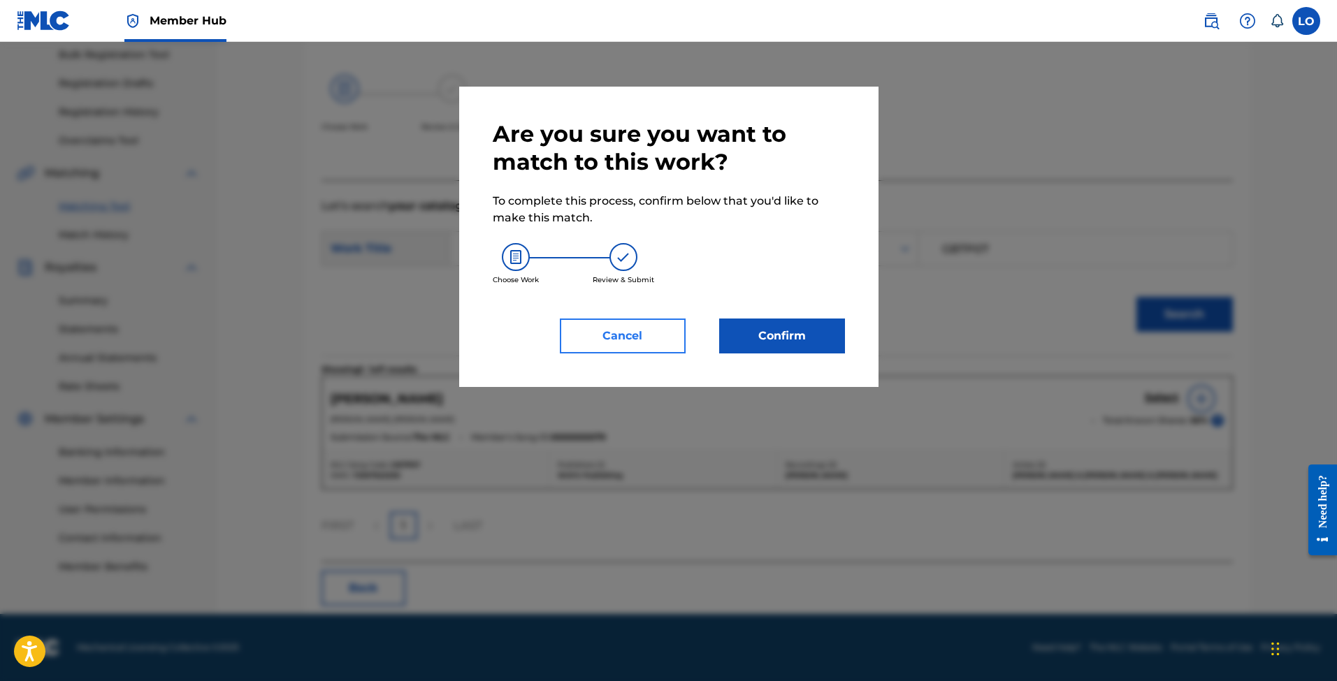
click at [660, 340] on button "Cancel" at bounding box center [623, 336] width 126 height 35
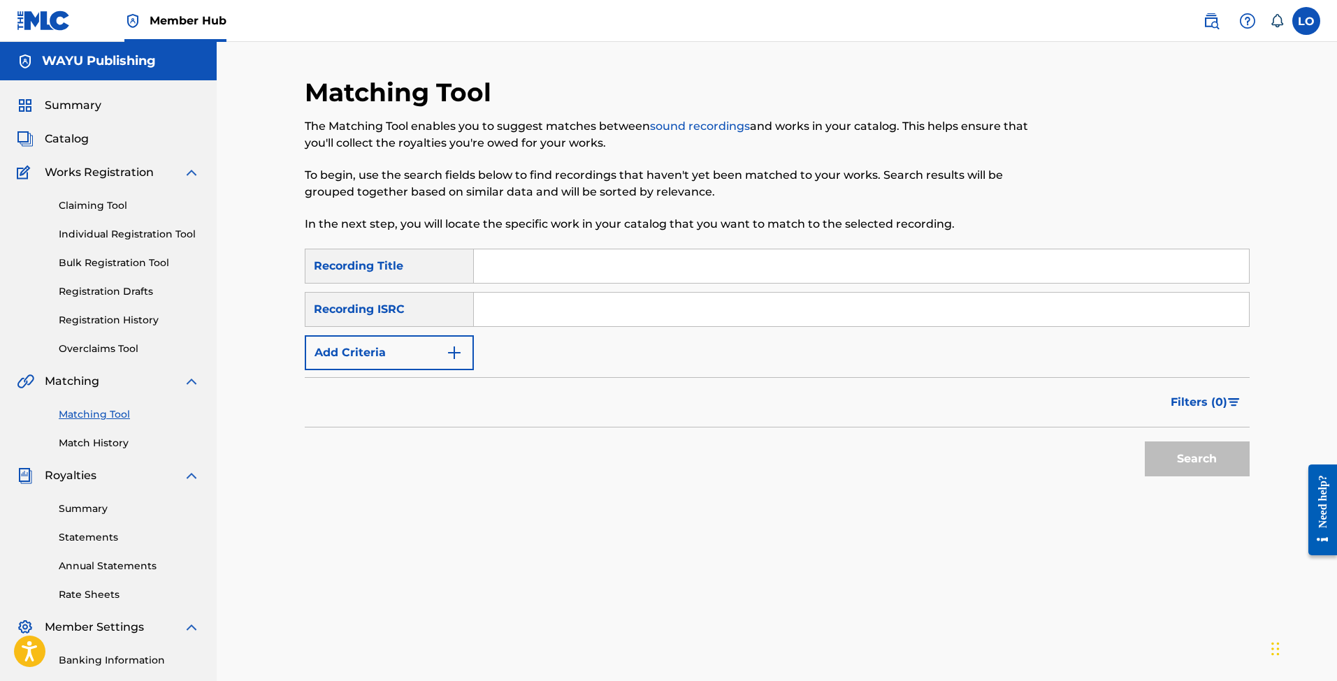
scroll to position [19, 0]
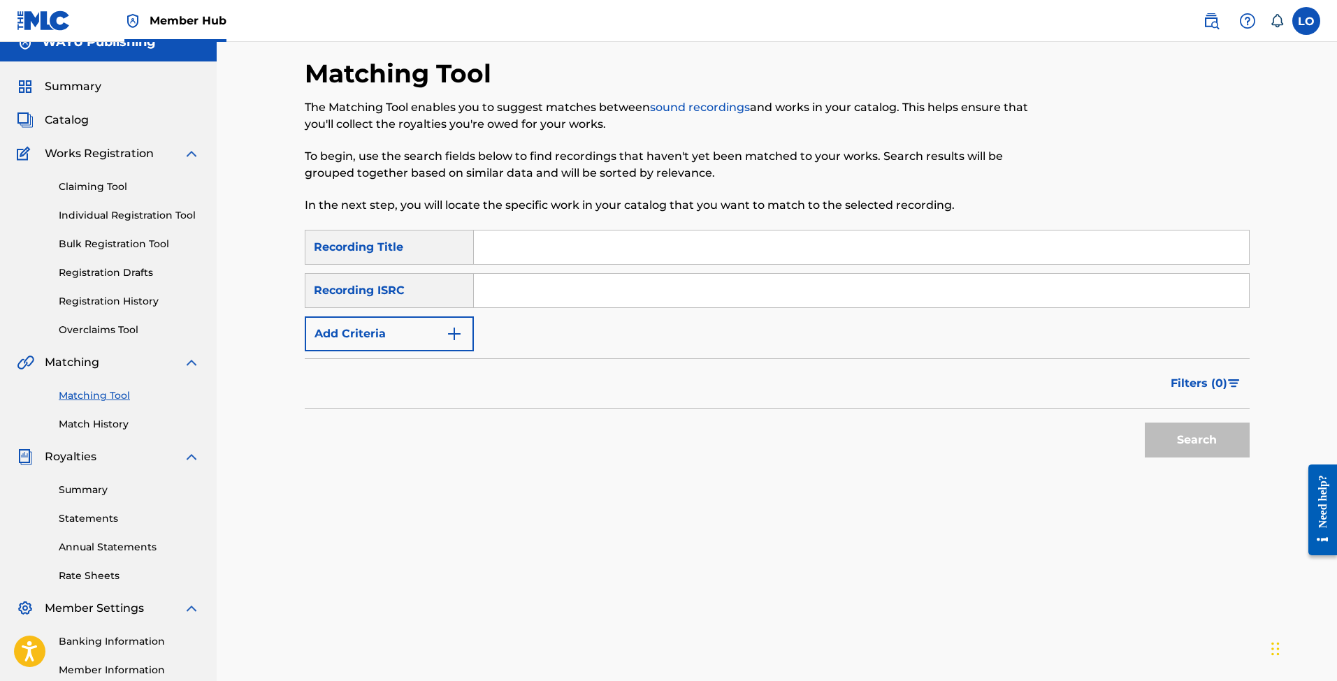
click at [36, 14] on img at bounding box center [44, 20] width 54 height 20
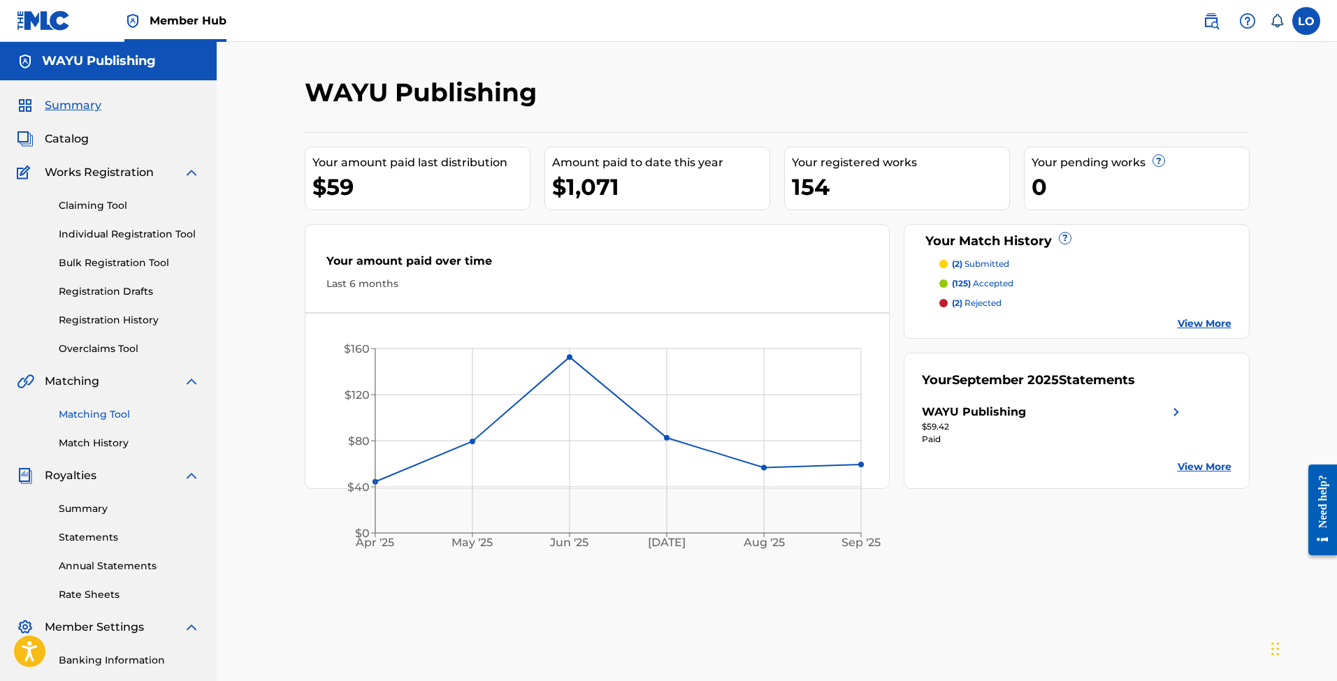
click at [106, 412] on link "Matching Tool" at bounding box center [129, 414] width 141 height 15
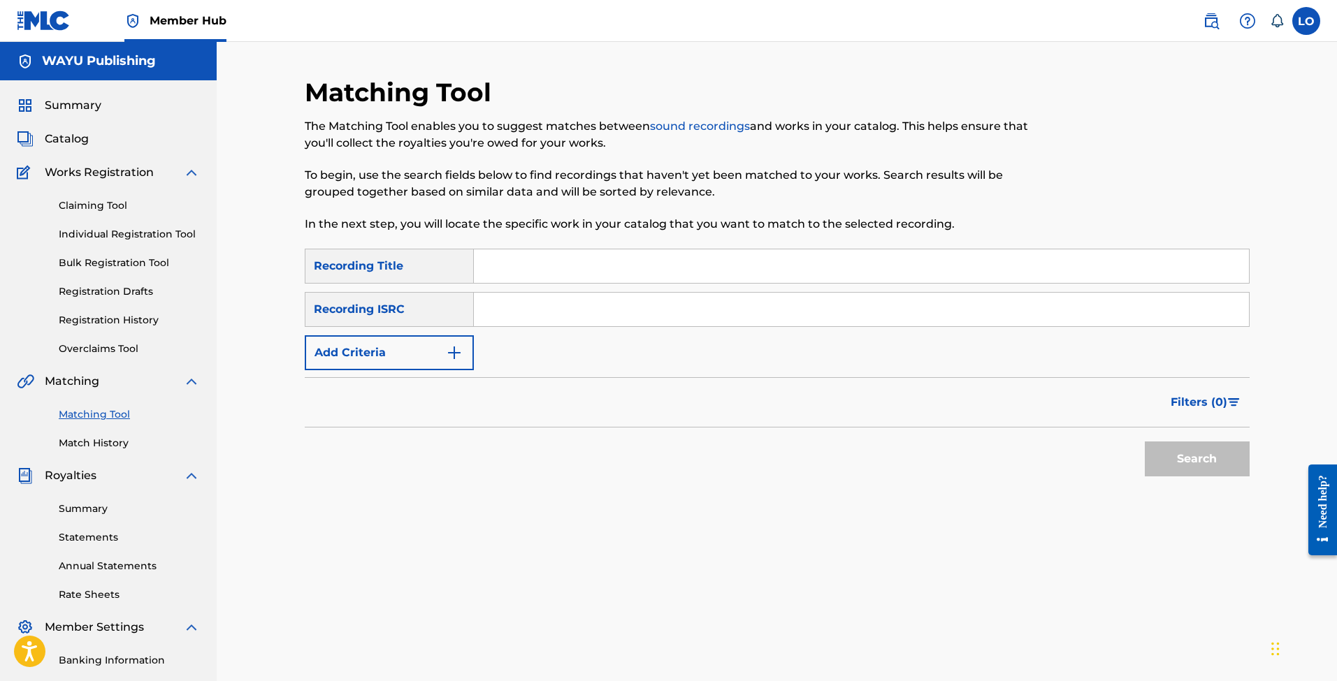
click at [508, 272] on input "Search Form" at bounding box center [861, 266] width 775 height 34
click at [423, 352] on button "Add Criteria" at bounding box center [389, 352] width 169 height 35
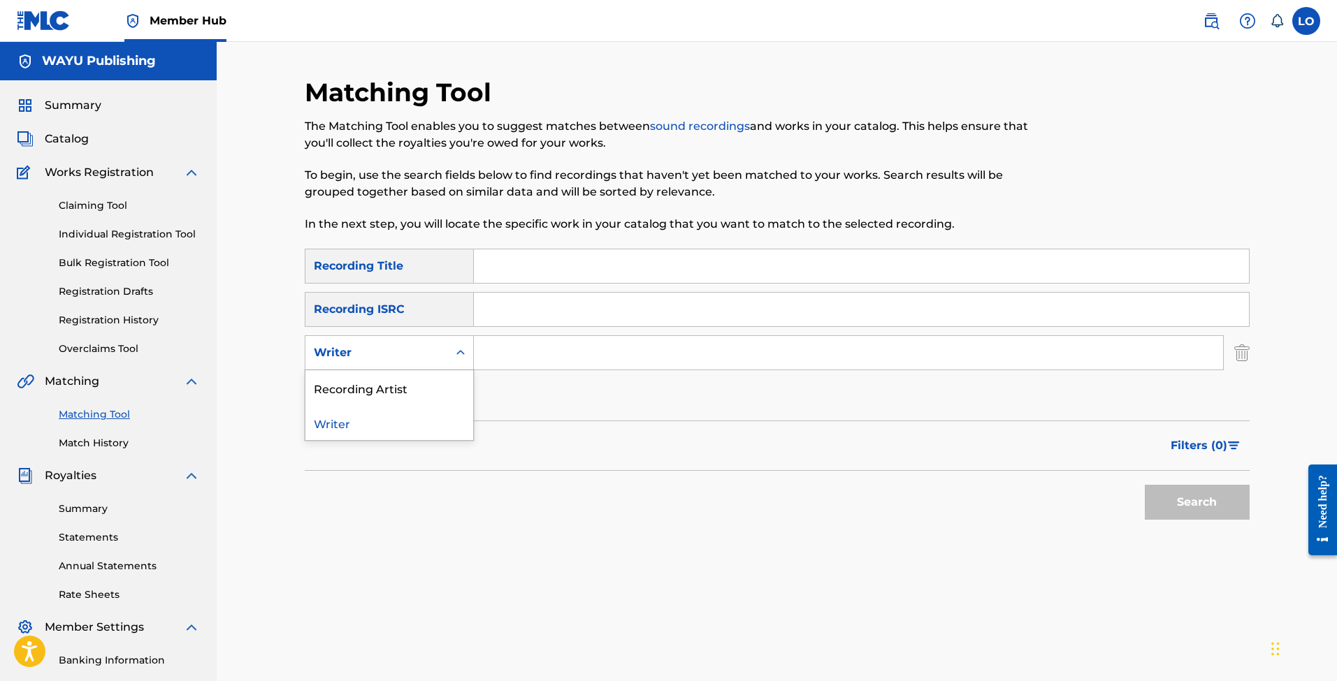
click at [451, 340] on div "Search Form" at bounding box center [460, 353] width 25 height 34
click at [530, 371] on div "SearchWithCriteria863ff2da-3b1d-4af6-97ab-f977ae3ca3c2 Recording Title SearchWi…" at bounding box center [777, 331] width 945 height 165
click at [442, 362] on div "Writer" at bounding box center [376, 353] width 143 height 27
click at [414, 379] on div "Recording Artist" at bounding box center [389, 387] width 168 height 35
click at [512, 274] on input "Search Form" at bounding box center [861, 266] width 775 height 34
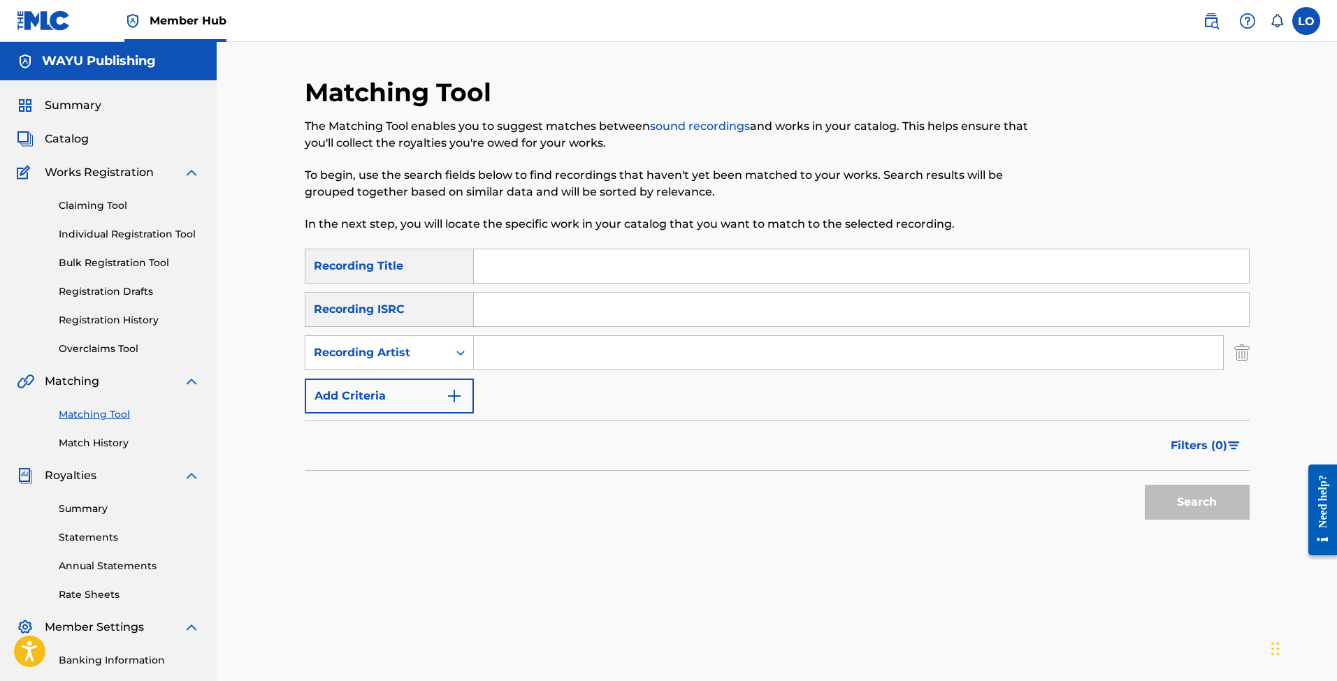
paste input "SILENCE"
type input "SILENCE"
click at [542, 349] on input "Search Form" at bounding box center [848, 353] width 749 height 34
paste input "[PERSON_NAME] | DORFMEISTER [PERSON_NAME] & [PERSON_NAME] FEAT. [PERSON_NAME]"
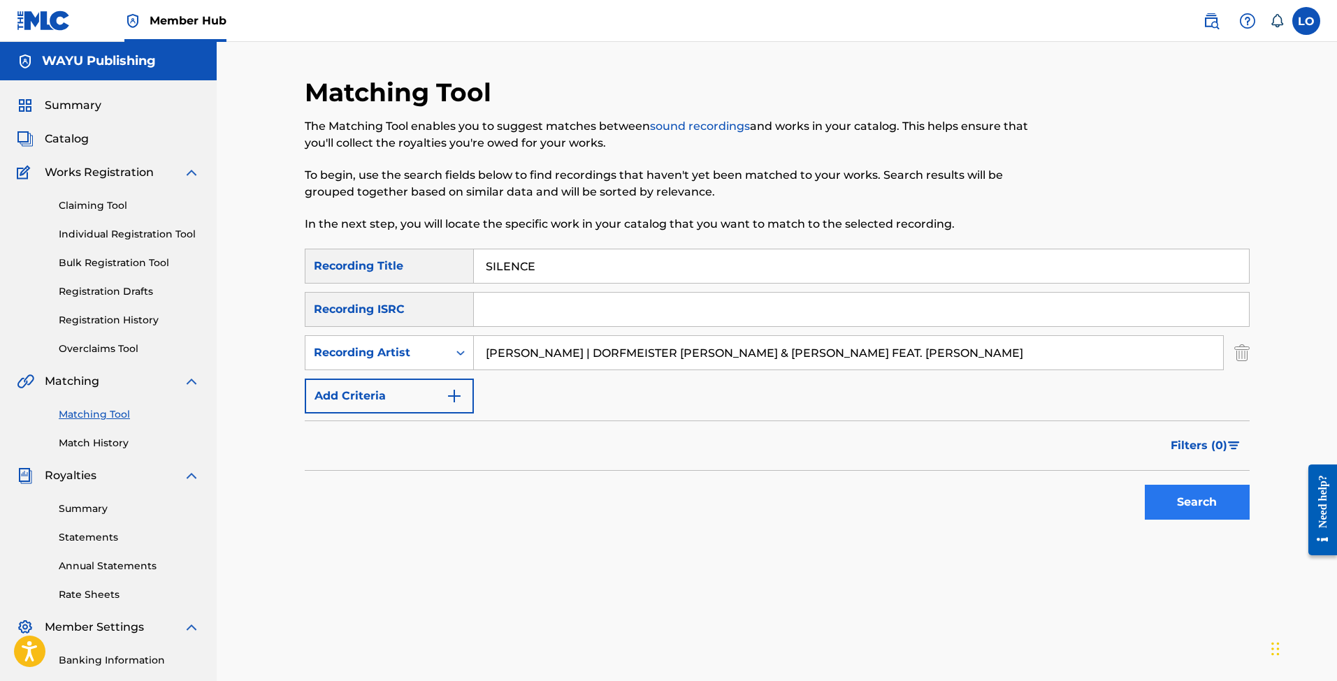
type input "[PERSON_NAME] | DORFMEISTER [PERSON_NAME] & [PERSON_NAME] FEAT. [PERSON_NAME]"
click at [1178, 498] on button "Search" at bounding box center [1197, 502] width 105 height 35
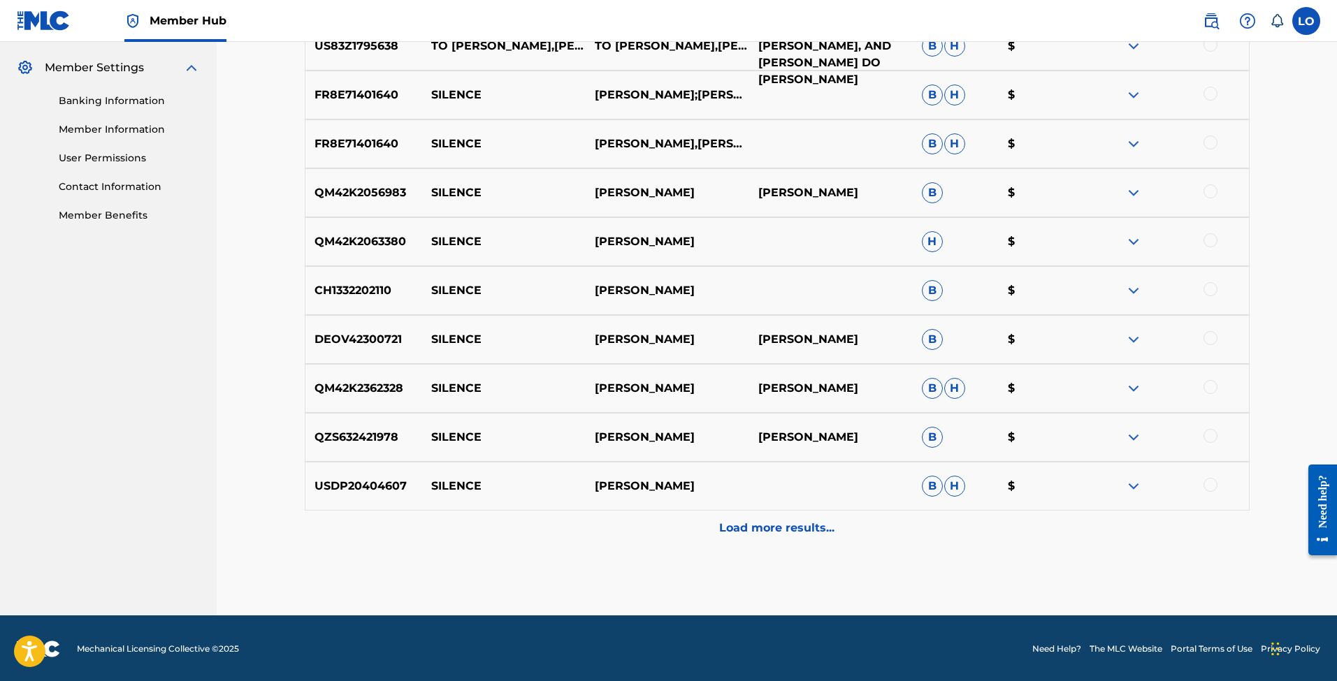
scroll to position [182, 0]
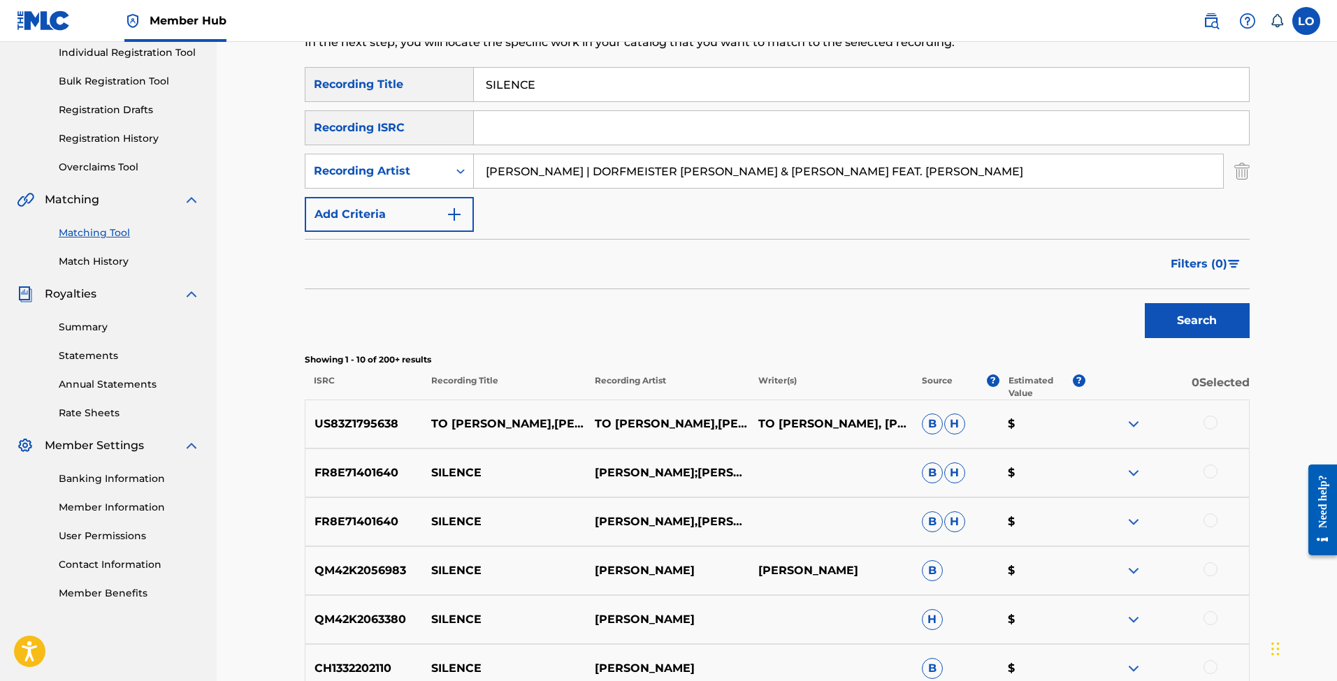
click at [1213, 424] on div at bounding box center [1210, 423] width 14 height 14
click at [1215, 471] on div at bounding box center [1210, 472] width 14 height 14
click at [1215, 471] on img at bounding box center [1210, 472] width 14 height 14
click at [1213, 424] on img at bounding box center [1210, 423] width 14 height 14
click at [1211, 423] on div at bounding box center [1210, 423] width 14 height 14
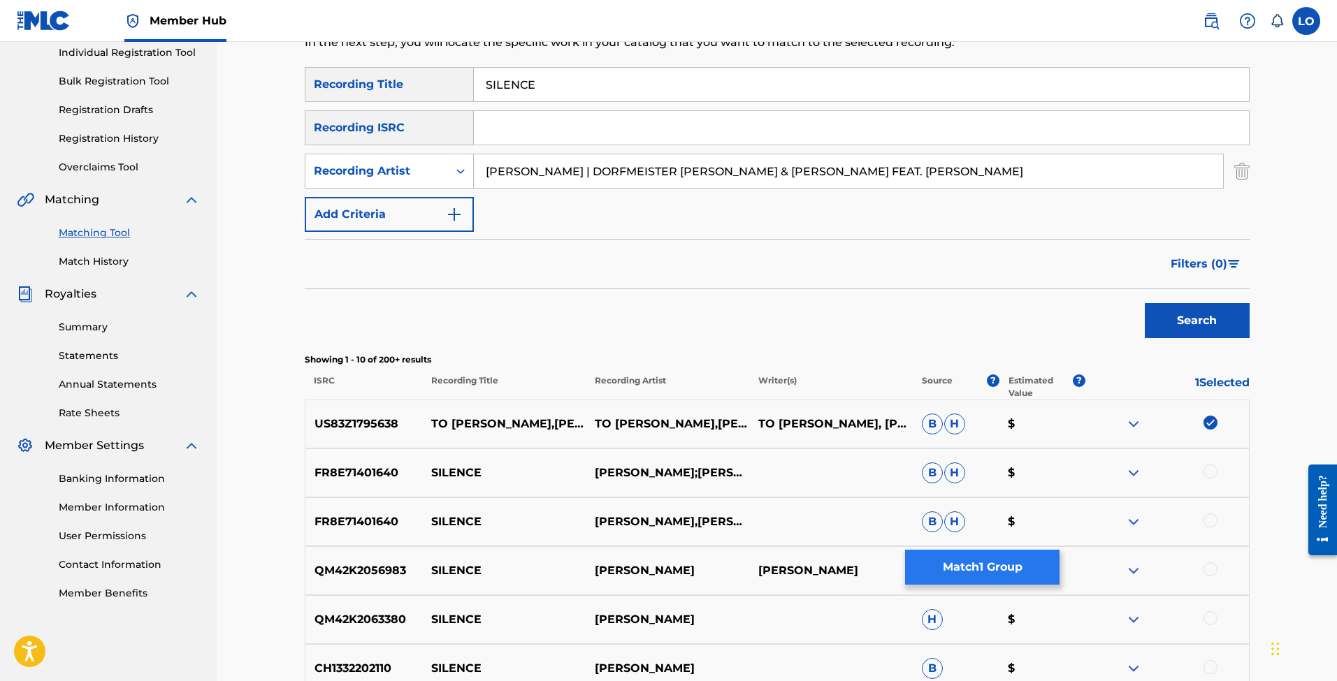
click at [984, 567] on button "Match 1 Group" at bounding box center [982, 567] width 154 height 35
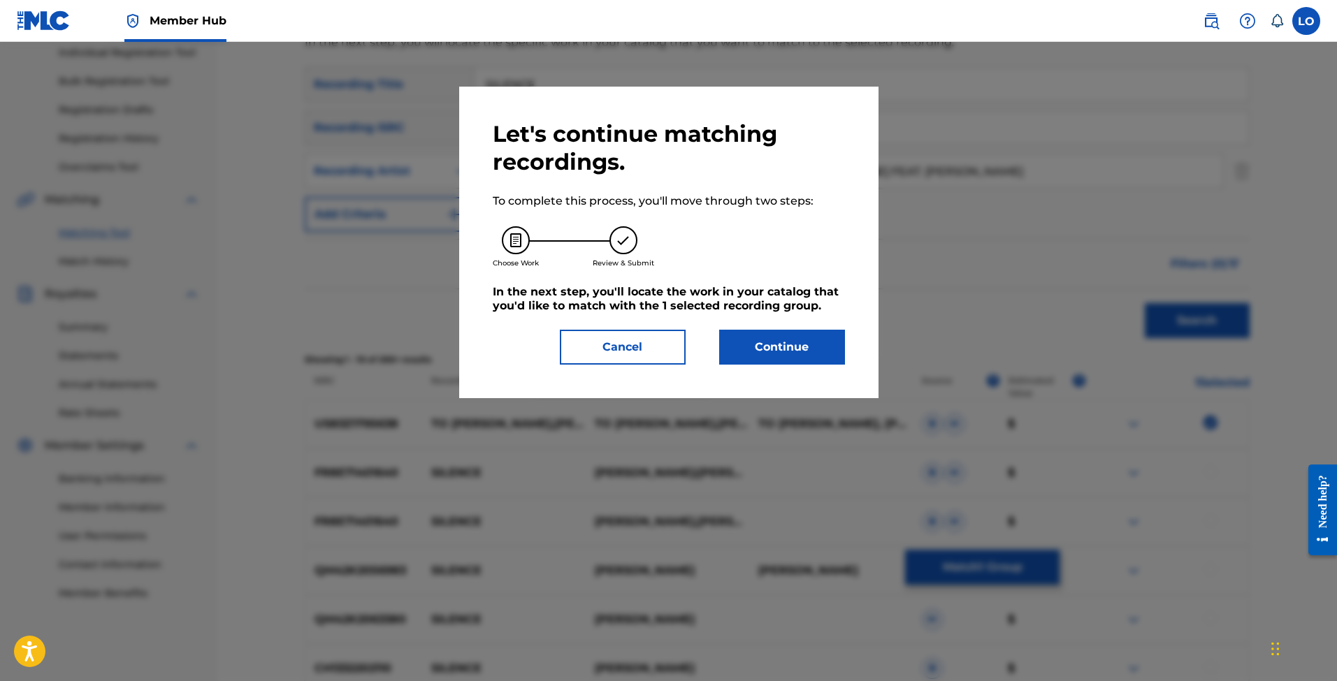
click at [760, 367] on div "Let's continue matching recordings. To complete this process, you'll move throu…" at bounding box center [668, 243] width 419 height 312
click at [766, 358] on button "Continue" at bounding box center [782, 347] width 126 height 35
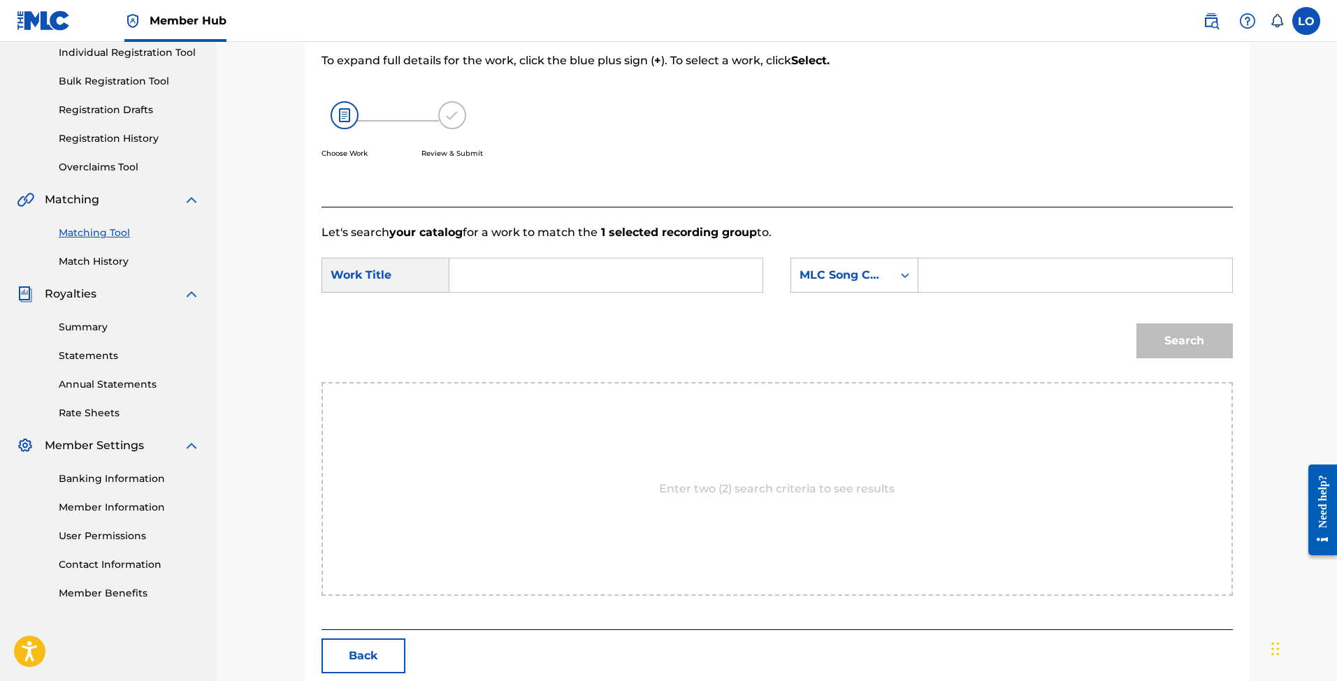
click at [629, 282] on input "Search Form" at bounding box center [605, 276] width 289 height 34
paste input "SILENCE"
type input "SILENCE"
click at [987, 270] on input "Search Form" at bounding box center [1074, 276] width 289 height 34
paste input "SVFI0P"
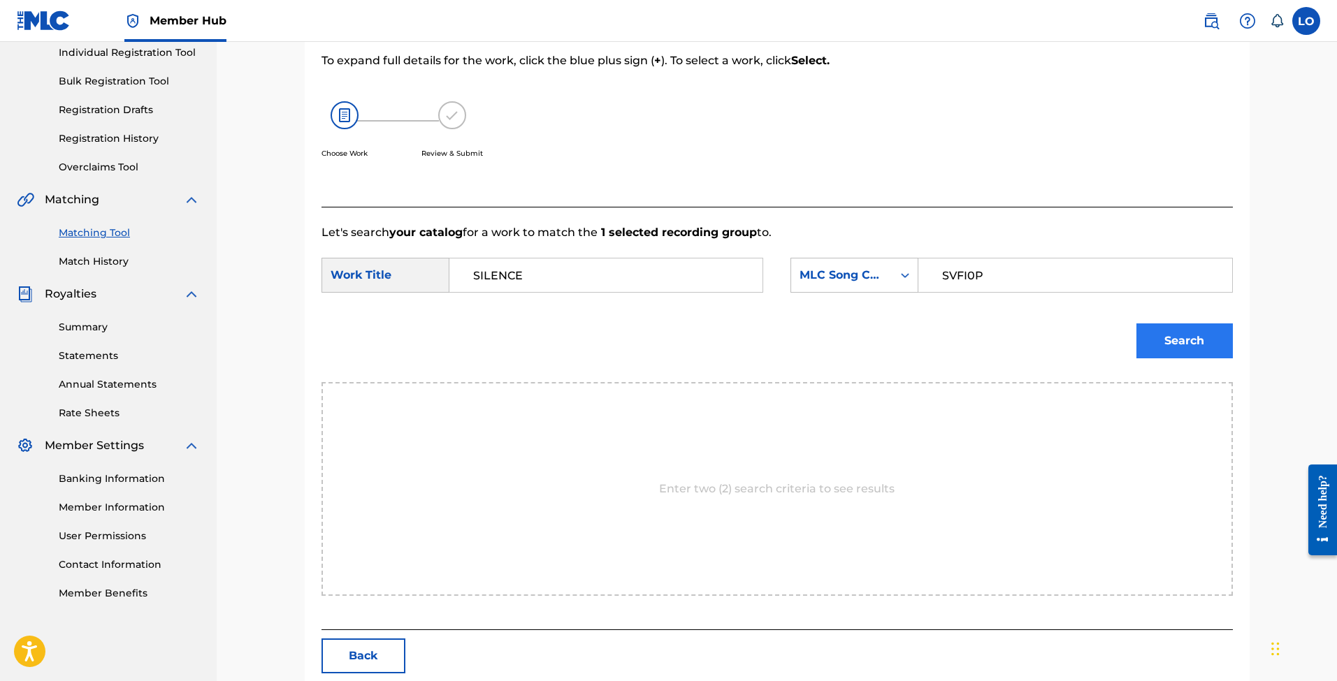
type input "SVFI0P"
click at [1192, 337] on button "Search" at bounding box center [1184, 341] width 96 height 35
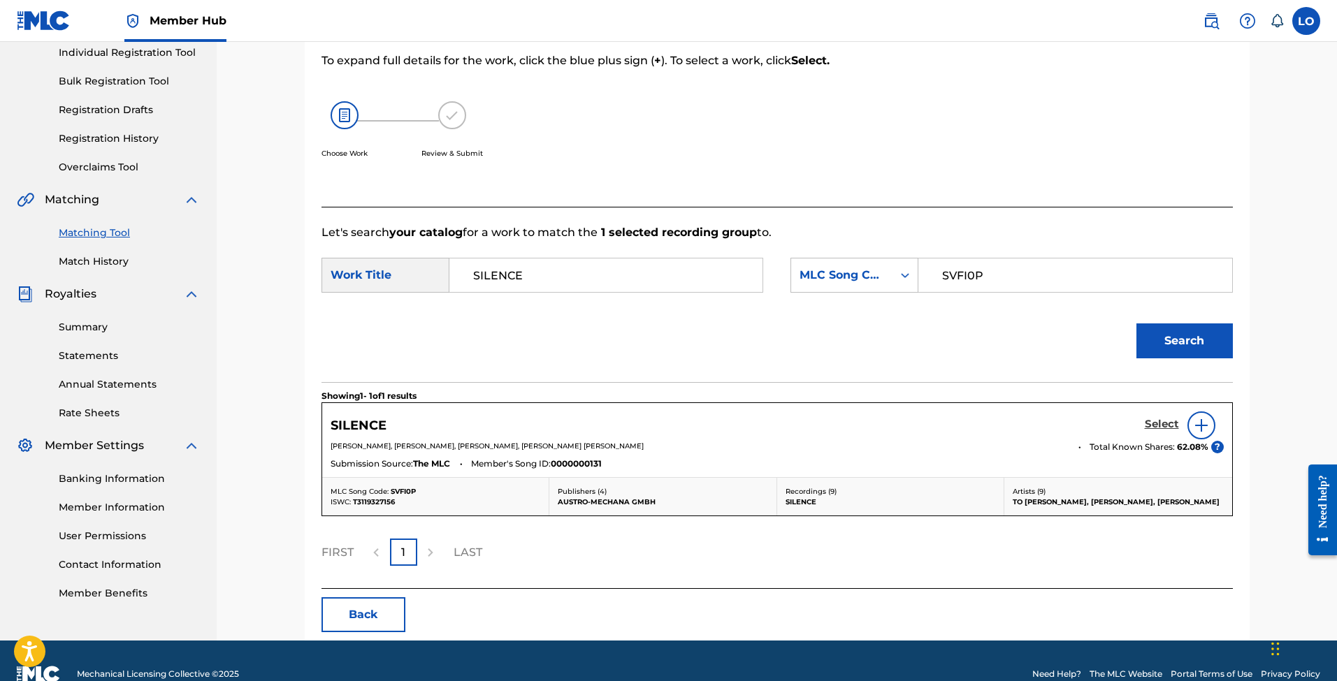
click at [1167, 431] on link "Select" at bounding box center [1162, 425] width 34 height 15
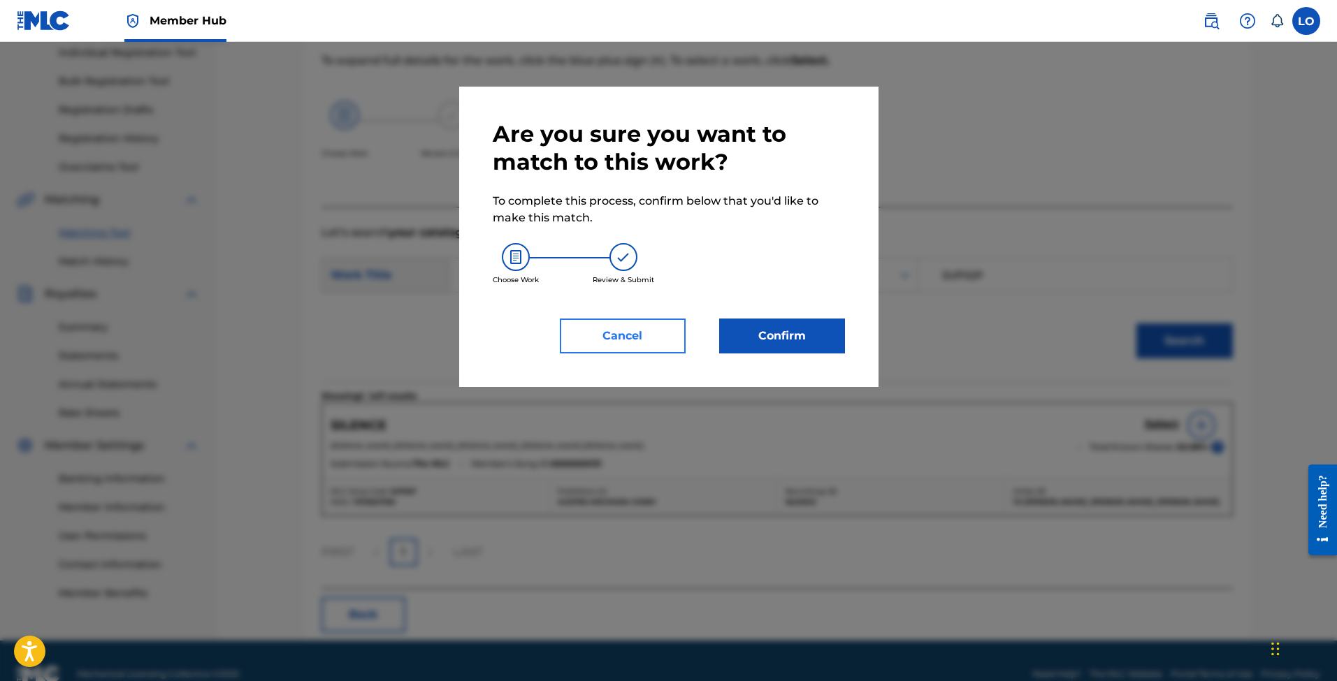
click at [620, 341] on button "Cancel" at bounding box center [623, 336] width 126 height 35
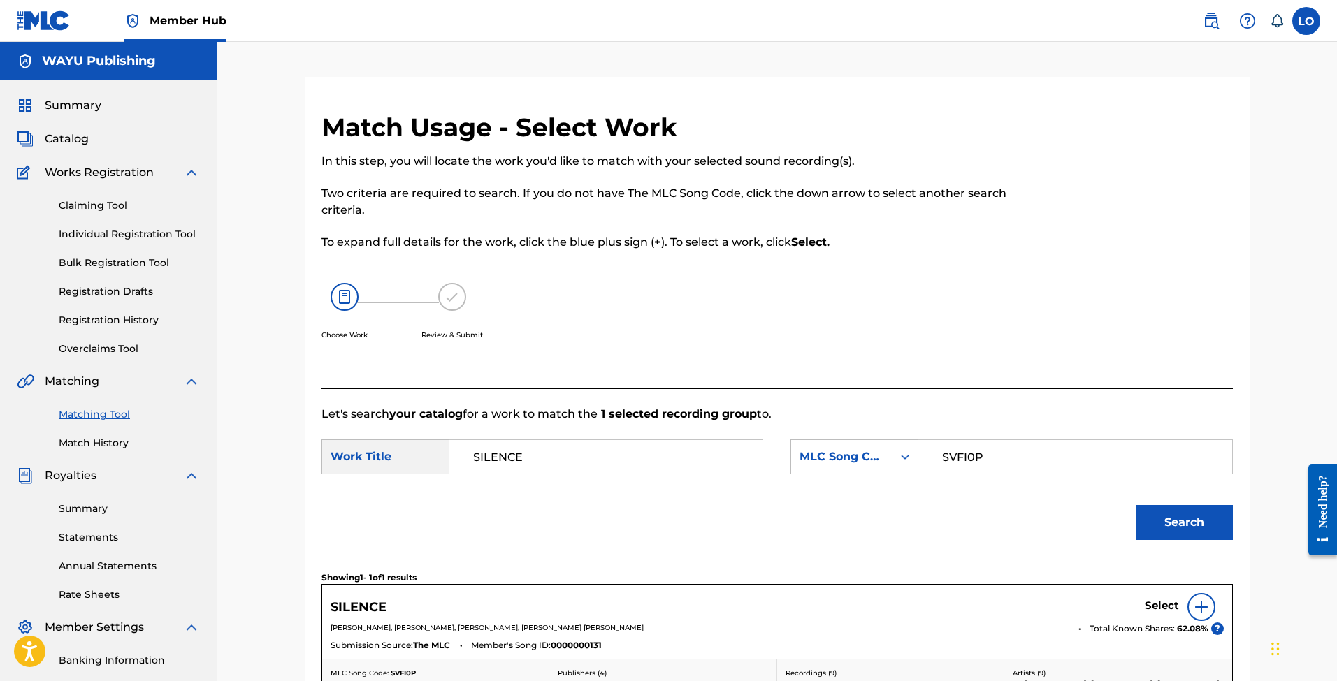
scroll to position [0, 0]
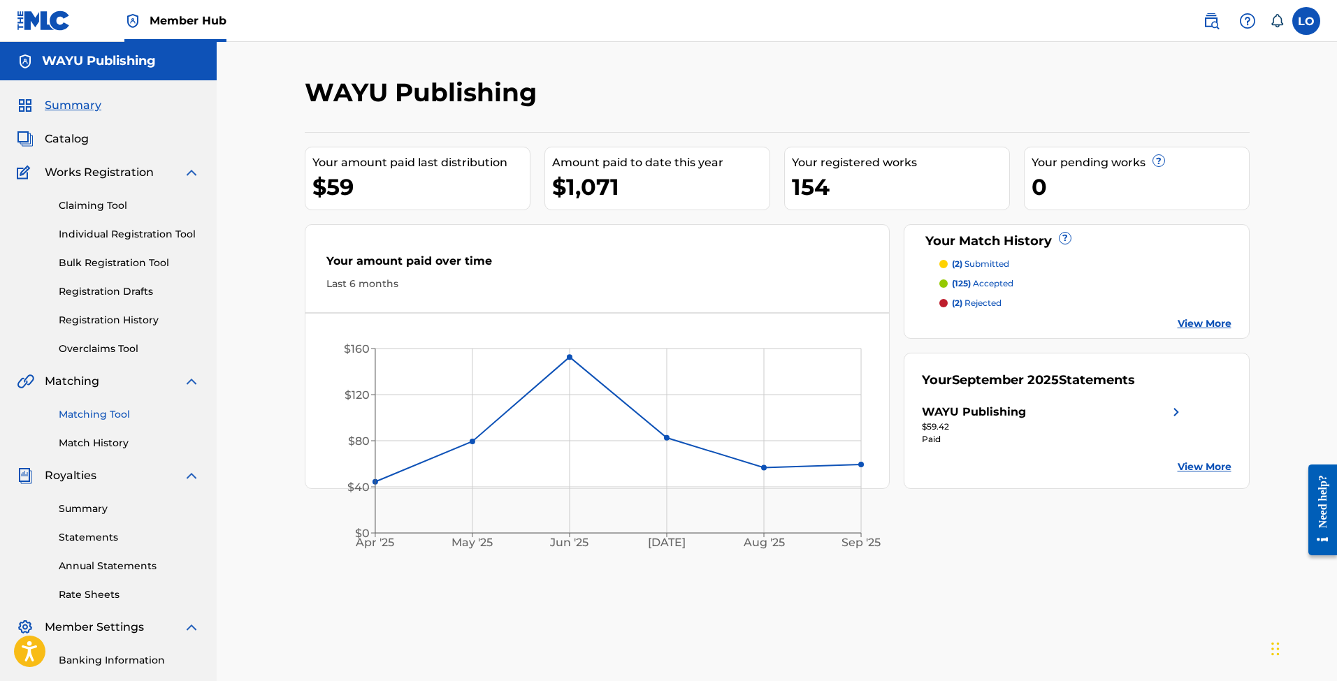
click at [105, 412] on link "Matching Tool" at bounding box center [129, 414] width 141 height 15
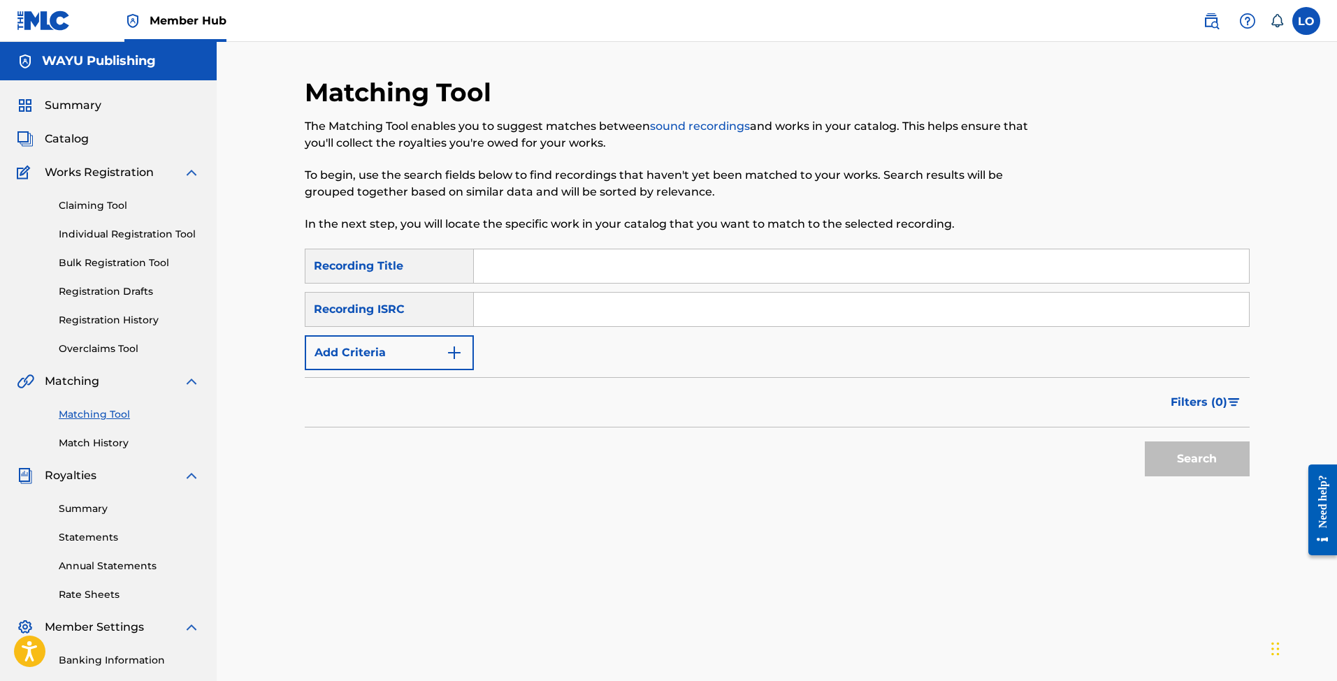
click at [537, 255] on input "Search Form" at bounding box center [861, 266] width 775 height 34
paste input "SILENCE"
type input "SILENCE"
click at [393, 360] on button "Add Criteria" at bounding box center [389, 352] width 169 height 35
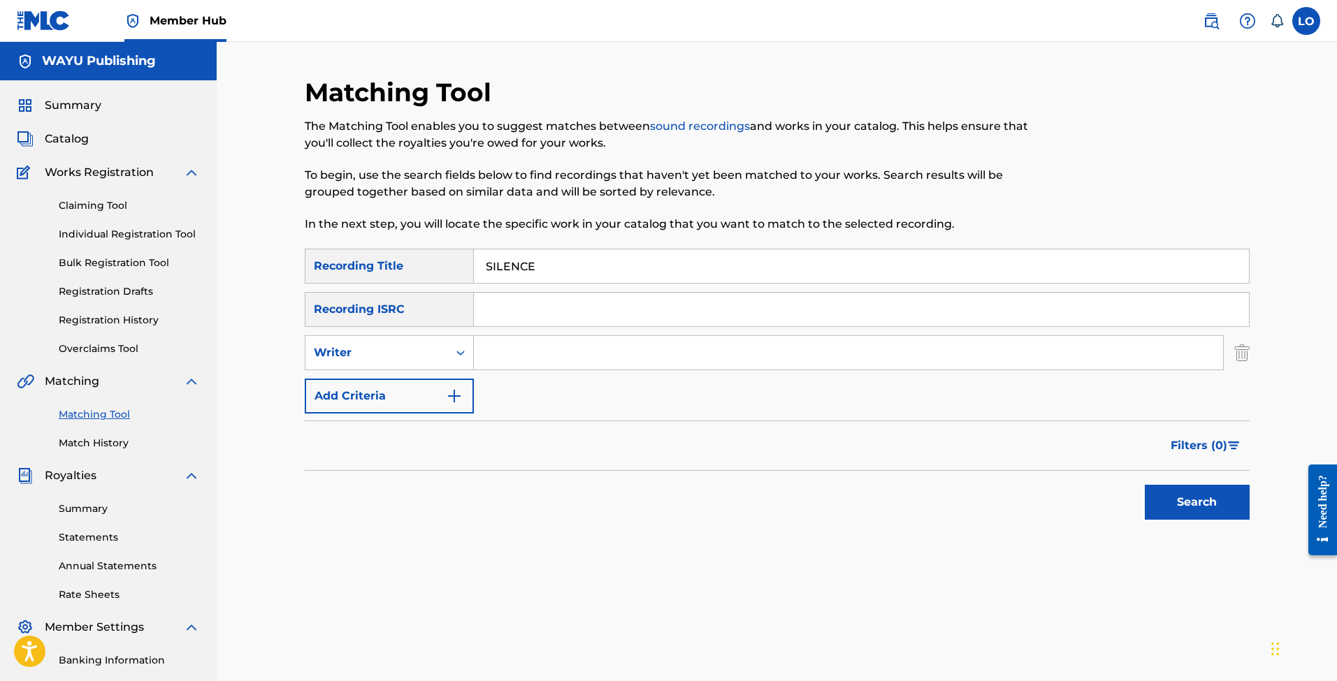
click at [530, 356] on input "Search Form" at bounding box center [848, 353] width 749 height 34
paste input "[PERSON_NAME] | DORFMEISTER [PERSON_NAME] & [PERSON_NAME] FEAT. [PERSON_NAME]"
type input "[PERSON_NAME] | DORFMEISTER [PERSON_NAME] & [PERSON_NAME] FEAT. [PERSON_NAME]"
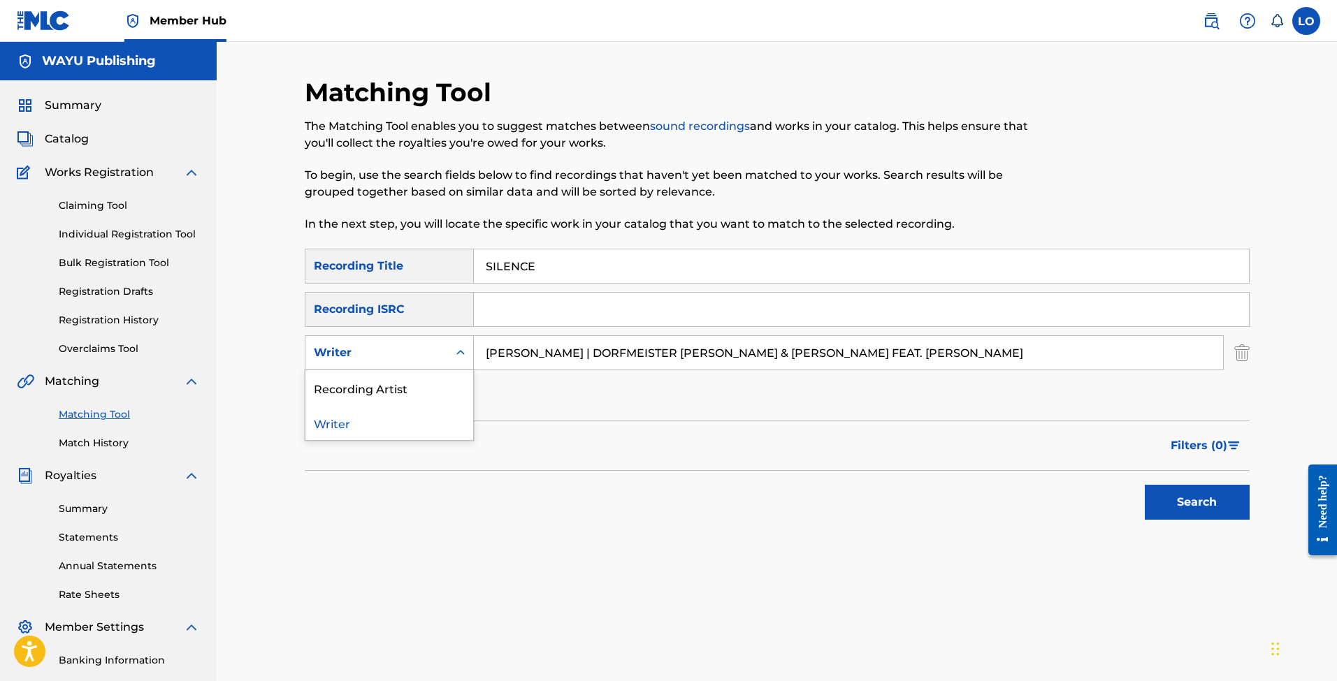
click at [413, 352] on div "Writer" at bounding box center [377, 353] width 126 height 17
click at [398, 383] on div "Recording Artist" at bounding box center [389, 387] width 168 height 35
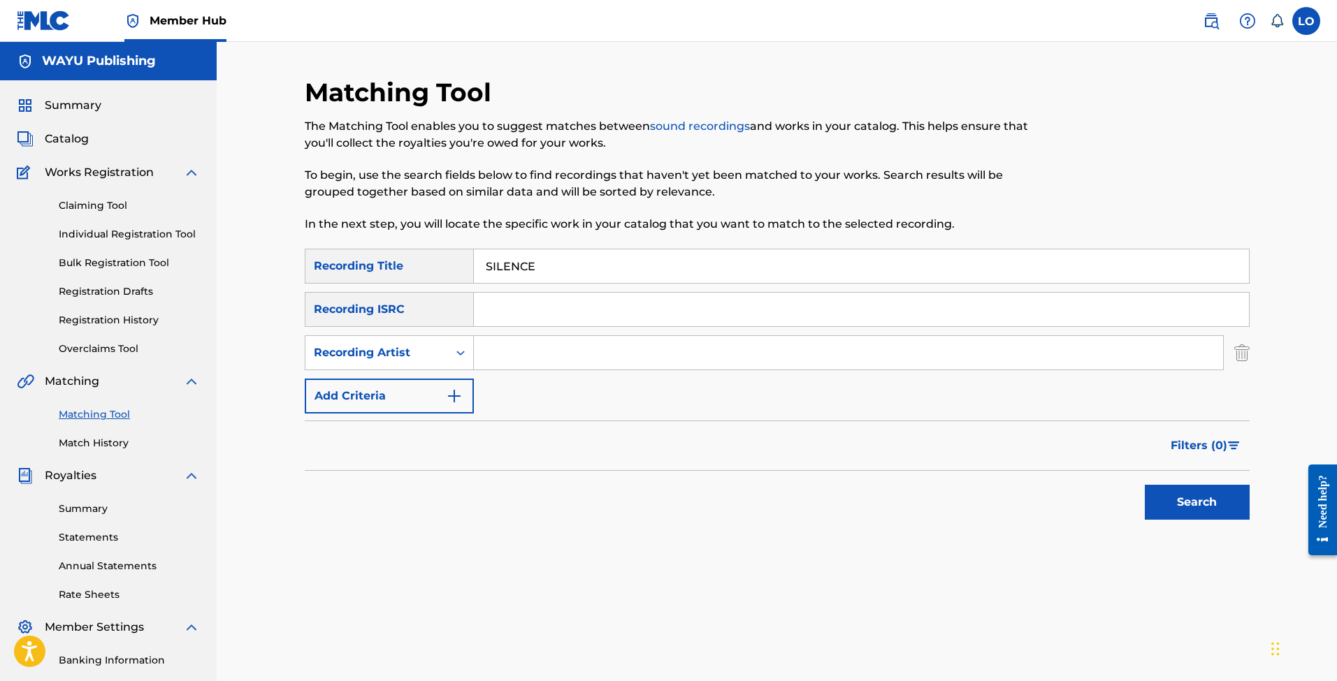
click at [686, 364] on input "Search Form" at bounding box center [848, 353] width 749 height 34
paste input "[PERSON_NAME] | DORFMEISTER [PERSON_NAME] & [PERSON_NAME] FEAT. [PERSON_NAME]"
type input "[PERSON_NAME] | DORFMEISTER [PERSON_NAME] & [PERSON_NAME] FEAT. [PERSON_NAME]"
click at [1170, 493] on button "Search" at bounding box center [1197, 502] width 105 height 35
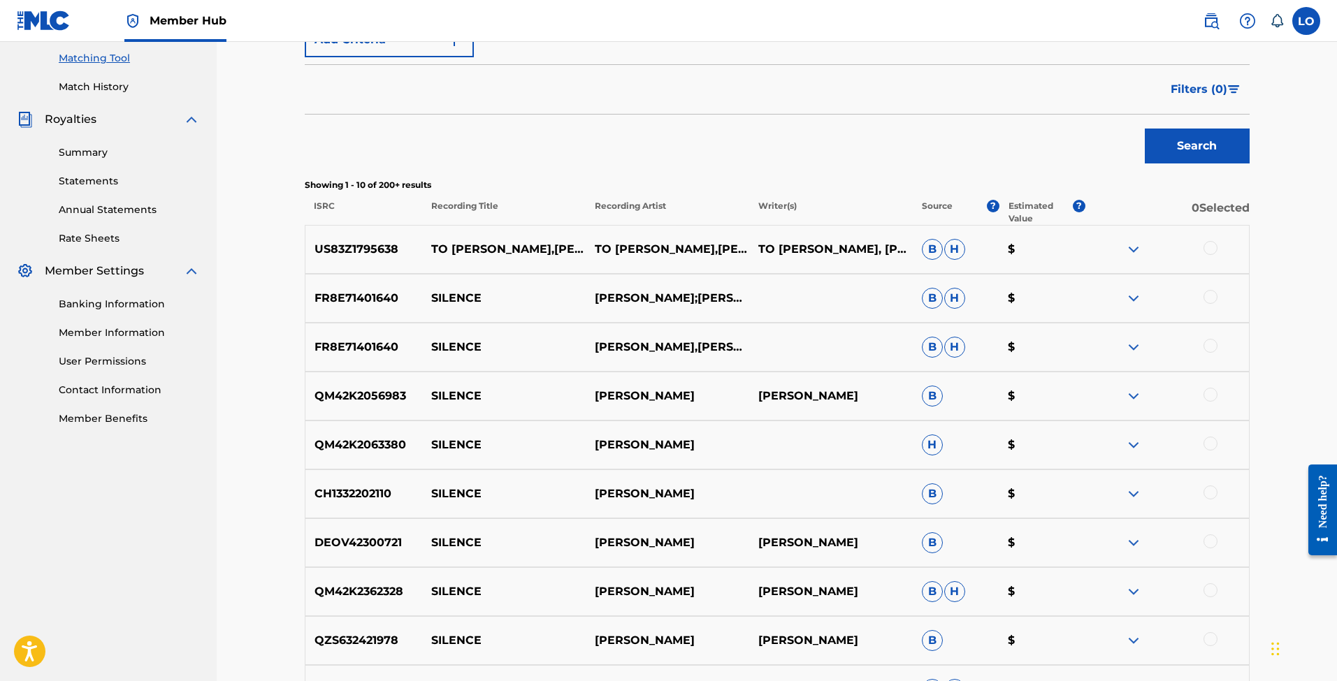
scroll to position [340, 0]
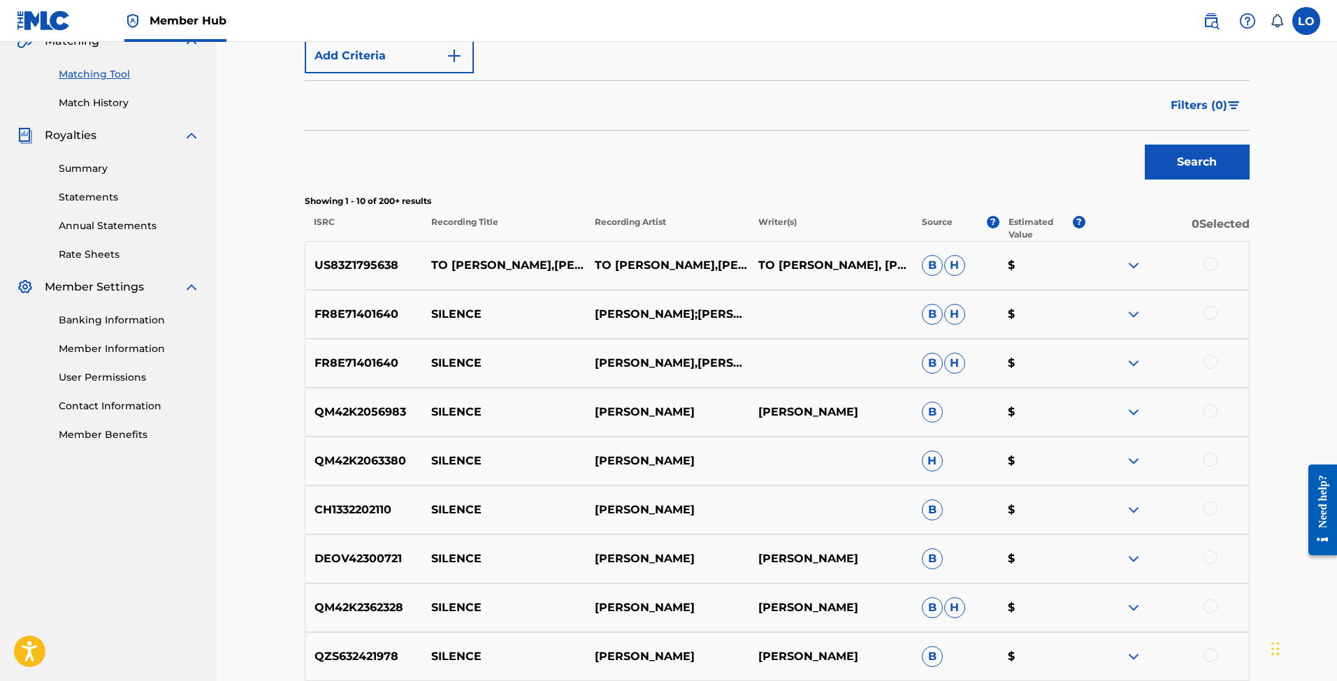
click at [1215, 259] on div at bounding box center [1210, 264] width 14 height 14
click at [1004, 554] on button "Match 1 Group" at bounding box center [982, 567] width 154 height 35
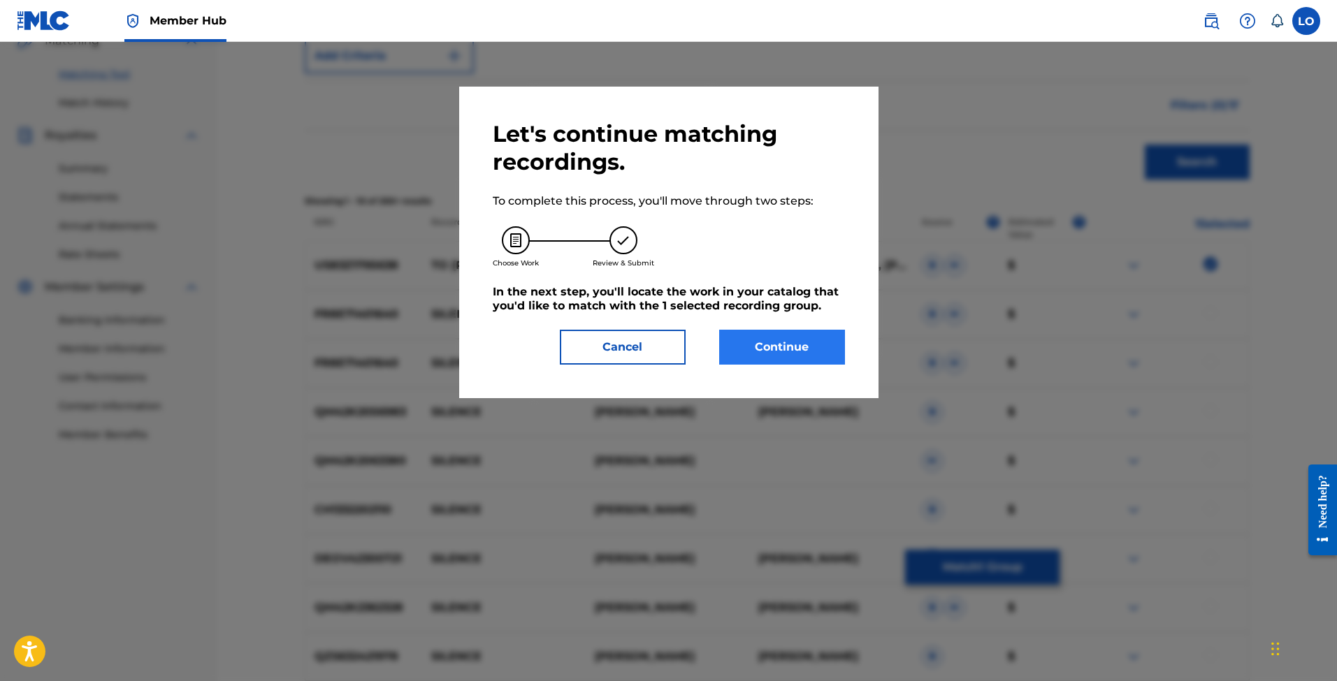
click at [789, 347] on button "Continue" at bounding box center [782, 347] width 126 height 35
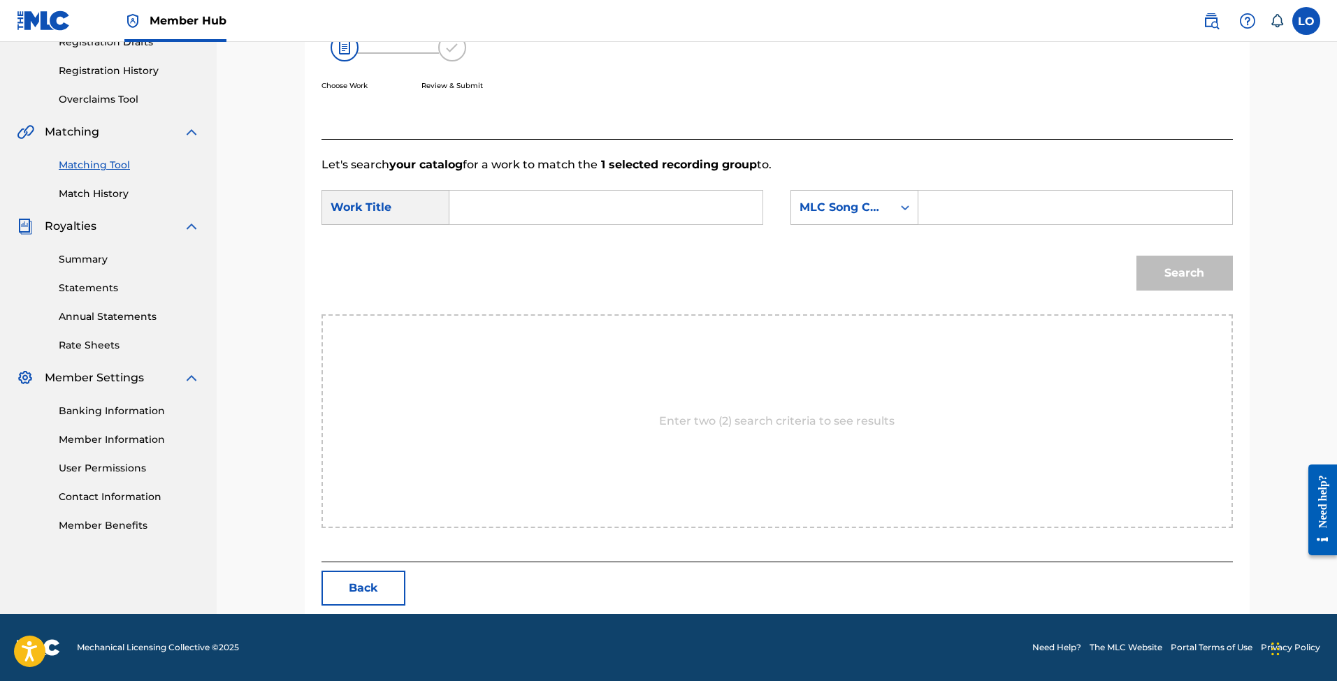
click at [618, 216] on input "Search Form" at bounding box center [605, 208] width 289 height 34
paste input "[PERSON_NAME] | DORFMEISTER [PERSON_NAME] & [PERSON_NAME] FEAT. [PERSON_NAME]"
type input "[PERSON_NAME] | DORFMEISTER [PERSON_NAME] & [PERSON_NAME] FEAT. [PERSON_NAME]"
paste input "SILENCE"
type input "SILENCE"
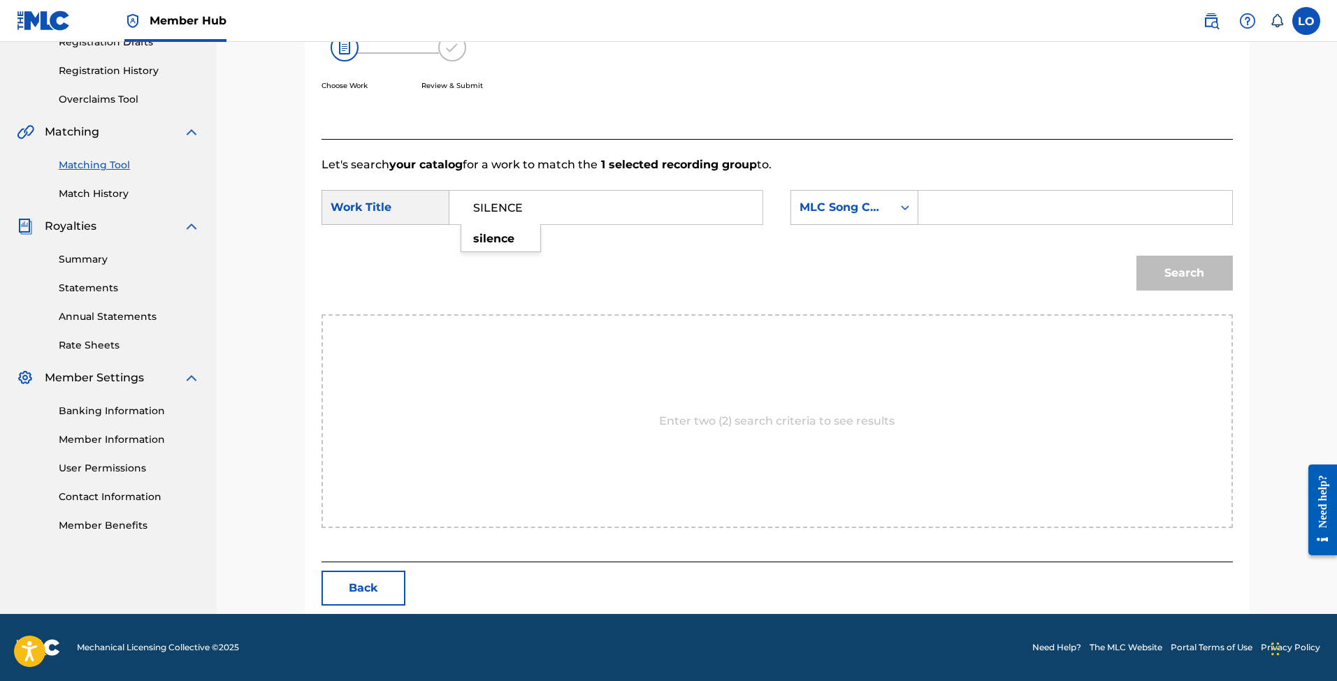
click at [995, 201] on input "Search Form" at bounding box center [1074, 208] width 289 height 34
paste input "SVFI0P"
type input "SVFI0P"
click at [1185, 277] on button "Search" at bounding box center [1184, 273] width 96 height 35
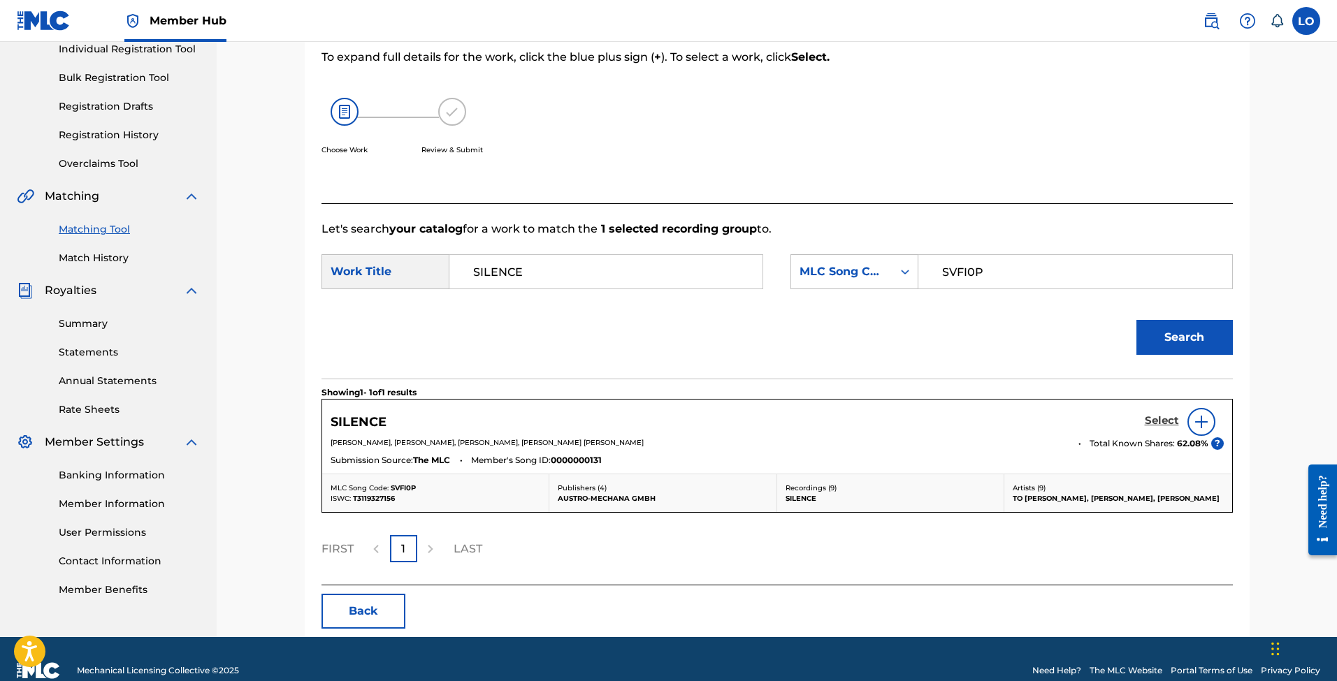
click at [1157, 420] on h5 "Select" at bounding box center [1162, 420] width 34 height 13
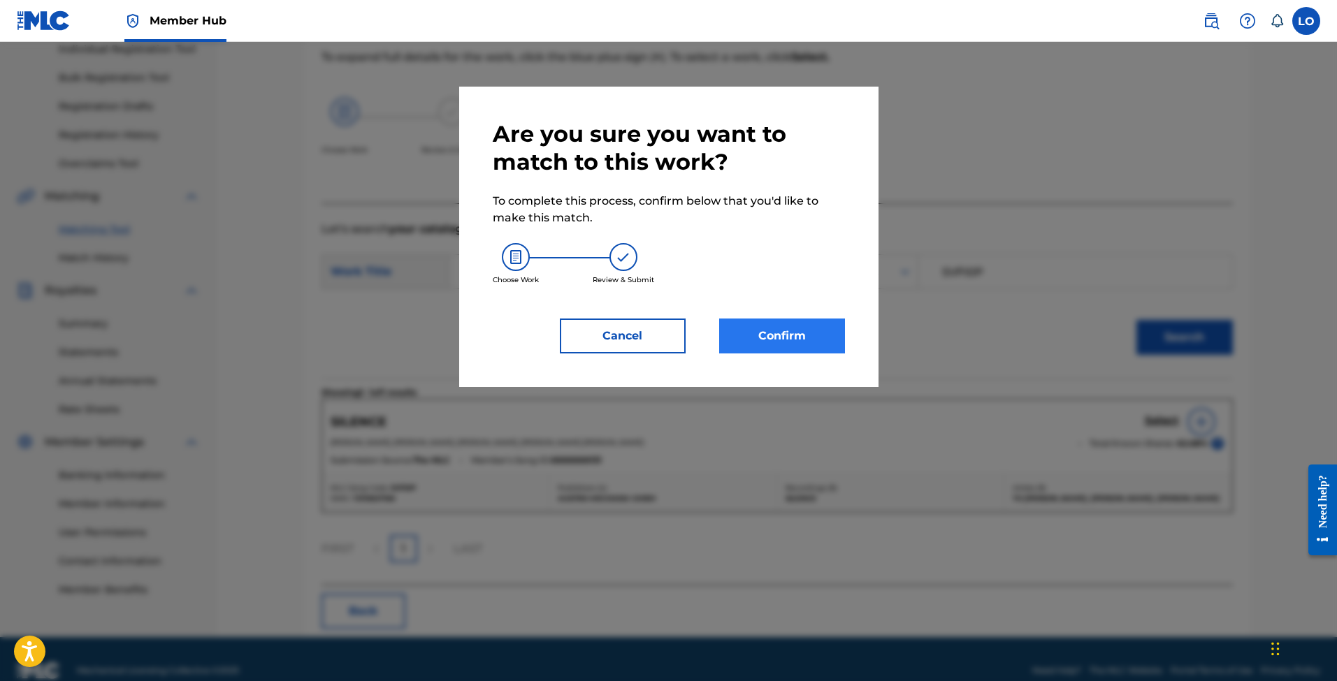
click at [786, 324] on button "Confirm" at bounding box center [782, 336] width 126 height 35
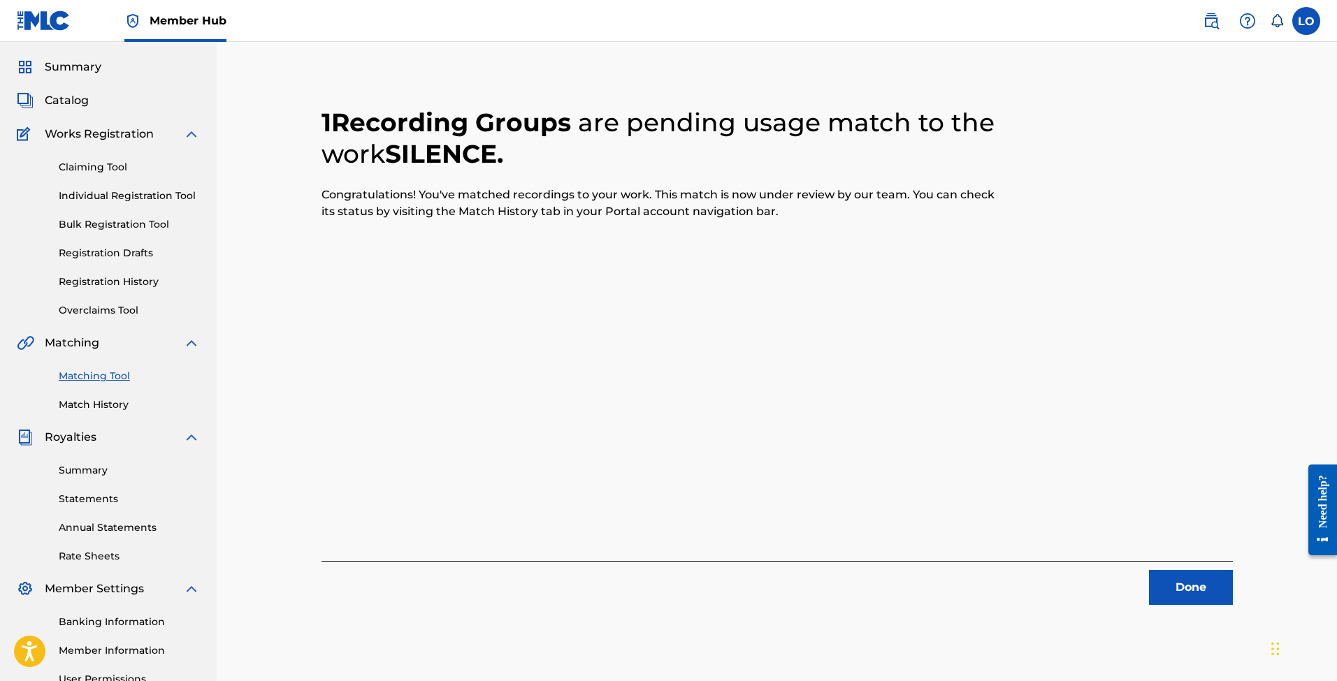
scroll to position [36, 0]
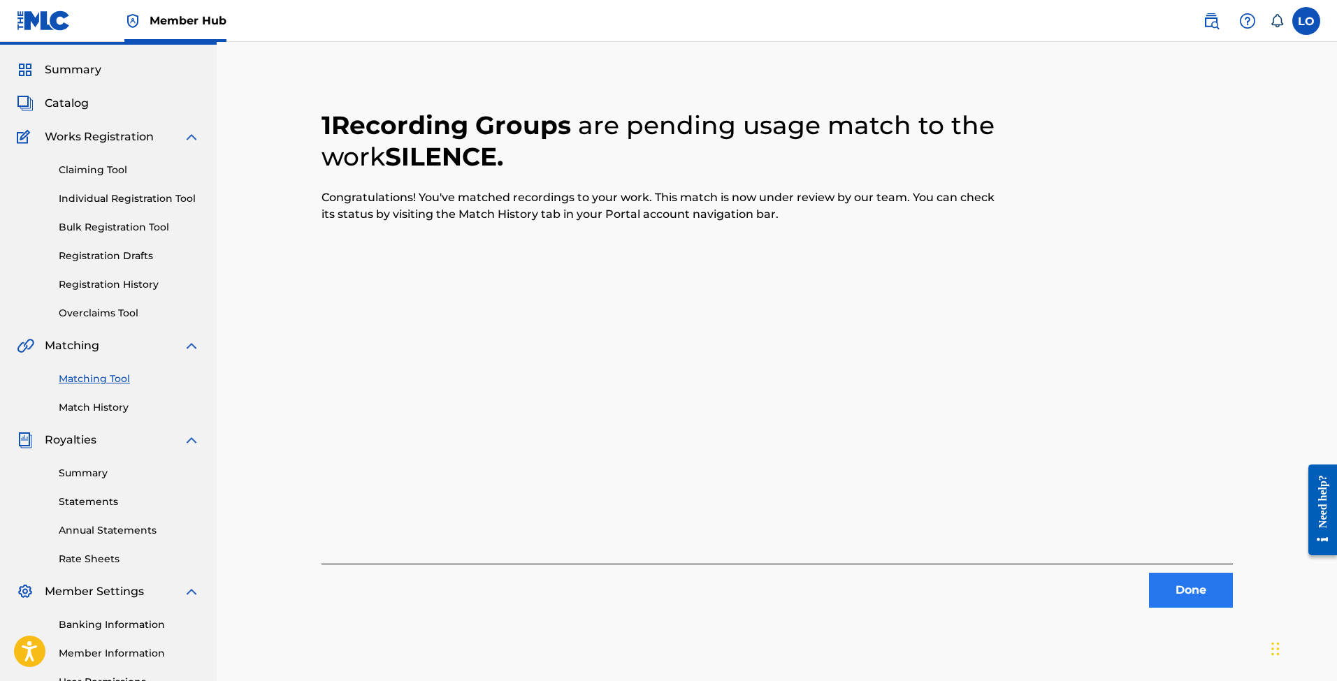
click at [1169, 579] on button "Done" at bounding box center [1191, 590] width 84 height 35
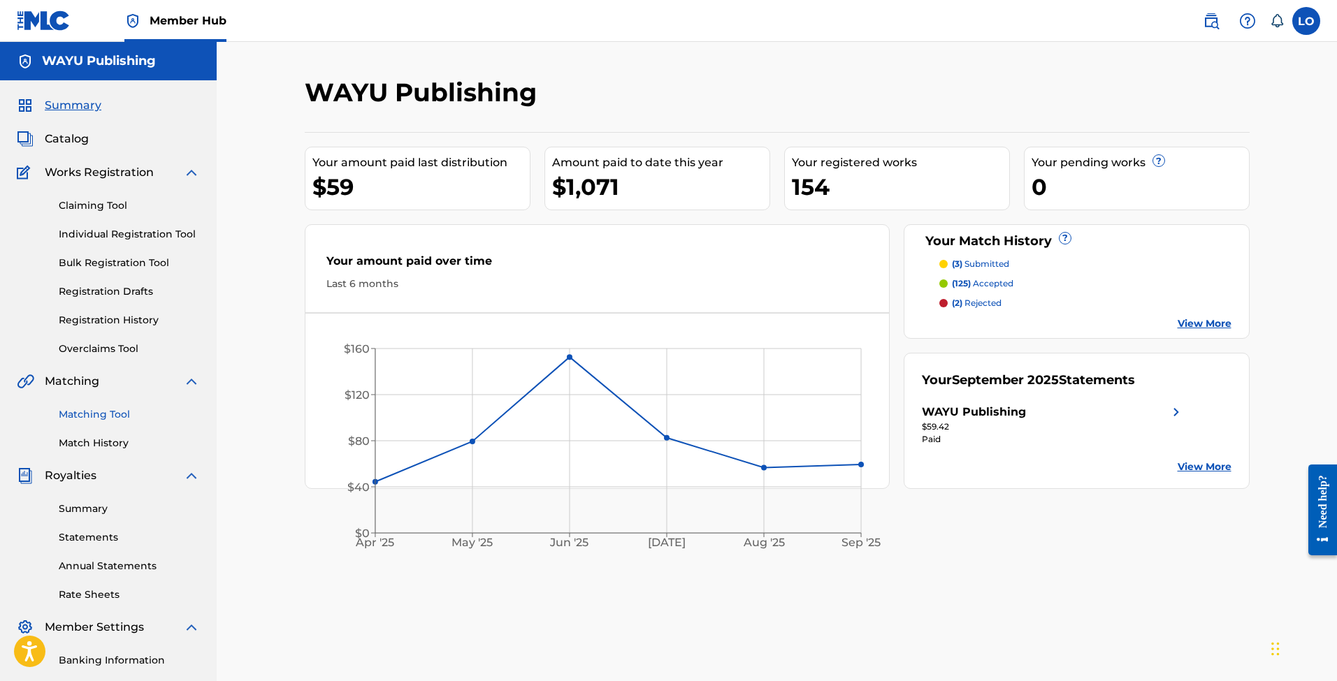
click at [90, 419] on link "Matching Tool" at bounding box center [129, 414] width 141 height 15
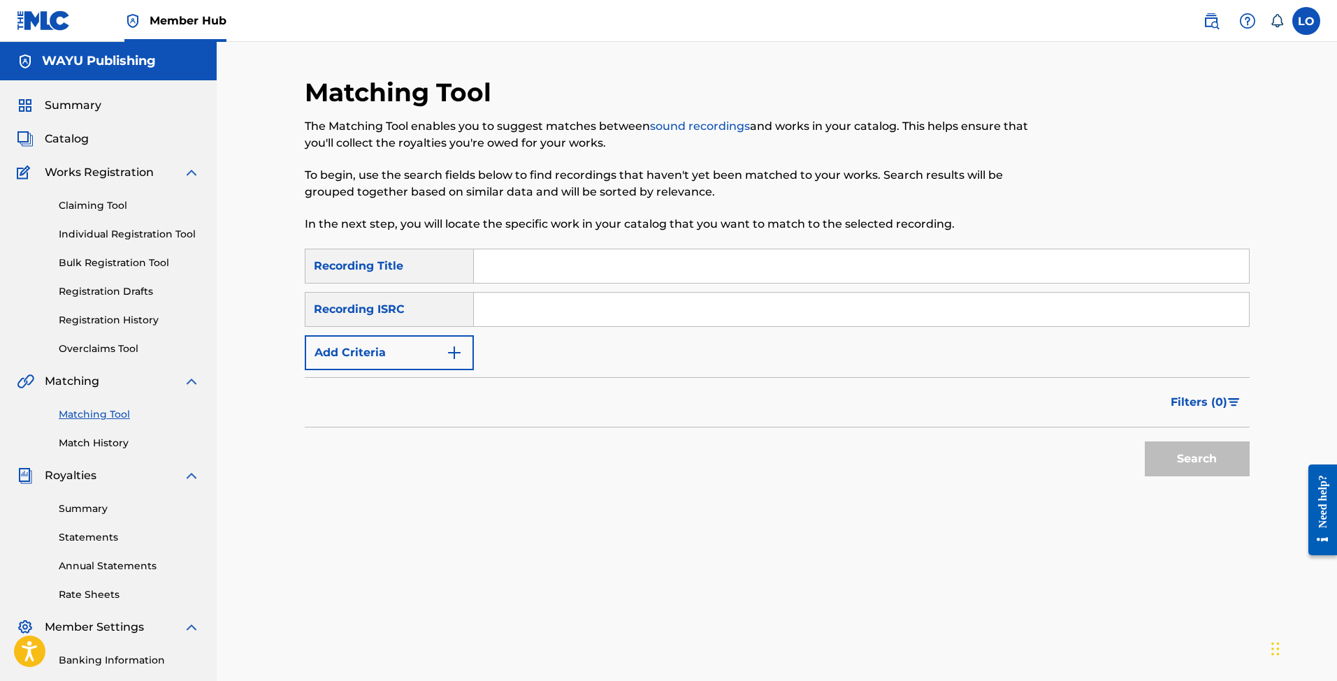
click at [533, 275] on input "Search Form" at bounding box center [861, 266] width 775 height 34
paste input "SVFI0P"
click at [512, 270] on input "SVFI0P" at bounding box center [861, 266] width 775 height 34
paste input "ILENCE"
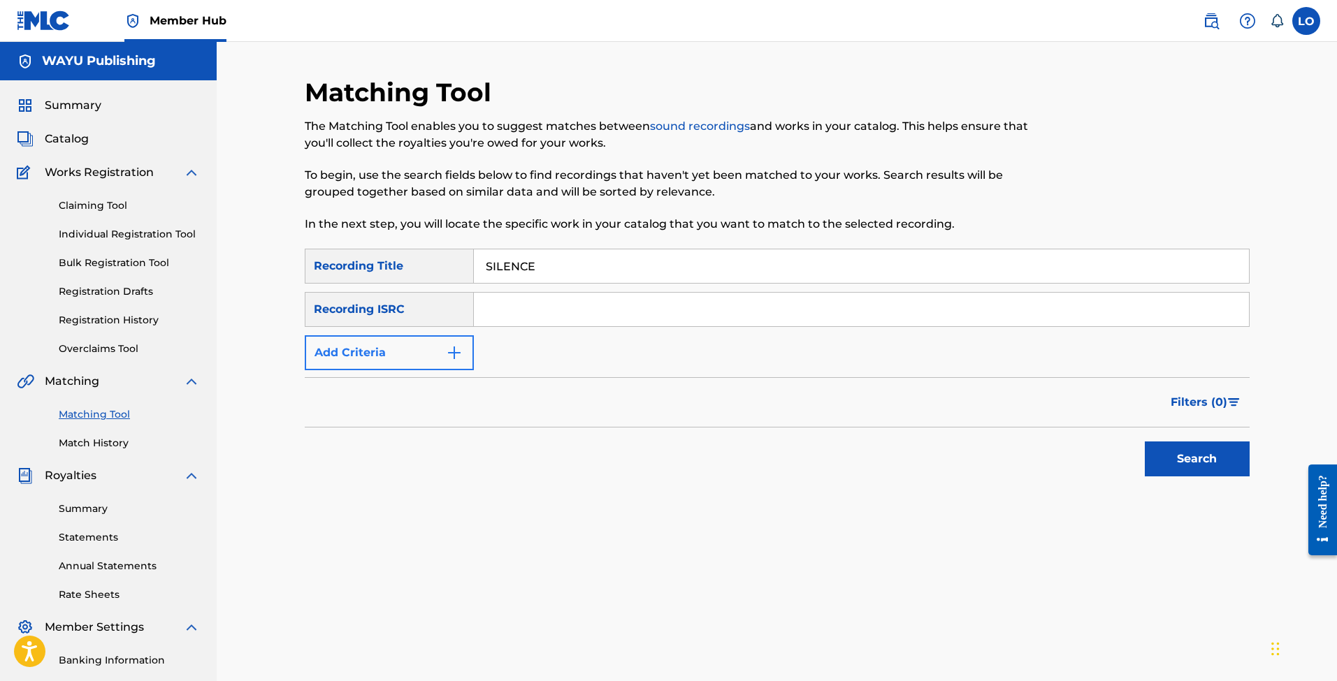
type input "SILENCE"
click at [442, 344] on button "Add Criteria" at bounding box center [389, 352] width 169 height 35
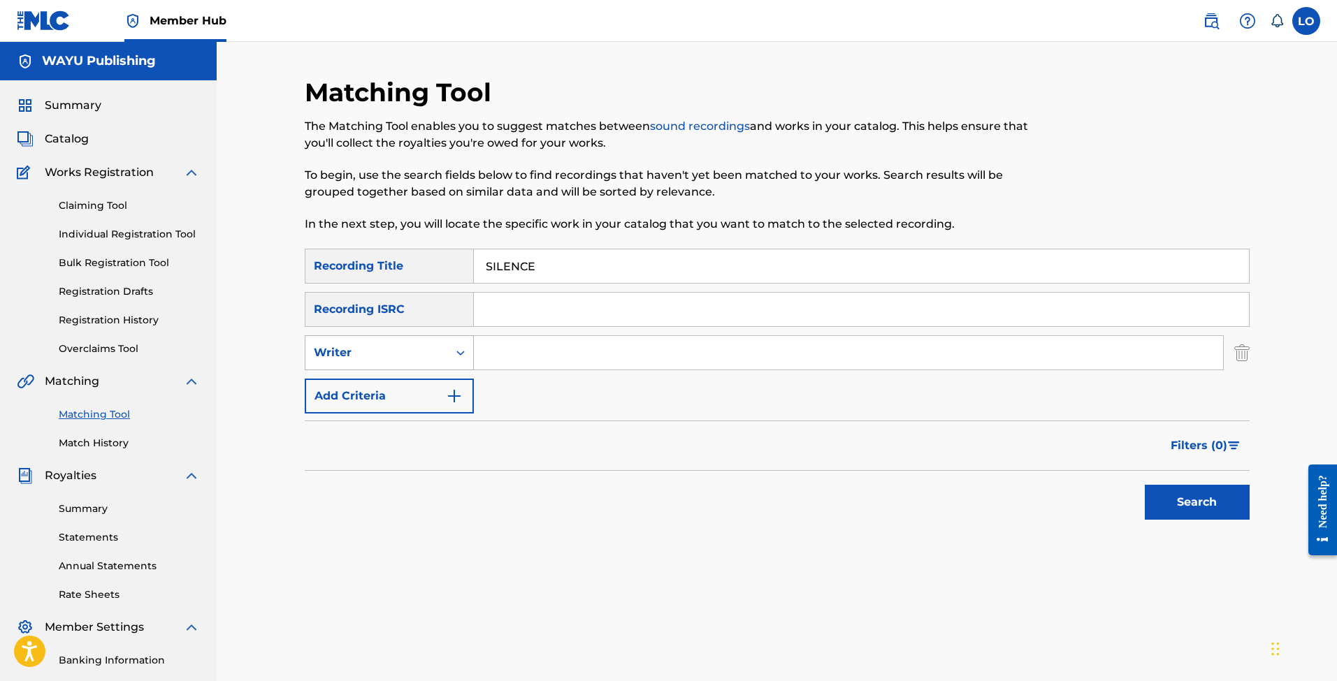
click at [425, 354] on div "Writer" at bounding box center [377, 353] width 126 height 17
click at [412, 391] on div "Recording Artist" at bounding box center [389, 387] width 168 height 35
click at [563, 341] on input "Search Form" at bounding box center [848, 353] width 749 height 34
paste input "[PERSON_NAME] | DORFMEISTER [PERSON_NAME] & [PERSON_NAME] FEAT. [PERSON_NAME]"
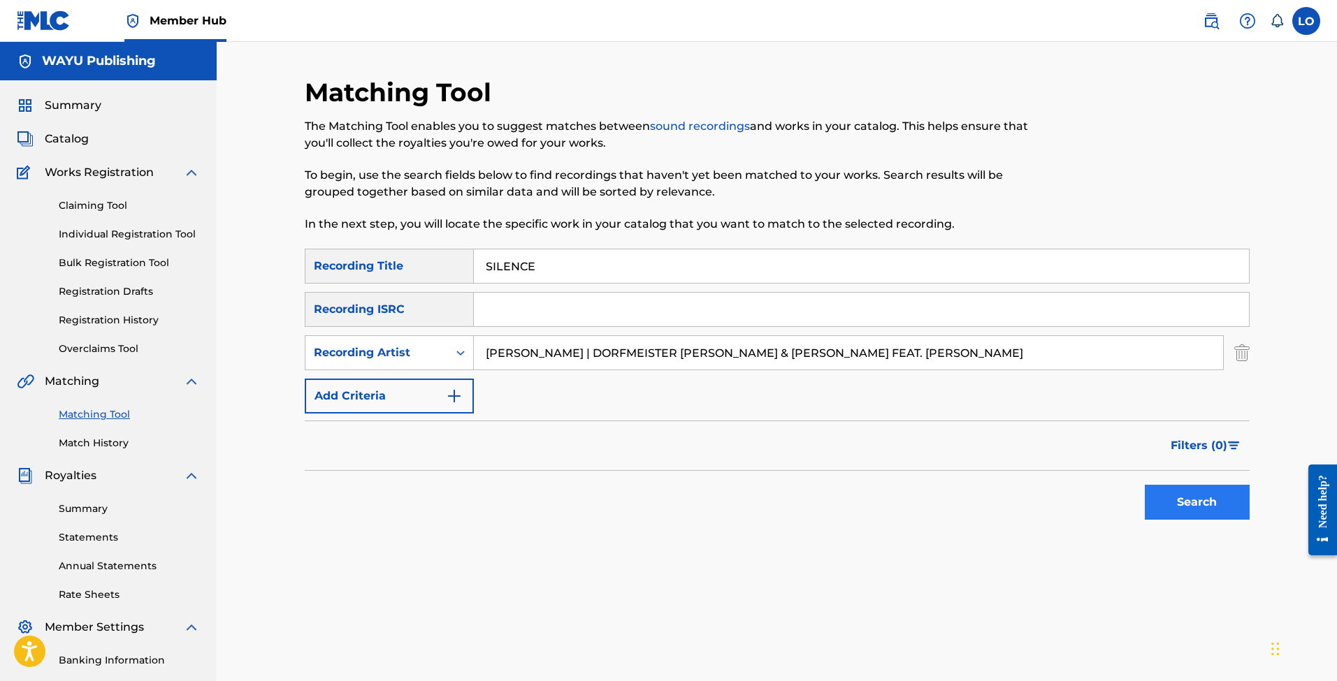
type input "[PERSON_NAME] | DORFMEISTER [PERSON_NAME] & [PERSON_NAME] FEAT. [PERSON_NAME]"
click at [1192, 502] on button "Search" at bounding box center [1197, 502] width 105 height 35
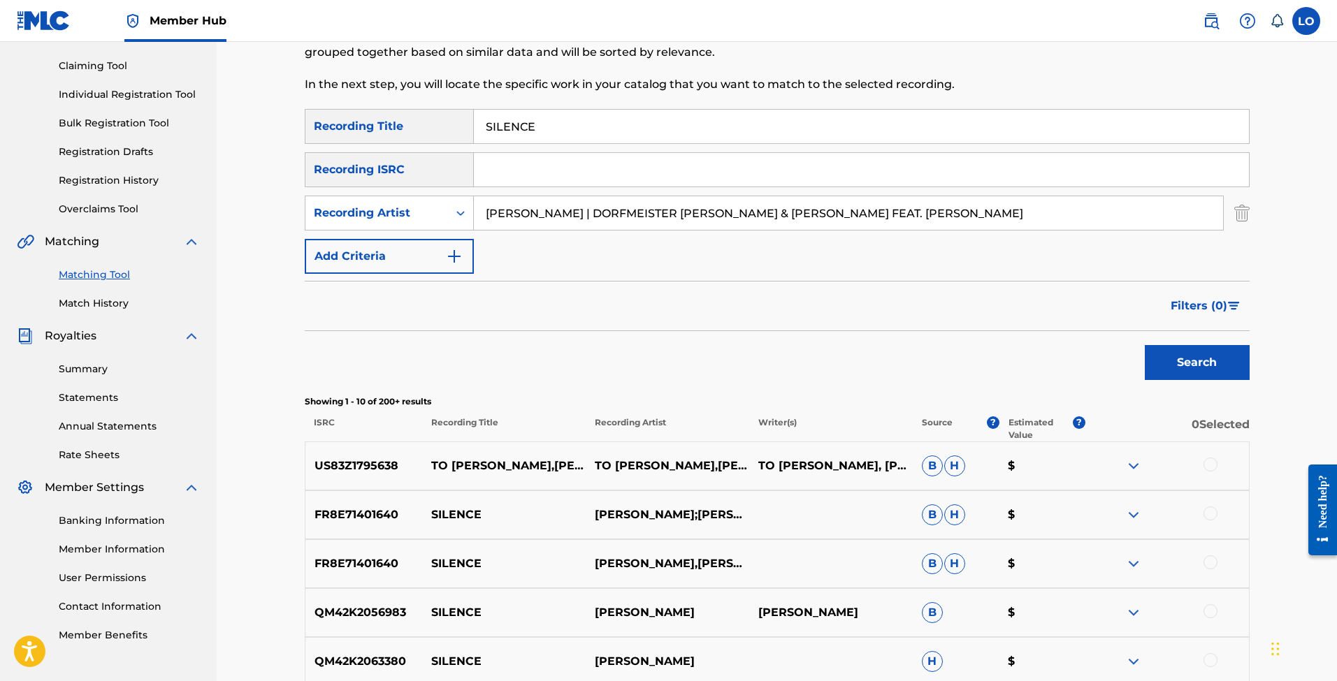
scroll to position [213, 0]
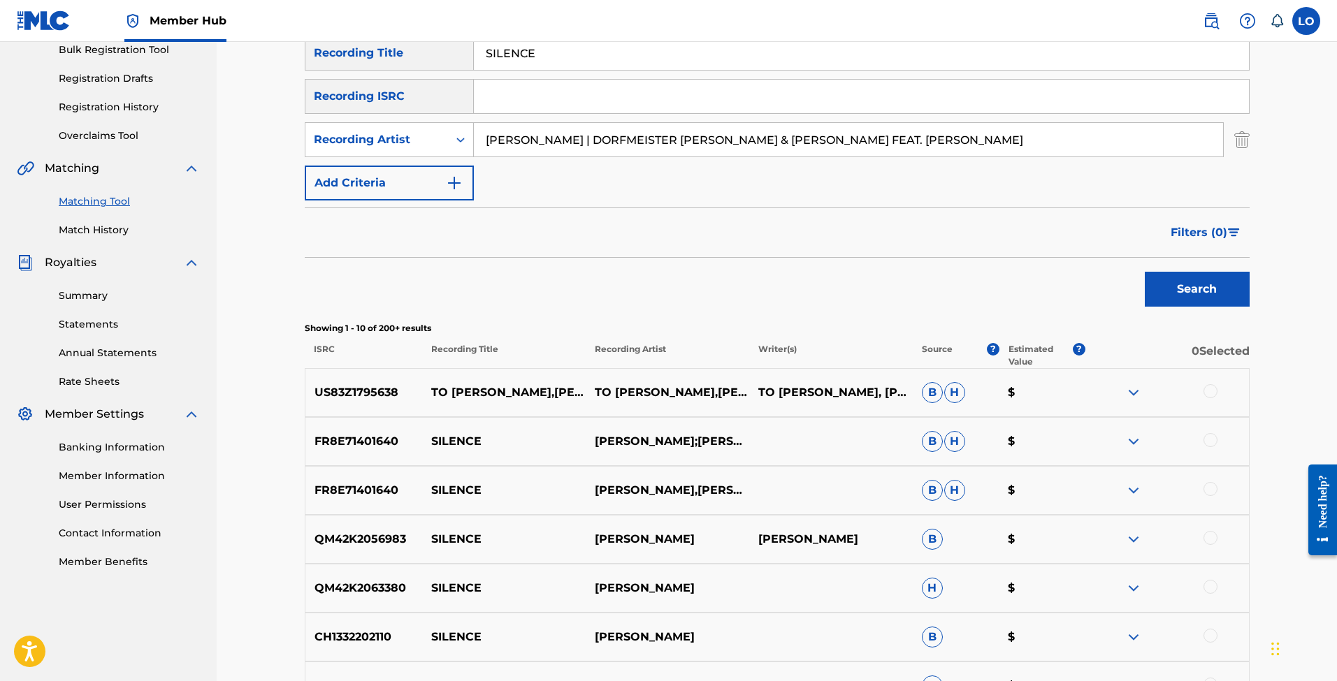
click at [1215, 384] on div "US83Z1795638 TO [PERSON_NAME],[PERSON_NAME],[PERSON_NAME] [PERSON_NAME] DO [PER…" at bounding box center [777, 392] width 945 height 49
click at [1212, 389] on div at bounding box center [1210, 391] width 14 height 14
click at [989, 561] on button "Match 1 Group" at bounding box center [982, 567] width 154 height 35
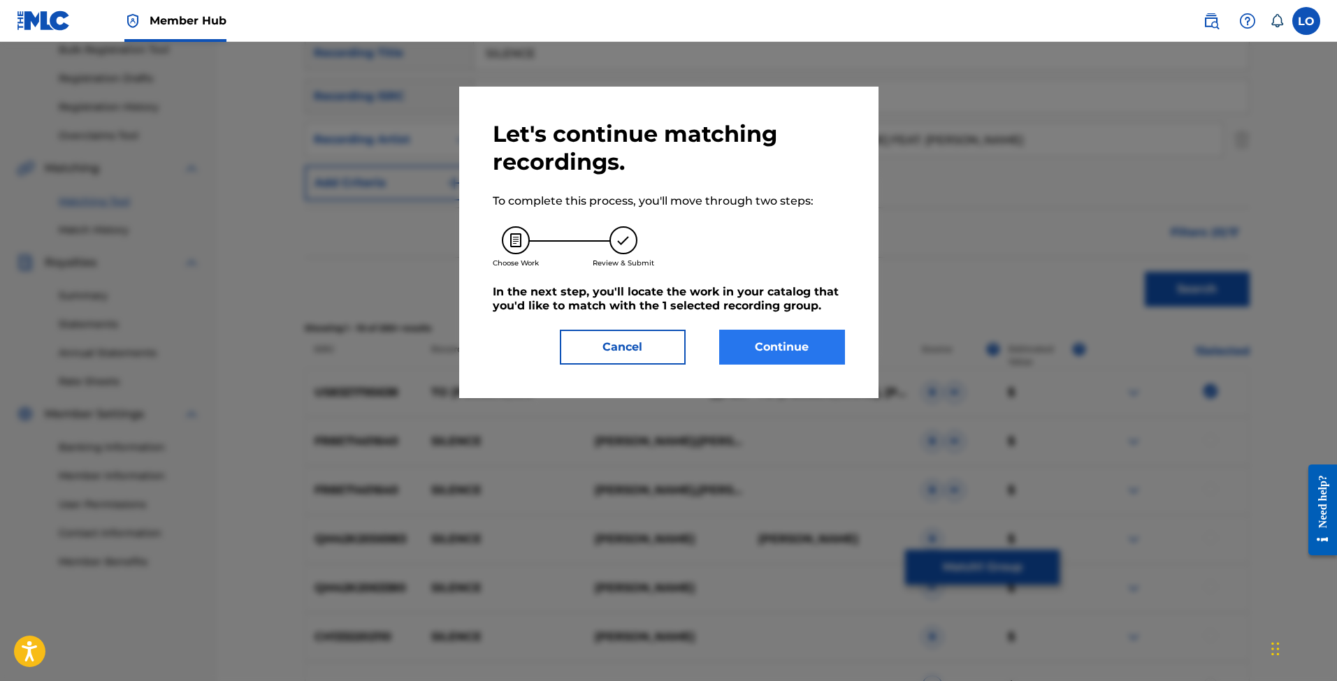
click at [786, 342] on button "Continue" at bounding box center [782, 347] width 126 height 35
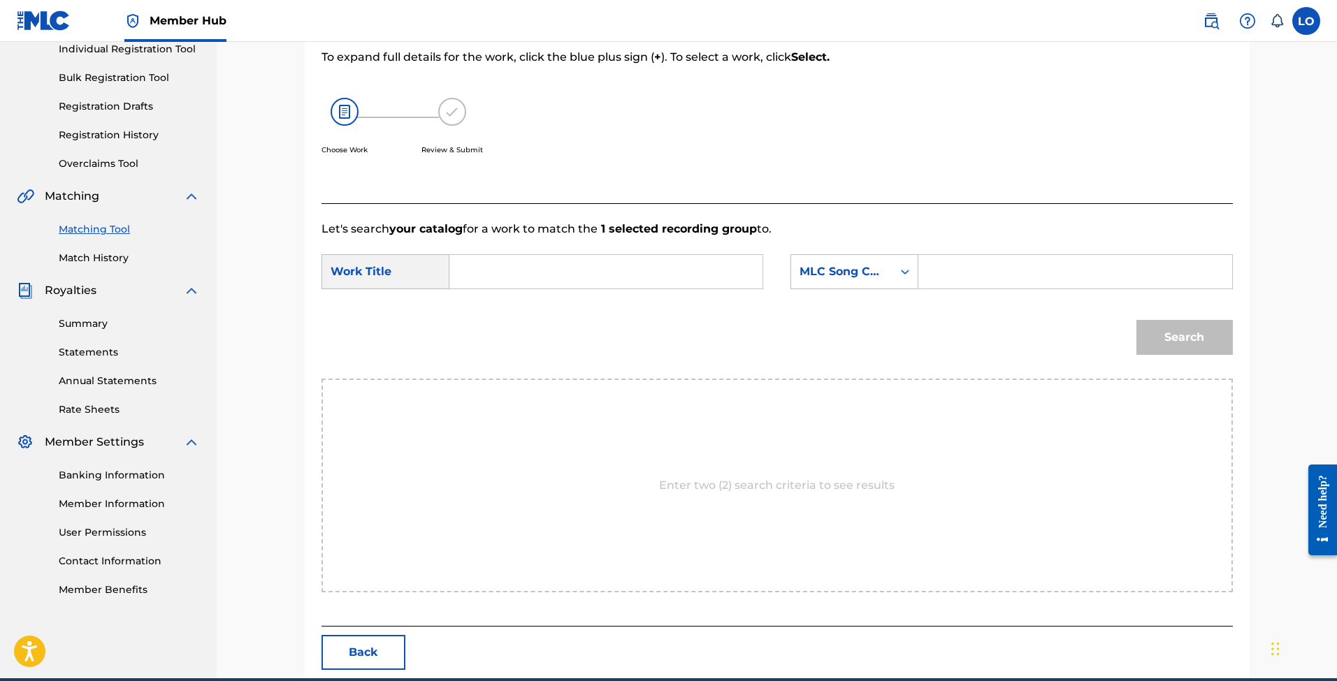
click at [601, 259] on input "Search Form" at bounding box center [605, 272] width 289 height 34
paste input "SILENCE"
type input "SILENCE"
click at [1011, 275] on input "Search Form" at bounding box center [1074, 272] width 289 height 34
paste input "SVFI0P"
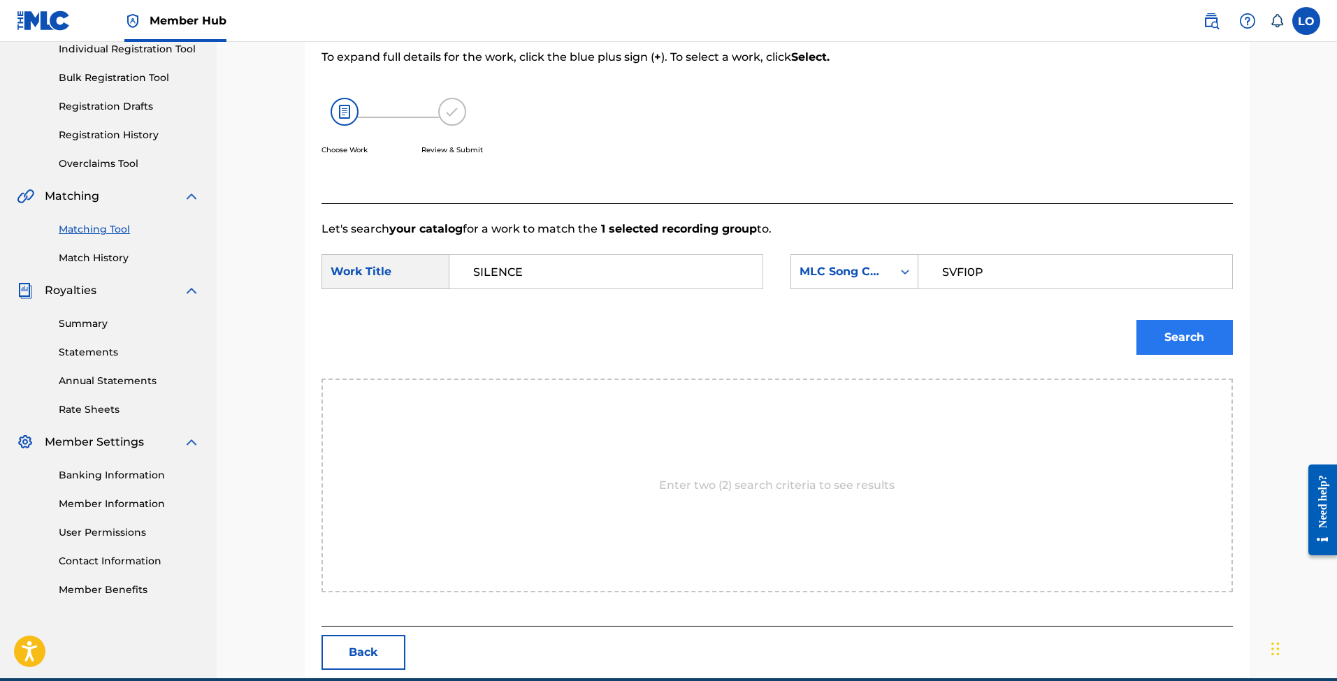
type input "SVFI0P"
click at [1175, 353] on button "Search" at bounding box center [1184, 337] width 96 height 35
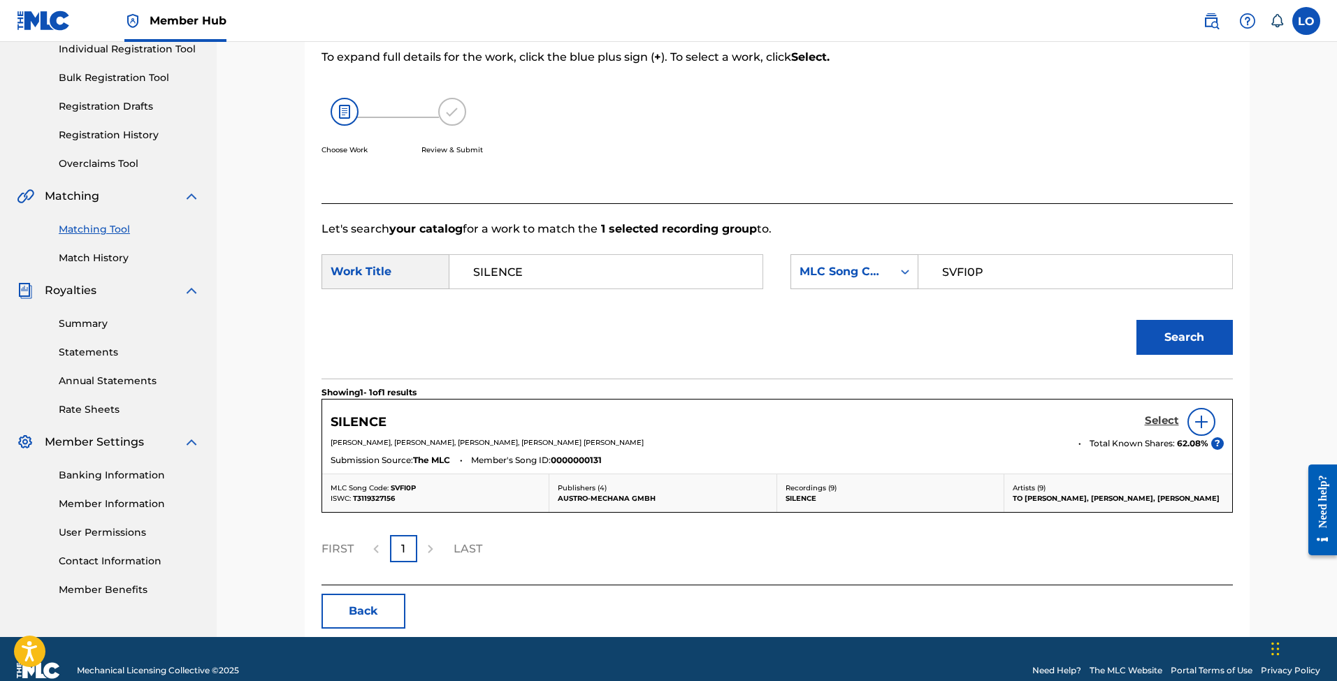
click at [1161, 426] on h5 "Select" at bounding box center [1162, 420] width 34 height 13
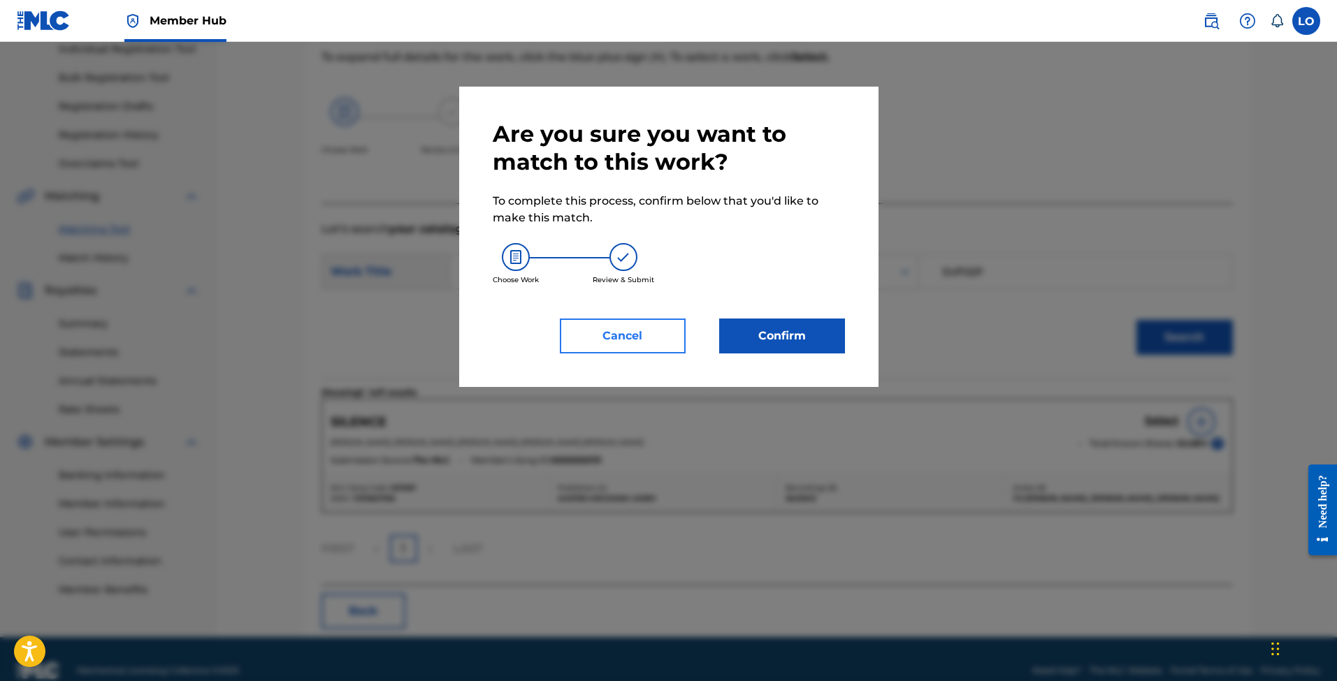
click at [646, 339] on button "Cancel" at bounding box center [623, 336] width 126 height 35
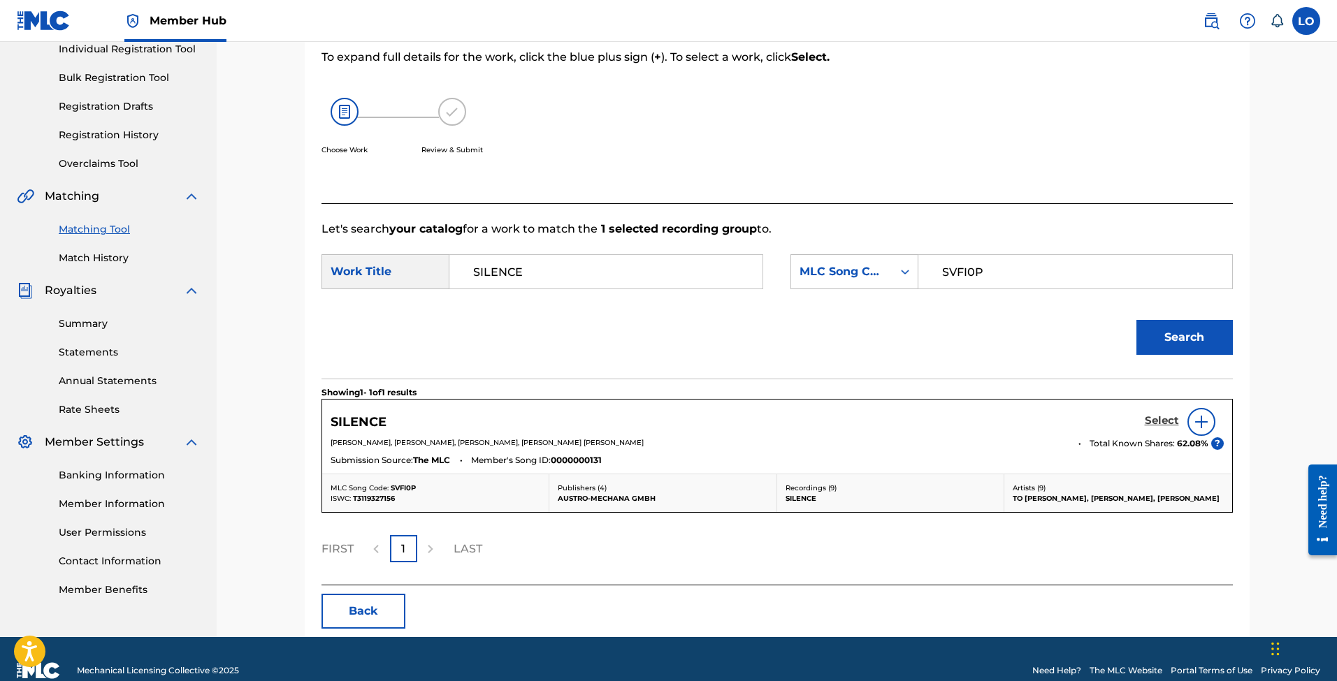
click at [1152, 415] on h5 "Select" at bounding box center [1162, 420] width 34 height 13
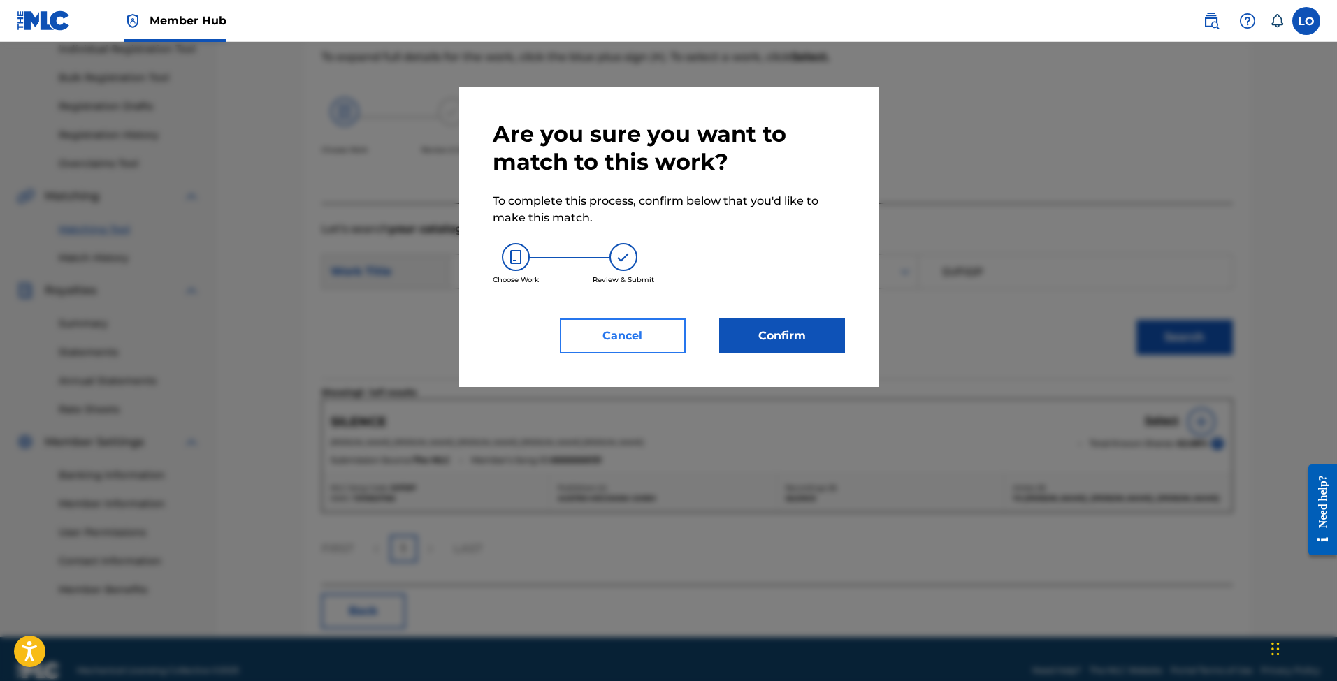
click at [650, 346] on button "Cancel" at bounding box center [623, 336] width 126 height 35
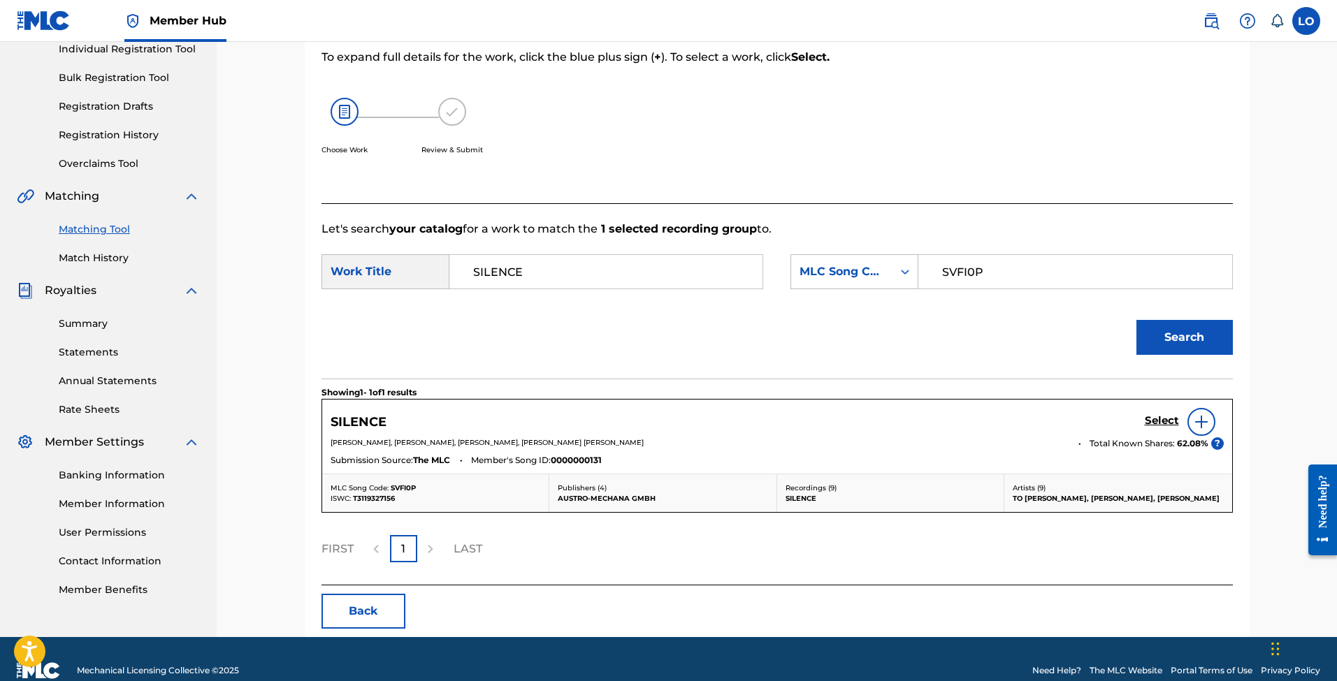
click at [108, 219] on div "Matching Tool Match History" at bounding box center [108, 235] width 183 height 61
click at [107, 224] on link "Matching Tool" at bounding box center [129, 229] width 141 height 15
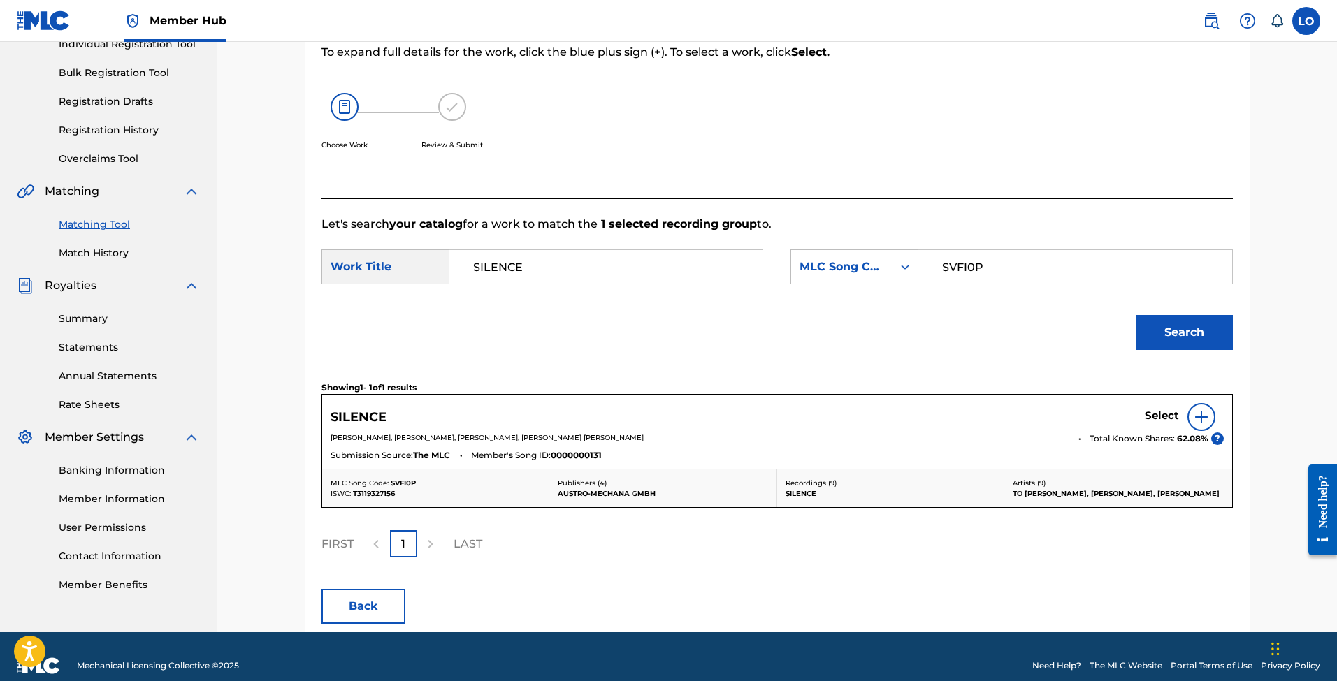
scroll to position [186, 0]
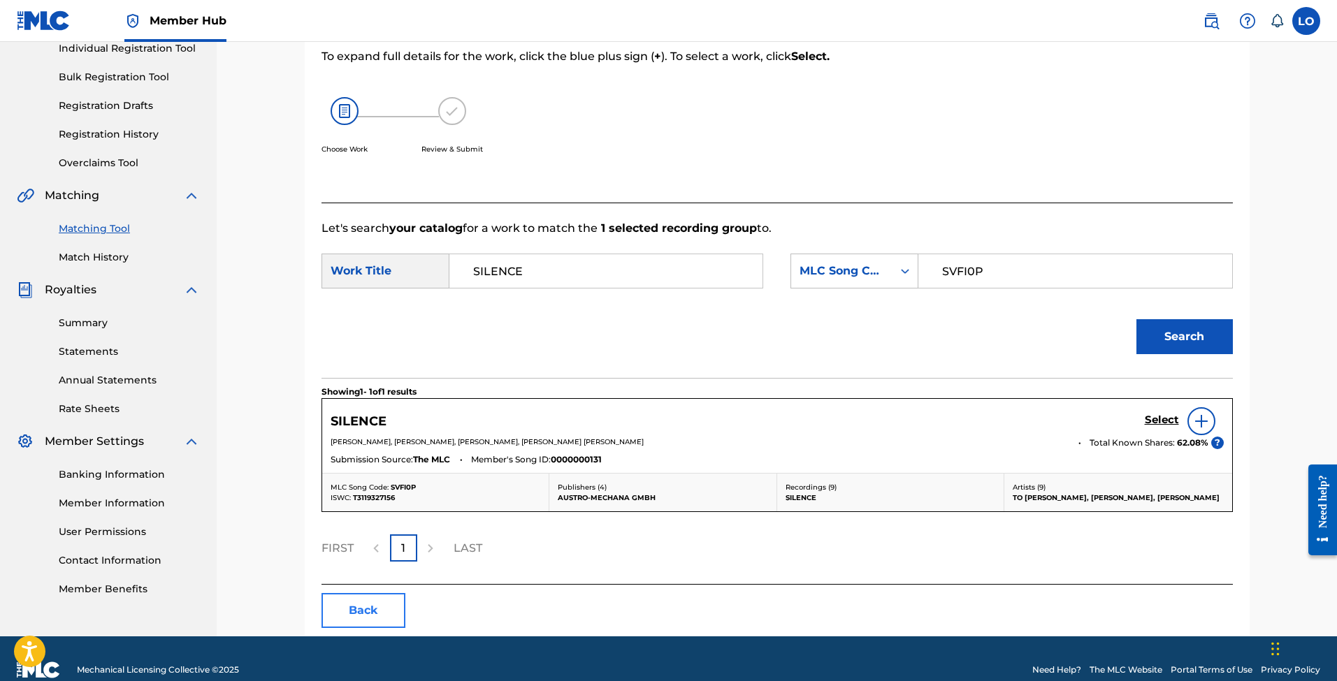
click at [377, 616] on button "Back" at bounding box center [363, 610] width 84 height 35
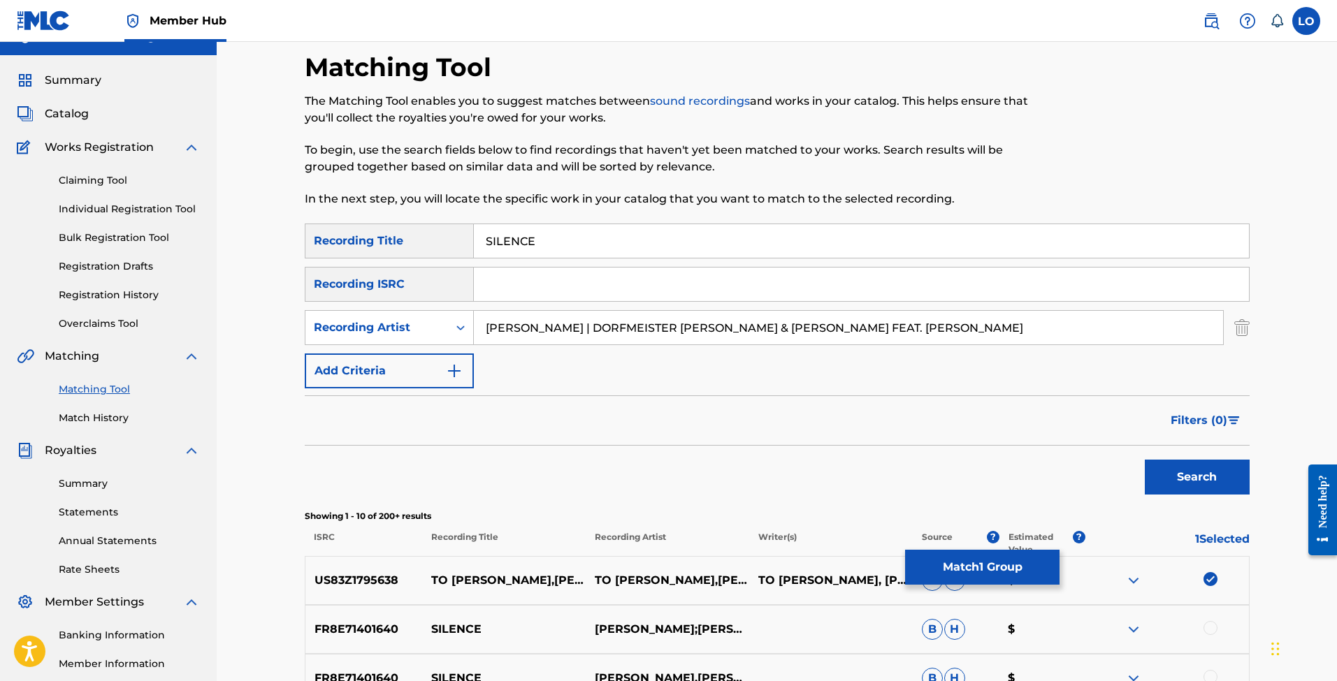
scroll to position [0, 0]
